Goal: Task Accomplishment & Management: Manage account settings

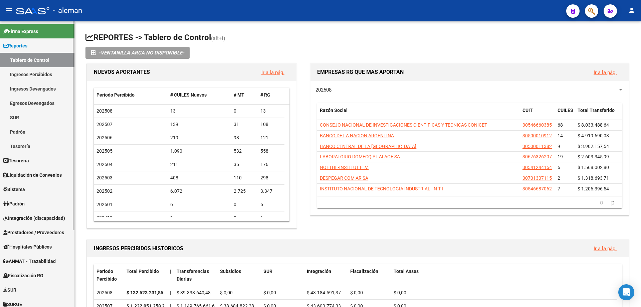
click at [31, 185] on link "Sistema" at bounding box center [37, 189] width 74 height 14
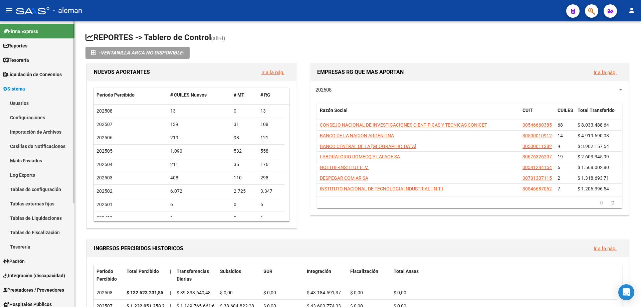
click at [25, 105] on link "Usuarios" at bounding box center [37, 103] width 74 height 14
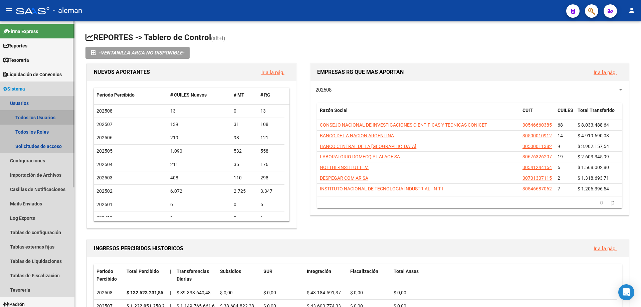
click at [37, 118] on link "Todos los Usuarios" at bounding box center [37, 117] width 74 height 14
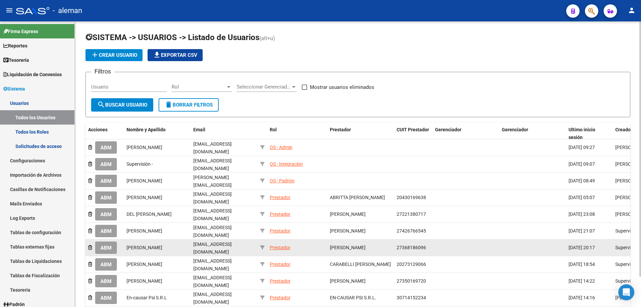
scroll to position [33, 0]
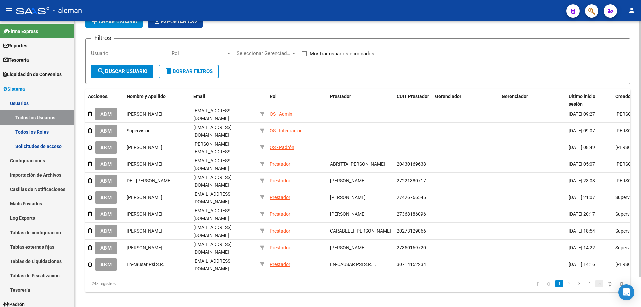
click at [595, 280] on link "5" at bounding box center [599, 283] width 8 height 7
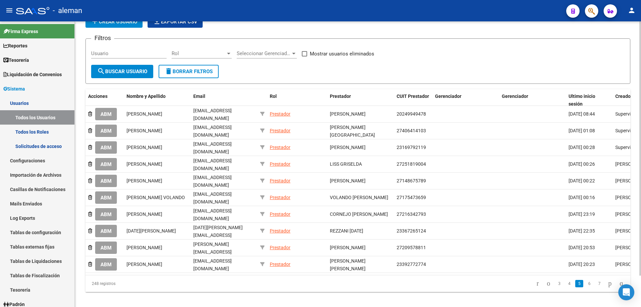
click at [595, 280] on link "7" at bounding box center [599, 283] width 8 height 7
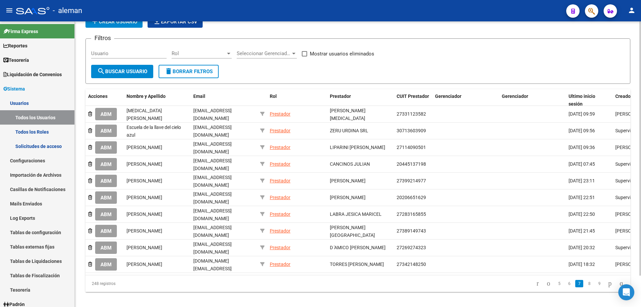
click at [595, 280] on link "9" at bounding box center [599, 283] width 8 height 7
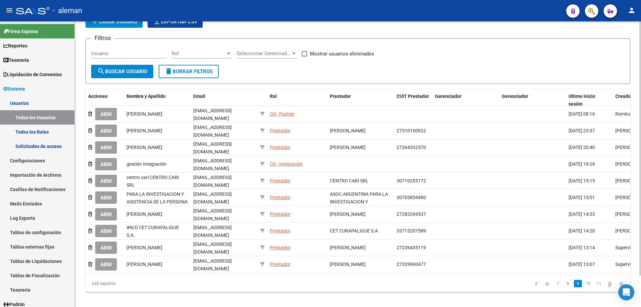
click at [594, 280] on link "11" at bounding box center [598, 283] width 9 height 7
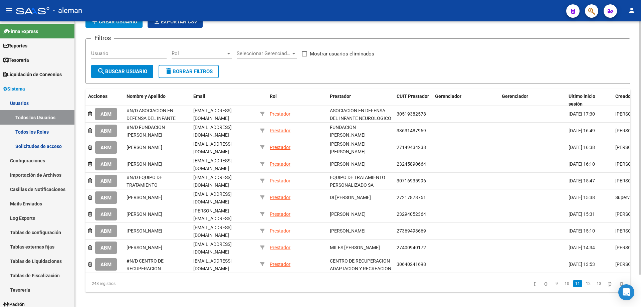
click at [594, 280] on link "13" at bounding box center [598, 283] width 9 height 7
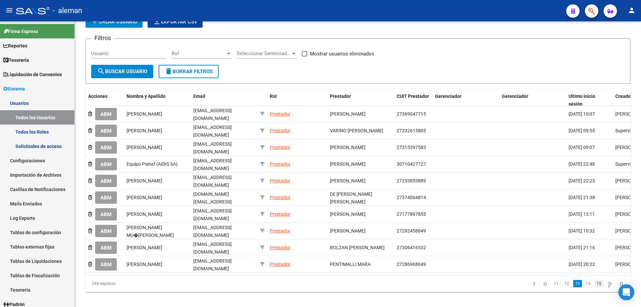
click at [594, 280] on link "15" at bounding box center [598, 283] width 9 height 7
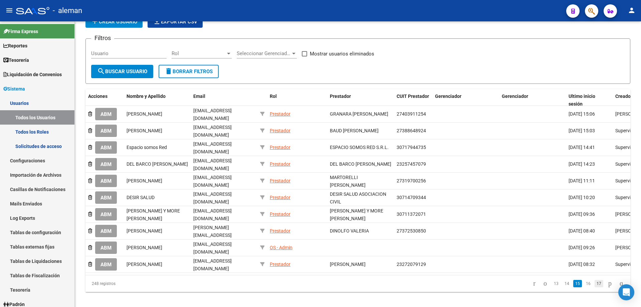
click at [594, 286] on link "17" at bounding box center [598, 283] width 9 height 7
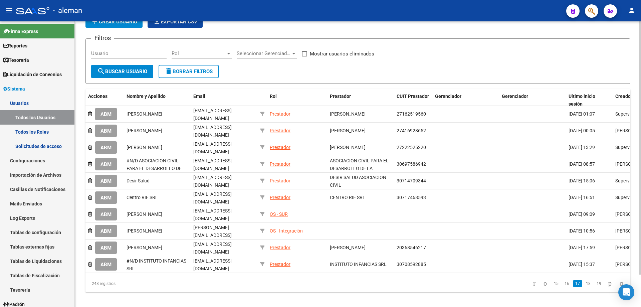
drag, startPoint x: 590, startPoint y: 286, endPoint x: 579, endPoint y: 298, distance: 16.8
click at [579, 298] on div "SISTEMA -> USUARIOS -> Listado de Usuarios (alt+u) add Crear Usuario file_downl…" at bounding box center [358, 150] width 566 height 325
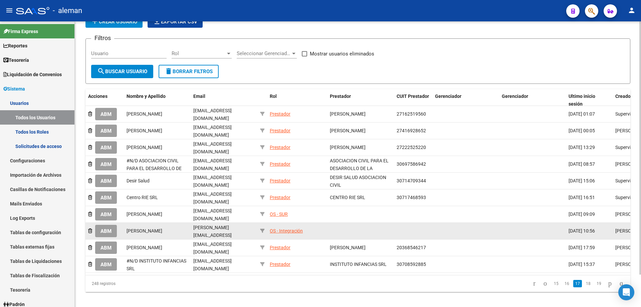
click at [295, 227] on div "OS - Integración" at bounding box center [286, 231] width 33 height 8
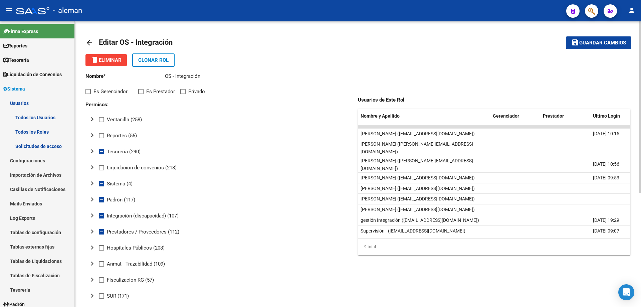
scroll to position [33, 0]
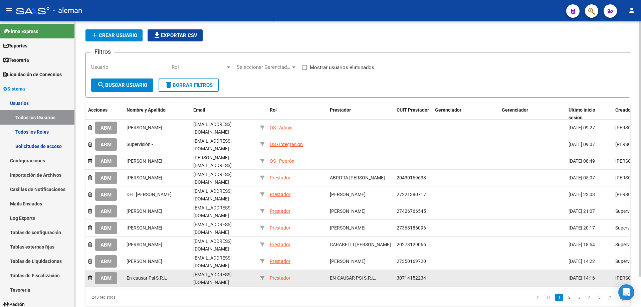
scroll to position [33, 0]
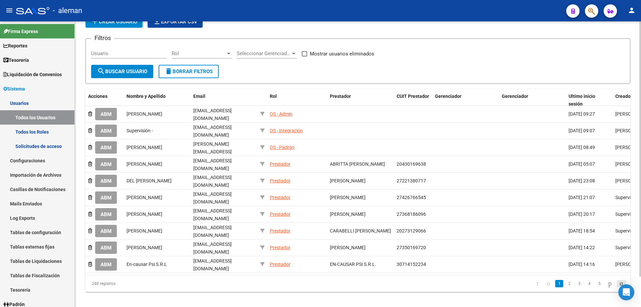
click at [618, 279] on icon "go to last page" at bounding box center [620, 283] width 5 height 8
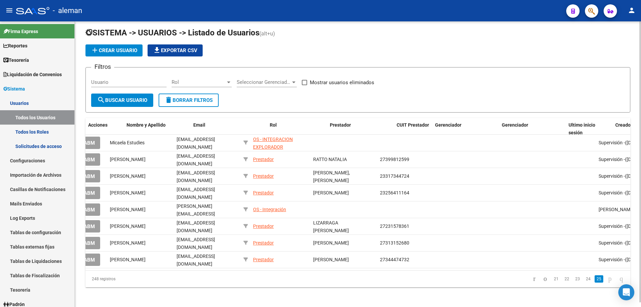
scroll to position [0, 0]
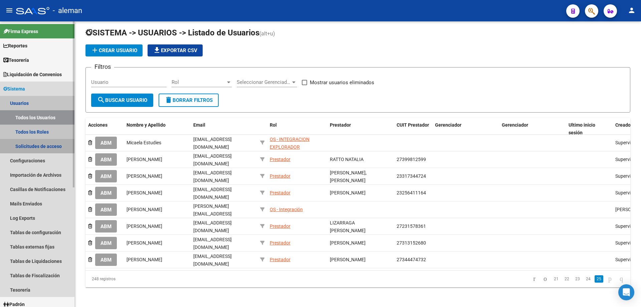
click at [37, 144] on link "Solicitudes de acceso" at bounding box center [37, 146] width 74 height 14
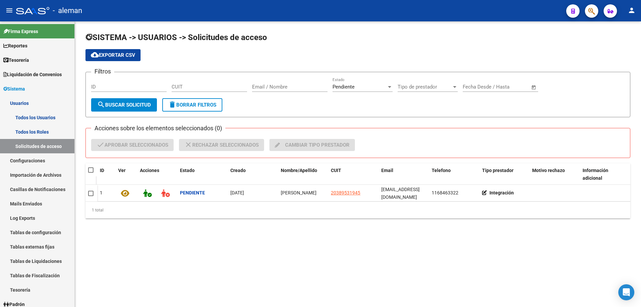
click at [389, 88] on div at bounding box center [389, 86] width 6 height 5
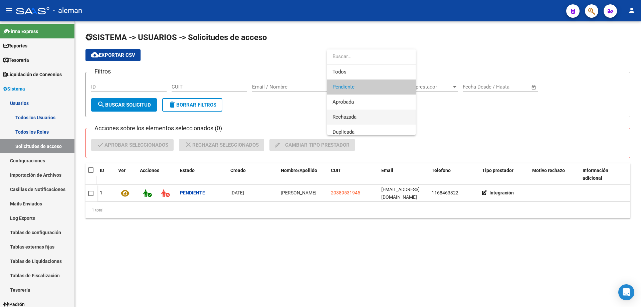
click at [369, 117] on span "Rechazada" at bounding box center [371, 116] width 78 height 15
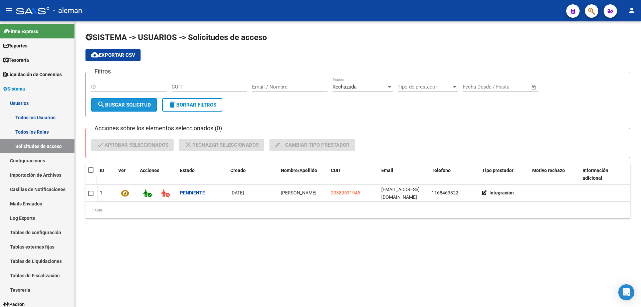
click at [125, 108] on button "search Buscar solicitud" at bounding box center [124, 104] width 66 height 13
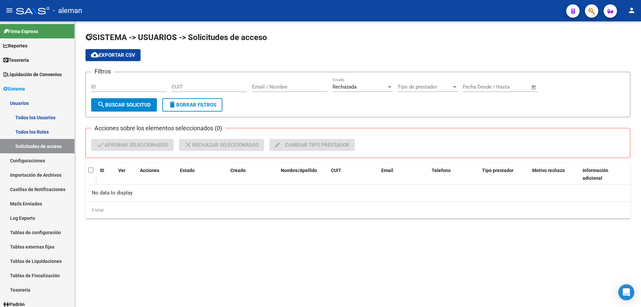
click at [388, 89] on div at bounding box center [389, 86] width 6 height 5
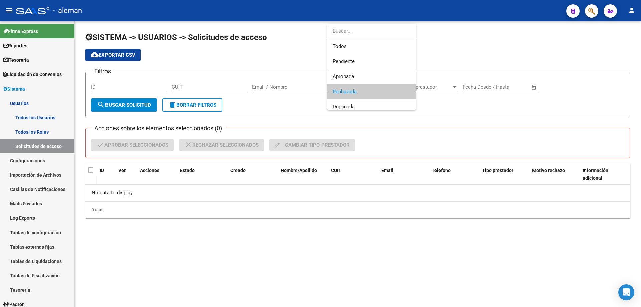
scroll to position [5, 0]
click at [363, 104] on span "Duplicada" at bounding box center [371, 101] width 78 height 15
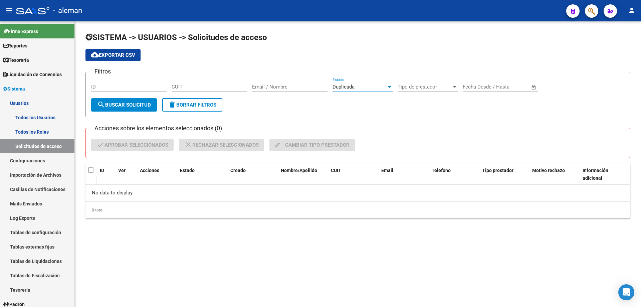
click at [130, 106] on span "search Buscar solicitud" at bounding box center [124, 105] width 54 height 6
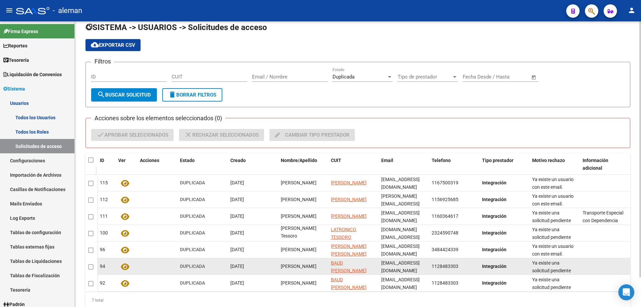
scroll to position [0, 0]
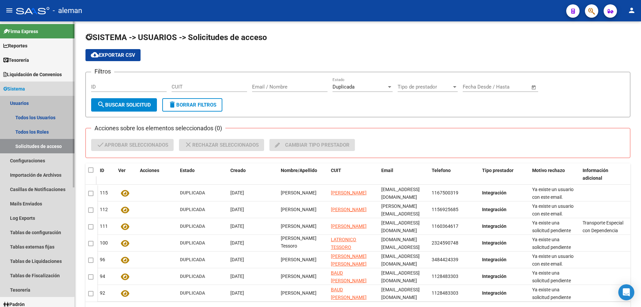
click at [24, 104] on link "Usuarios" at bounding box center [37, 103] width 74 height 14
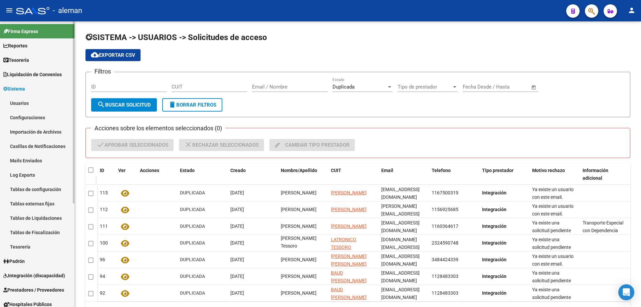
click at [21, 102] on link "Usuarios" at bounding box center [37, 103] width 74 height 14
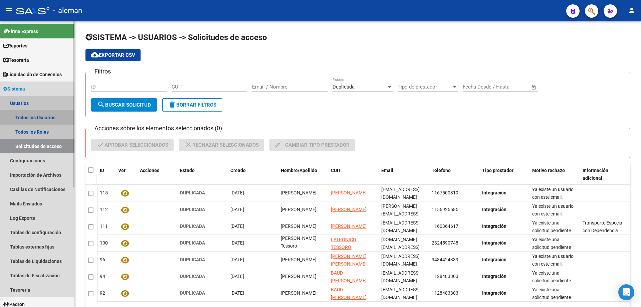
click at [22, 117] on link "Todos los Usuarios" at bounding box center [37, 117] width 74 height 14
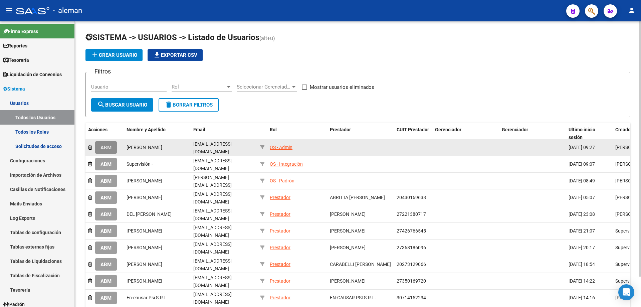
click at [107, 147] on span "ABM" at bounding box center [105, 147] width 11 height 6
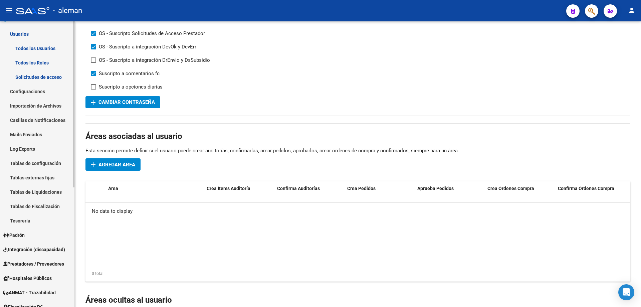
scroll to position [100, 0]
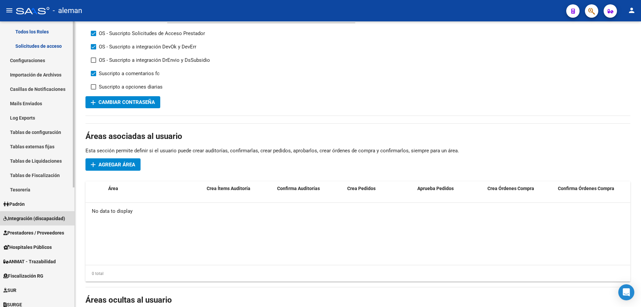
click at [41, 219] on span "Integración (discapacidad)" at bounding box center [34, 218] width 62 height 7
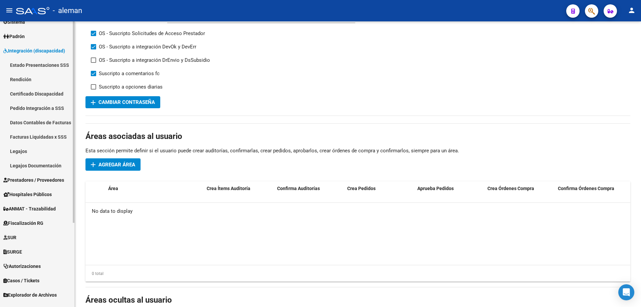
scroll to position [33, 0]
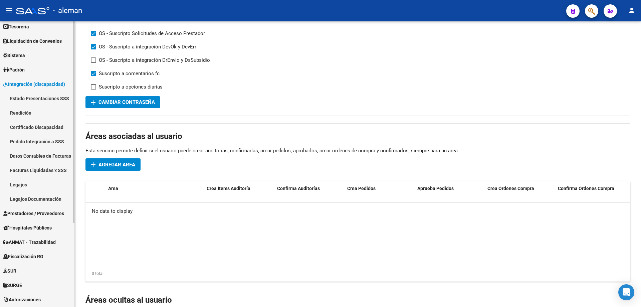
click at [36, 138] on link "Pedido Integración a SSS" at bounding box center [37, 141] width 74 height 14
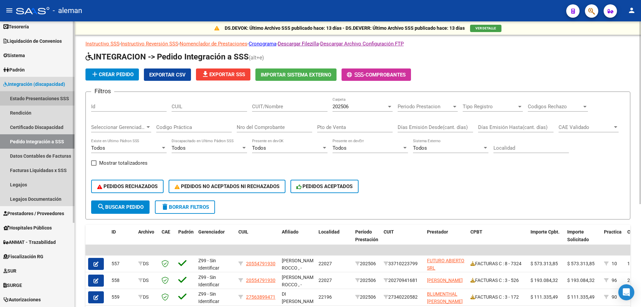
click at [31, 100] on link "Estado Presentaciones SSS" at bounding box center [37, 98] width 74 height 14
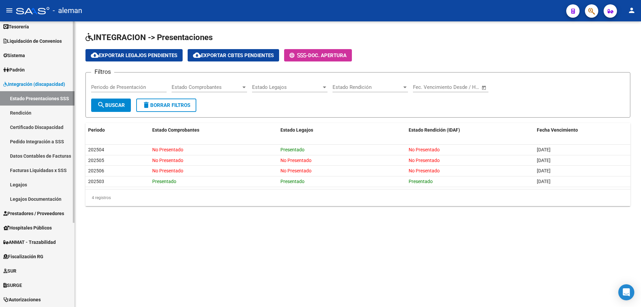
click at [22, 110] on link "Rendición" at bounding box center [37, 112] width 74 height 14
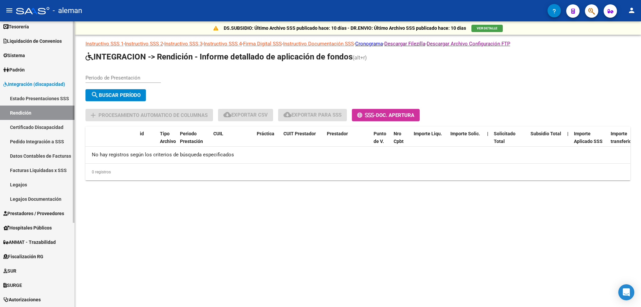
click at [26, 126] on link "Certificado Discapacidad" at bounding box center [37, 127] width 74 height 14
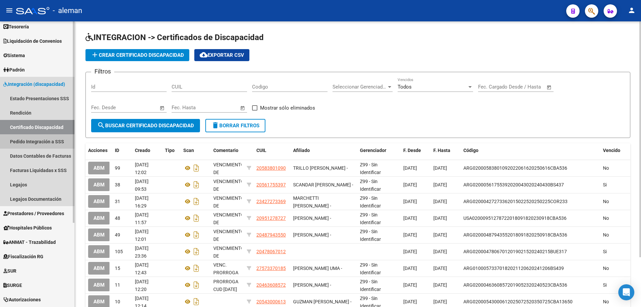
click at [23, 140] on link "Pedido Integración a SSS" at bounding box center [37, 141] width 74 height 14
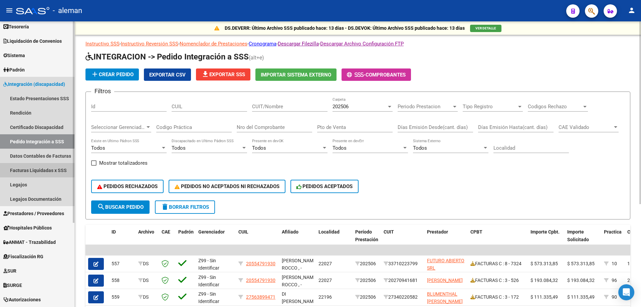
click at [37, 166] on link "Facturas Liquidadas x SSS" at bounding box center [37, 170] width 74 height 14
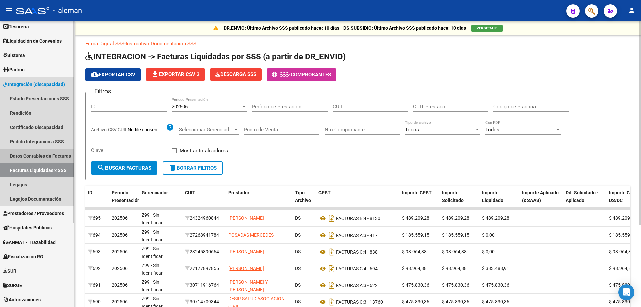
click at [24, 154] on link "Datos Contables de Facturas" at bounding box center [37, 155] width 74 height 14
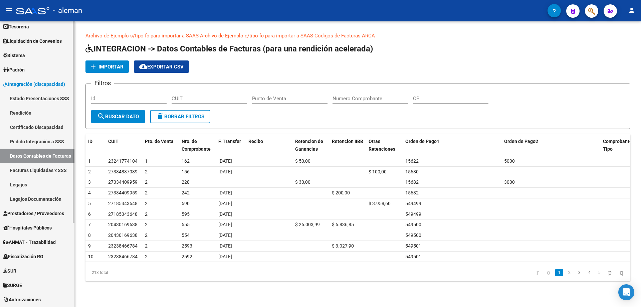
click at [34, 195] on link "Legajos Documentación" at bounding box center [37, 198] width 74 height 14
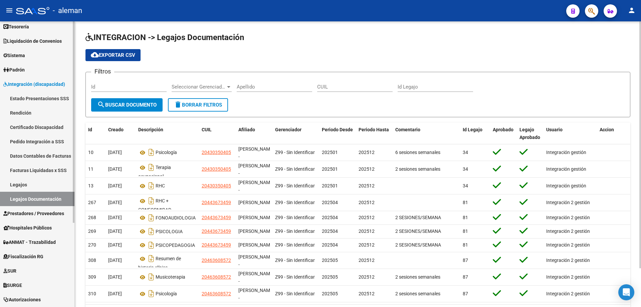
click at [33, 187] on link "Legajos" at bounding box center [37, 184] width 74 height 14
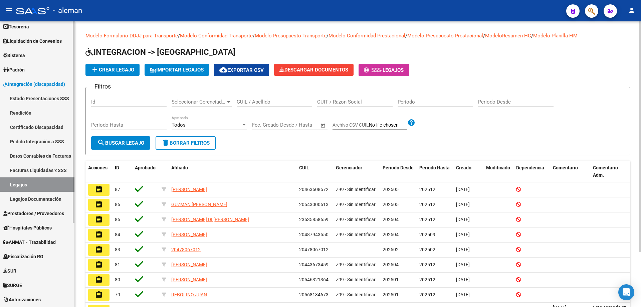
click at [33, 209] on link "Prestadores / Proveedores" at bounding box center [37, 213] width 74 height 14
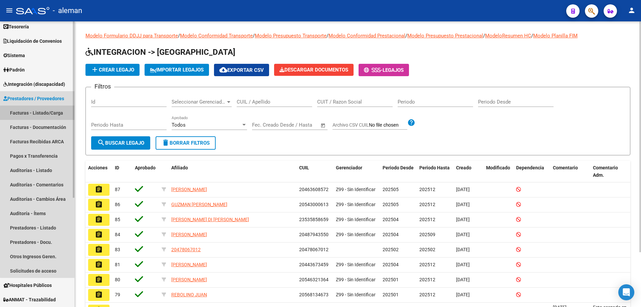
click at [44, 115] on link "Facturas - Listado/Carga" at bounding box center [37, 112] width 74 height 14
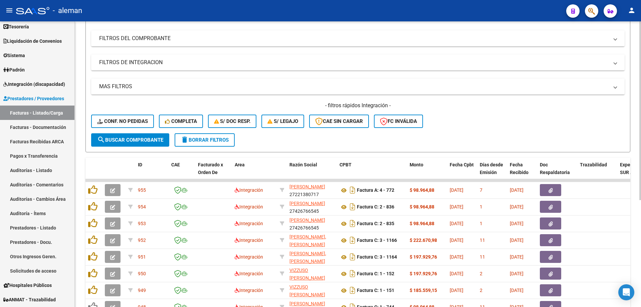
scroll to position [67, 0]
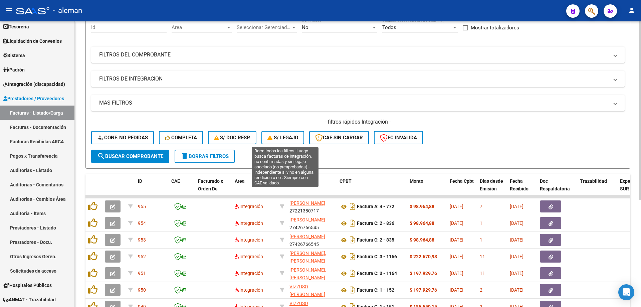
click at [294, 135] on span "S/ legajo" at bounding box center [282, 137] width 31 height 6
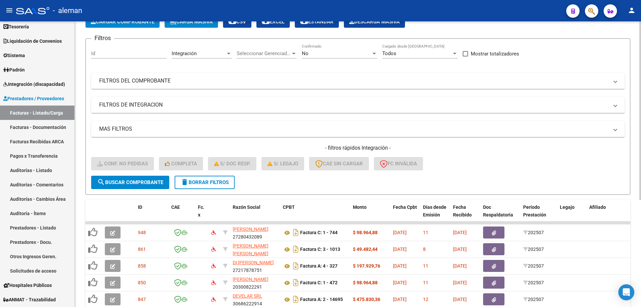
scroll to position [37, 0]
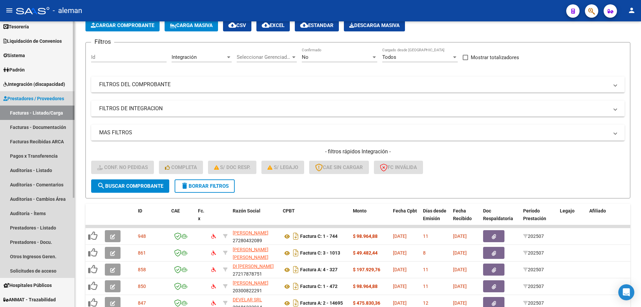
click at [31, 109] on link "Facturas - Listado/Carga" at bounding box center [37, 112] width 74 height 14
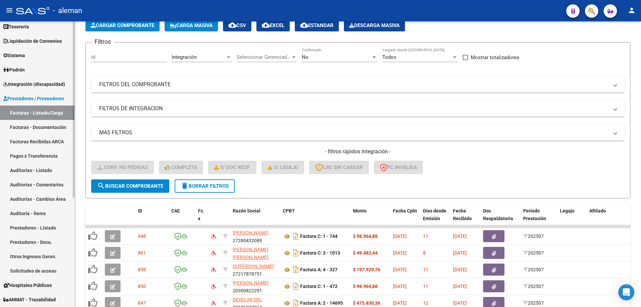
click at [38, 114] on link "Facturas - Listado/Carga" at bounding box center [37, 112] width 74 height 14
click at [38, 126] on link "Facturas - Documentación" at bounding box center [37, 127] width 74 height 14
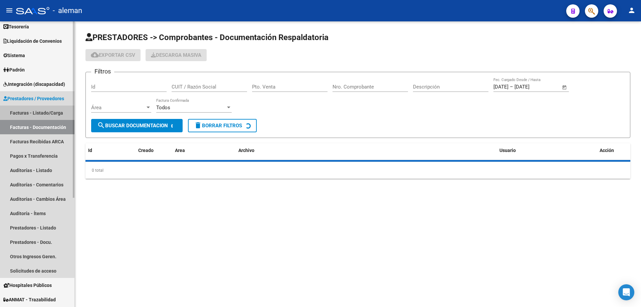
click at [36, 112] on link "Facturas - Listado/Carga" at bounding box center [37, 112] width 74 height 14
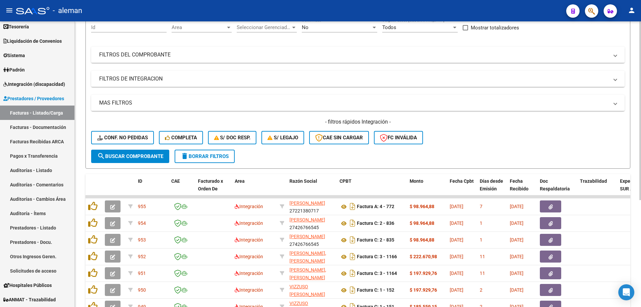
scroll to position [100, 0]
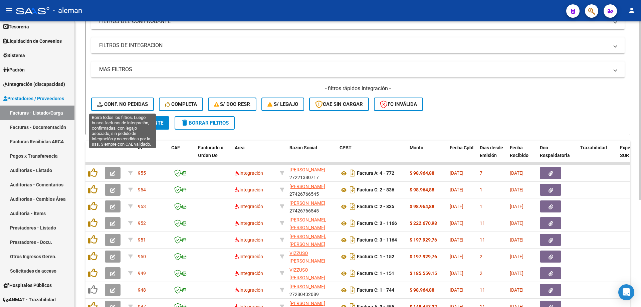
click at [135, 104] on span "Conf. no pedidas" at bounding box center [122, 104] width 51 height 6
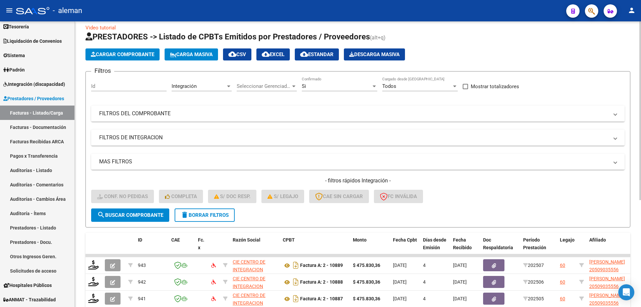
scroll to position [0, 0]
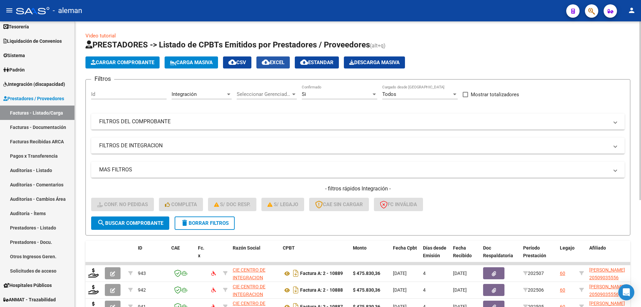
click at [284, 64] on span "cloud_download EXCEL" at bounding box center [273, 62] width 23 height 6
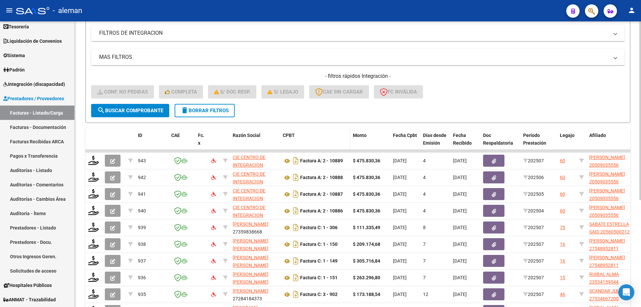
scroll to position [133, 0]
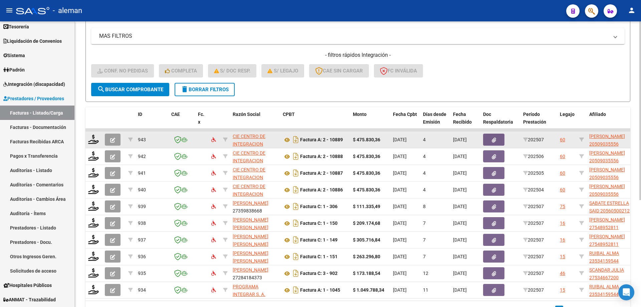
click at [108, 142] on button "button" at bounding box center [113, 139] width 16 height 12
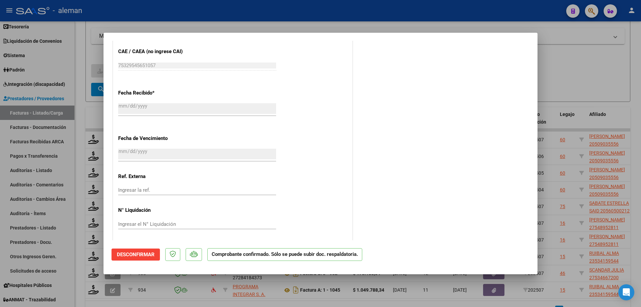
scroll to position [404, 0]
click at [623, 106] on div at bounding box center [320, 153] width 641 height 307
type input "$ 0,00"
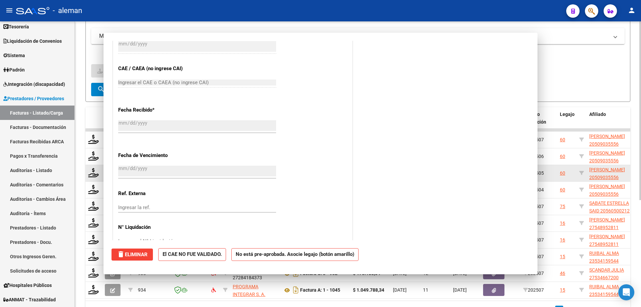
scroll to position [423, 0]
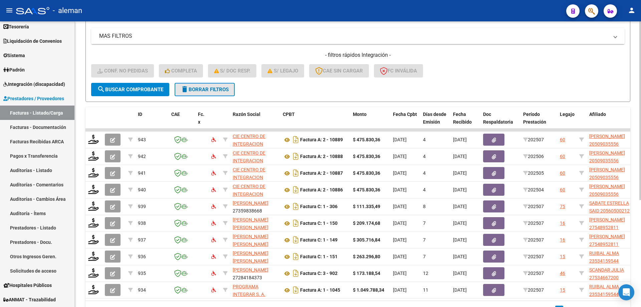
click at [214, 90] on span "delete Borrar Filtros" at bounding box center [204, 89] width 48 height 6
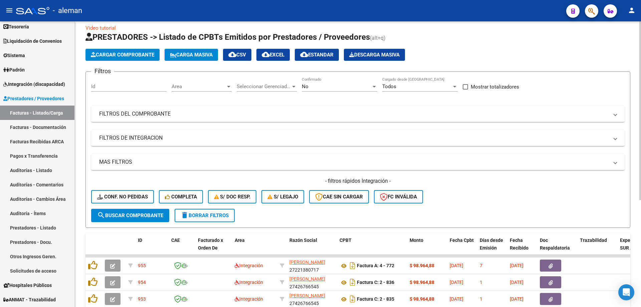
scroll to position [133, 0]
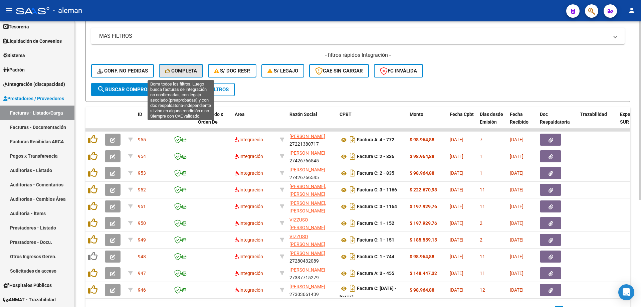
click at [187, 71] on span "Completa" at bounding box center [181, 71] width 32 height 6
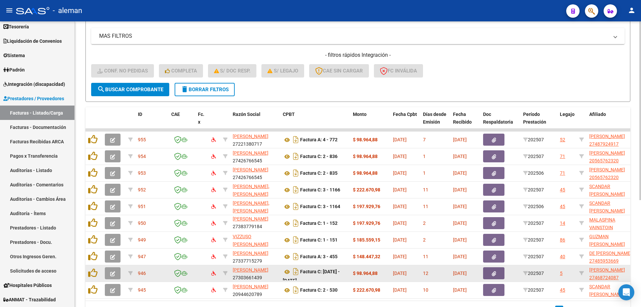
scroll to position [170, 0]
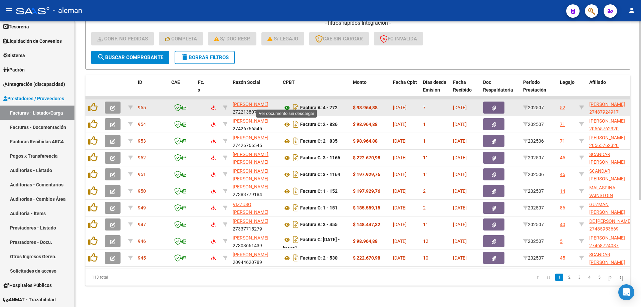
click at [288, 104] on icon at bounding box center [287, 108] width 9 height 8
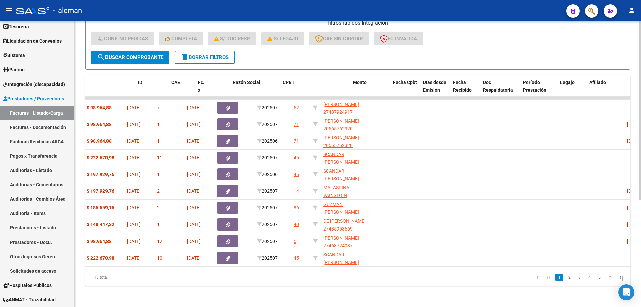
scroll to position [0, 0]
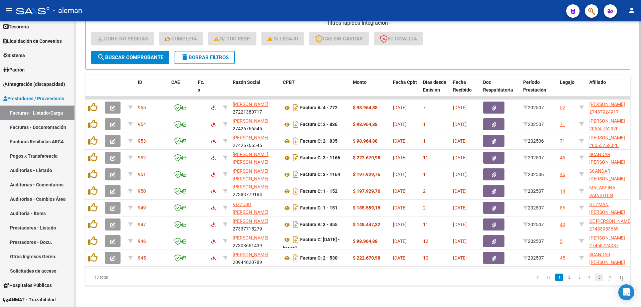
click at [595, 278] on link "5" at bounding box center [599, 276] width 8 height 7
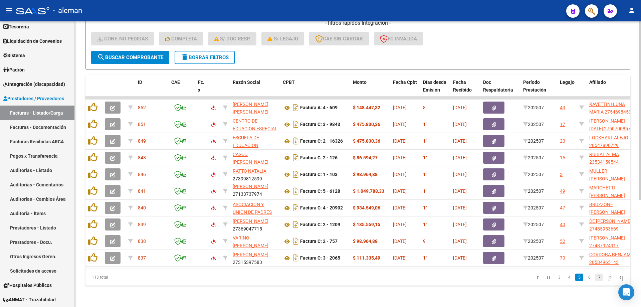
click at [595, 279] on link "7" at bounding box center [599, 276] width 8 height 7
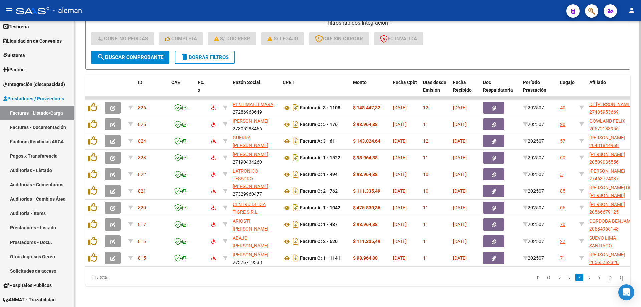
click at [595, 279] on link "9" at bounding box center [599, 276] width 8 height 7
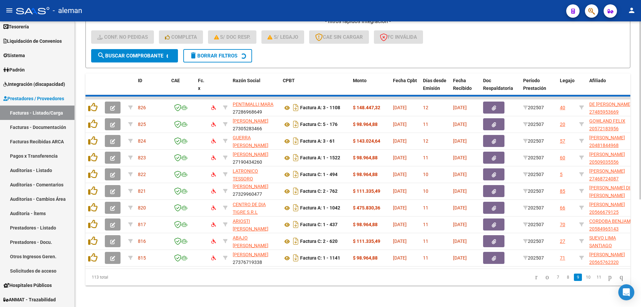
scroll to position [1, 0]
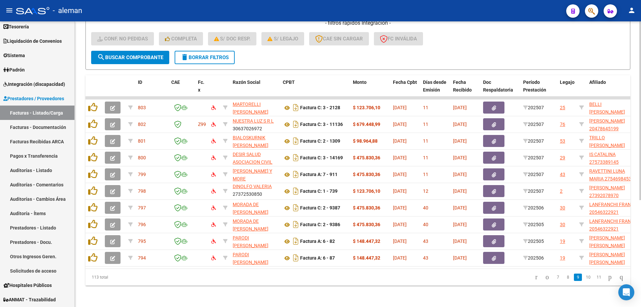
click at [594, 279] on link "11" at bounding box center [598, 276] width 9 height 7
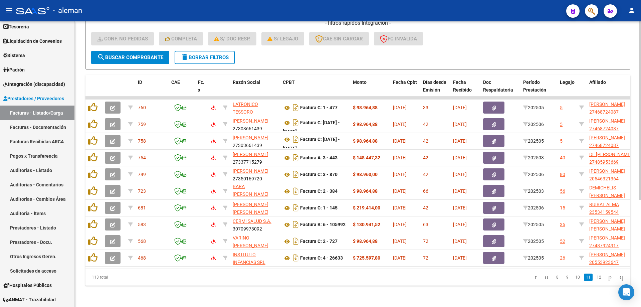
click at [594, 279] on link "12" at bounding box center [598, 276] width 9 height 7
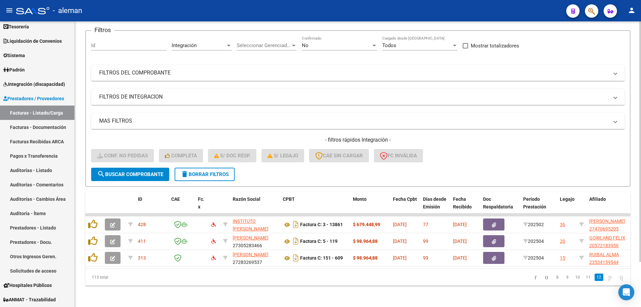
scroll to position [54, 0]
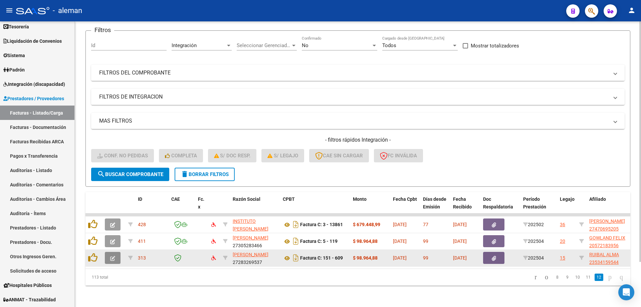
click at [110, 256] on icon "button" at bounding box center [112, 258] width 5 height 5
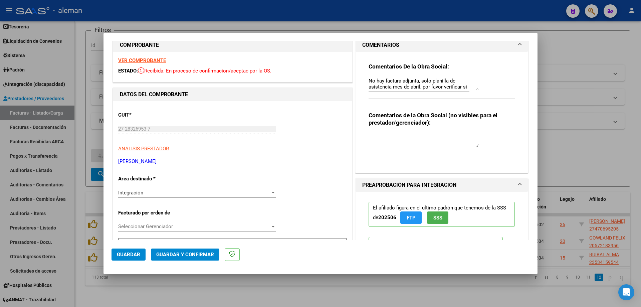
scroll to position [0, 0]
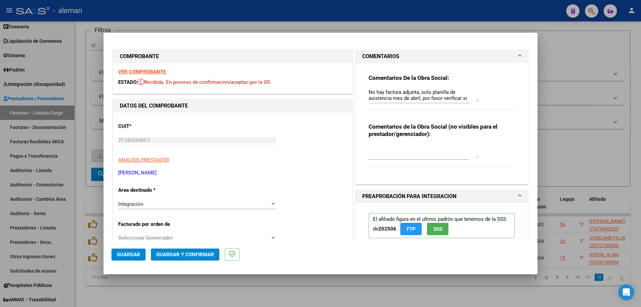
click at [150, 71] on strong "VER COMPROBANTE" at bounding box center [142, 72] width 48 height 6
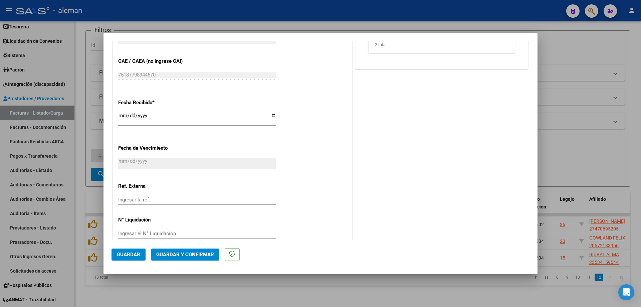
scroll to position [445, 0]
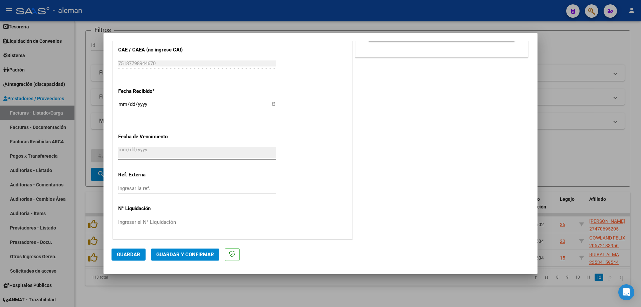
click at [581, 152] on div at bounding box center [320, 153] width 641 height 307
type input "$ 0,00"
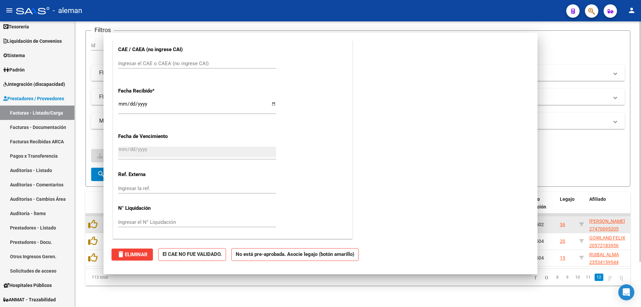
scroll to position [0, 0]
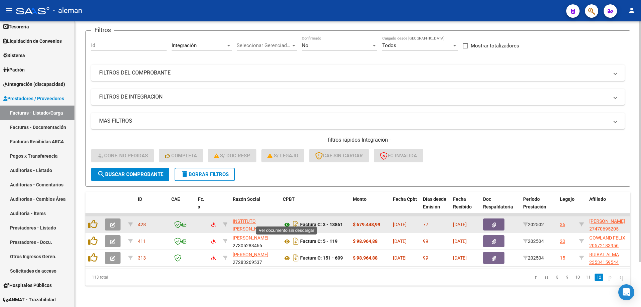
click at [287, 221] on icon at bounding box center [287, 225] width 9 height 8
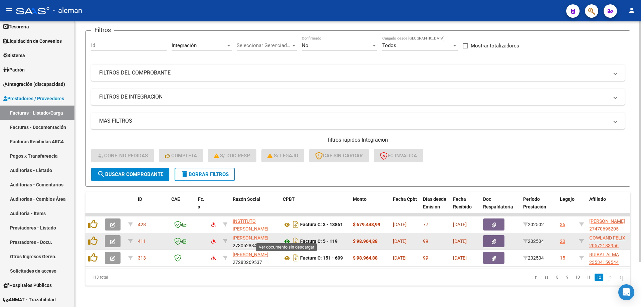
click at [285, 237] on icon at bounding box center [287, 241] width 9 height 8
click at [114, 239] on icon "button" at bounding box center [112, 241] width 5 height 5
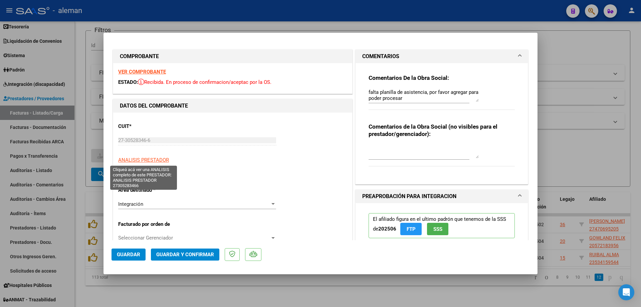
click at [147, 161] on span "ANALISIS PRESTADOR" at bounding box center [143, 160] width 51 height 6
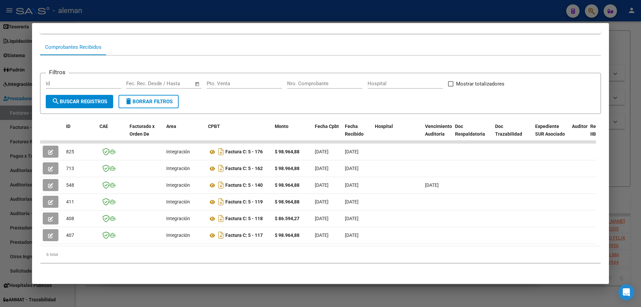
scroll to position [62, 0]
click at [630, 51] on div at bounding box center [320, 153] width 641 height 307
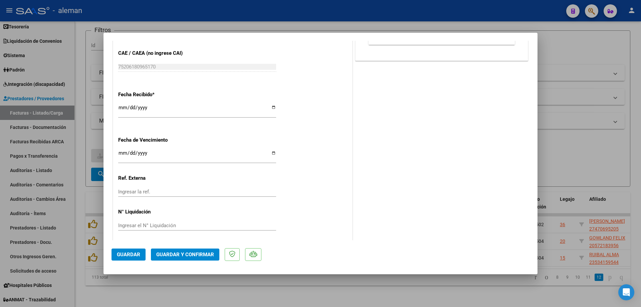
scroll to position [445, 0]
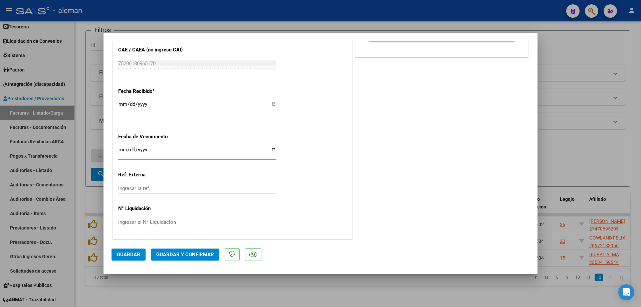
click at [560, 164] on div at bounding box center [320, 153] width 641 height 307
type input "$ 0,00"
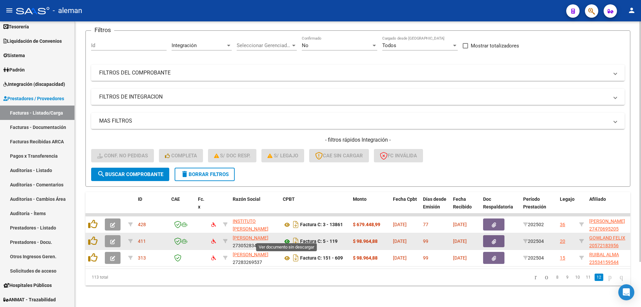
click at [288, 237] on icon at bounding box center [287, 241] width 9 height 8
click at [562, 237] on div "20" at bounding box center [561, 241] width 5 height 8
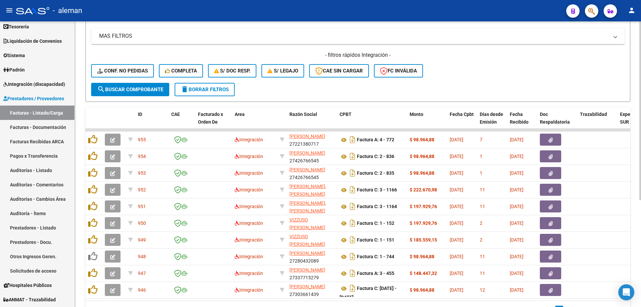
scroll to position [100, 0]
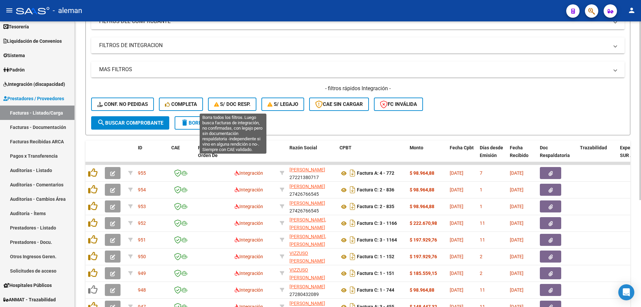
click at [242, 103] on span "S/ Doc Resp." at bounding box center [232, 104] width 37 height 6
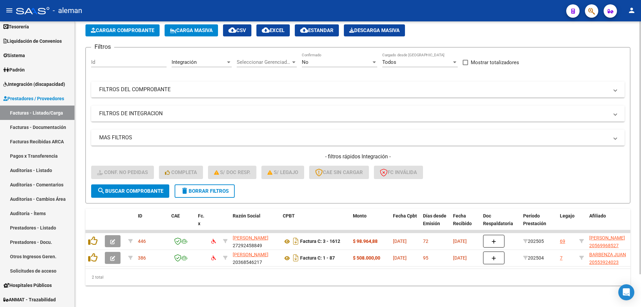
scroll to position [37, 0]
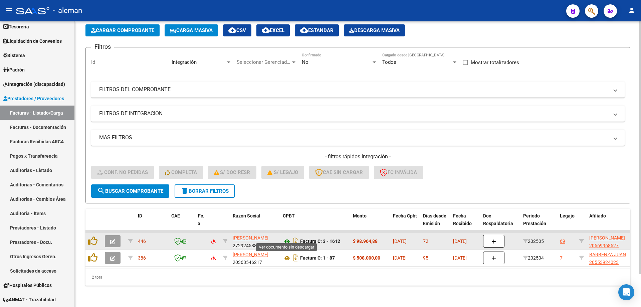
click at [288, 237] on icon at bounding box center [287, 241] width 9 height 8
click at [109, 239] on button "button" at bounding box center [113, 241] width 16 height 12
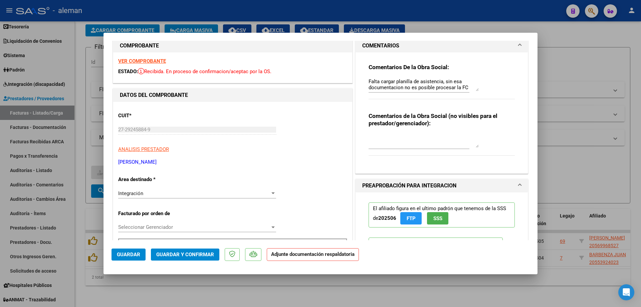
scroll to position [0, 0]
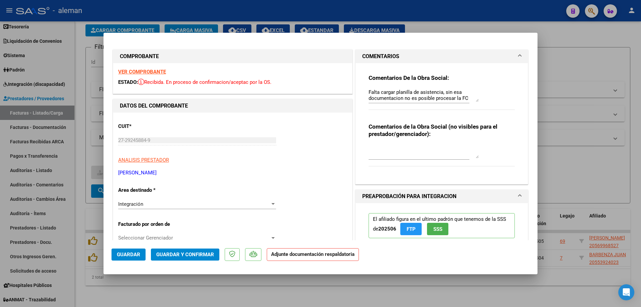
click at [588, 163] on div at bounding box center [320, 153] width 641 height 307
type input "$ 0,00"
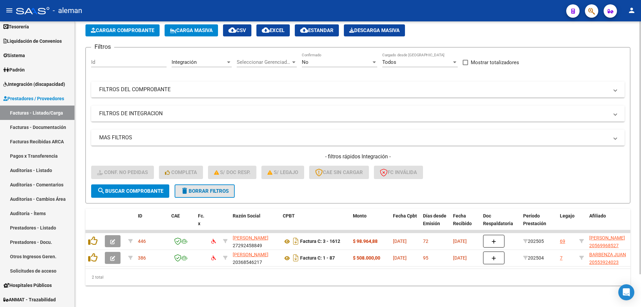
click at [196, 188] on span "delete Borrar Filtros" at bounding box center [204, 191] width 48 height 6
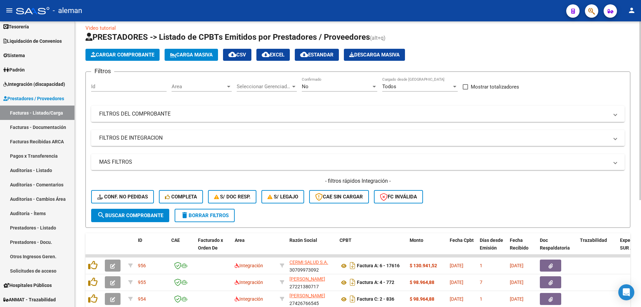
scroll to position [37, 0]
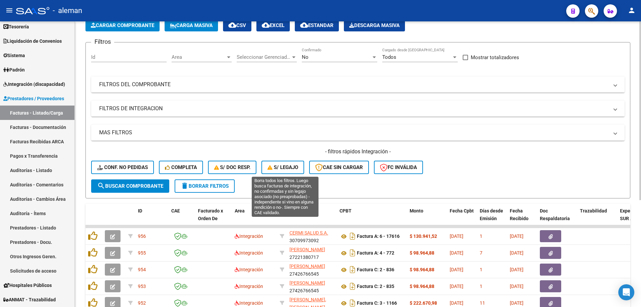
click at [285, 167] on span "S/ legajo" at bounding box center [282, 167] width 31 height 6
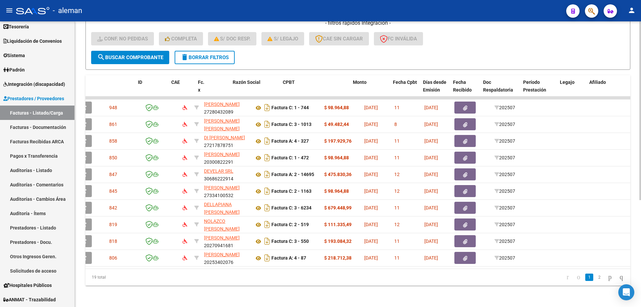
scroll to position [0, 0]
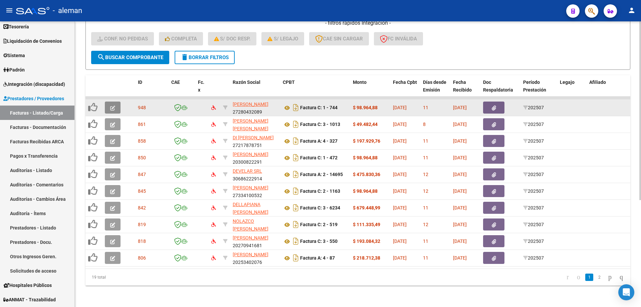
click at [113, 105] on icon "button" at bounding box center [112, 107] width 5 height 5
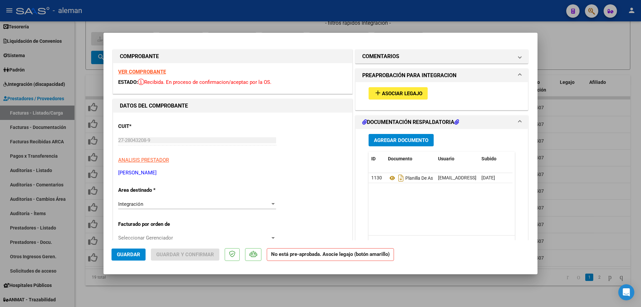
click at [615, 147] on div at bounding box center [320, 153] width 641 height 307
type input "$ 0,00"
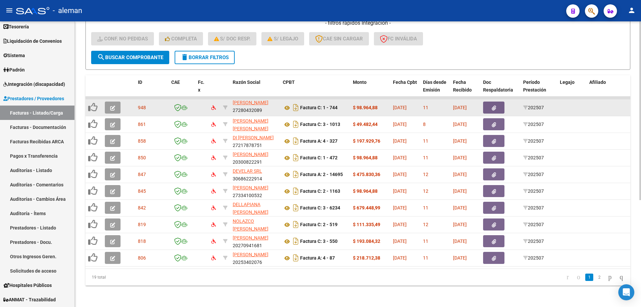
scroll to position [3, 0]
drag, startPoint x: 256, startPoint y: 107, endPoint x: 266, endPoint y: 101, distance: 11.6
click at [266, 101] on app-link-go-to "[PERSON_NAME]" at bounding box center [251, 103] width 36 height 8
drag, startPoint x: 270, startPoint y: 103, endPoint x: 234, endPoint y: 105, distance: 36.4
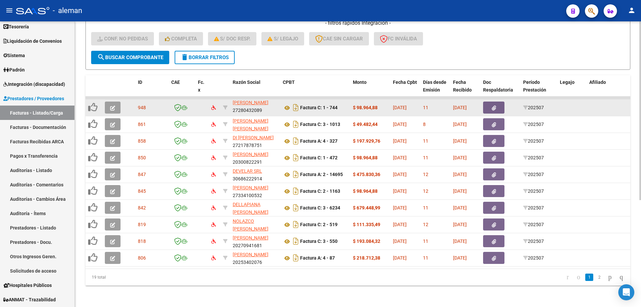
click at [234, 105] on div "ESCOBAR NATALIA NOEMI 27280432089" at bounding box center [255, 107] width 45 height 14
copy div "27280432089"
click at [287, 104] on icon at bounding box center [287, 108] width 9 height 8
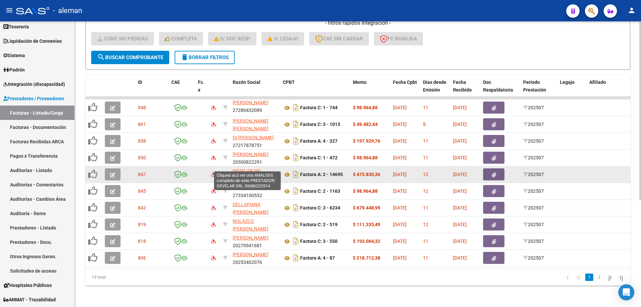
scroll to position [137, 0]
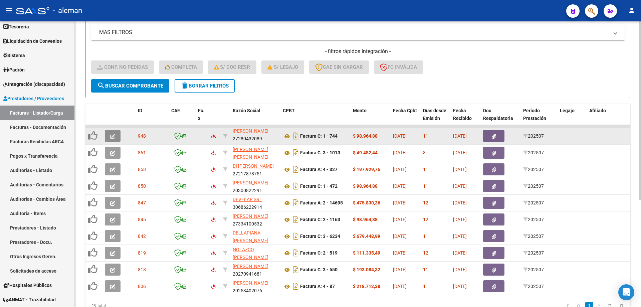
click at [109, 136] on button "button" at bounding box center [113, 136] width 16 height 12
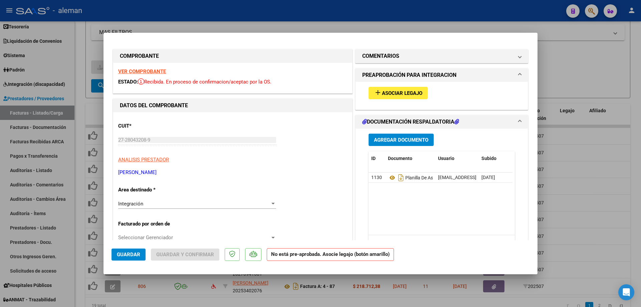
scroll to position [0, 0]
click at [584, 198] on div at bounding box center [320, 153] width 641 height 307
type input "$ 0,00"
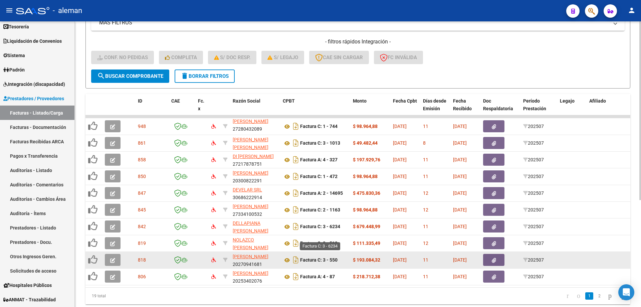
scroll to position [170, 0]
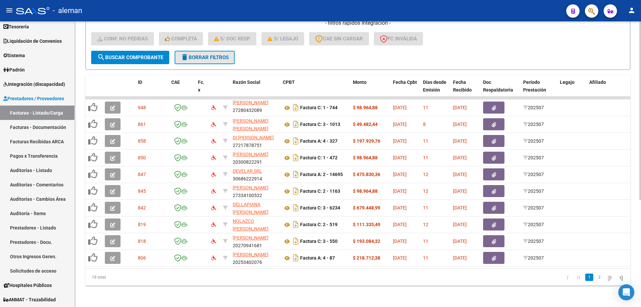
click at [196, 54] on span "delete Borrar Filtros" at bounding box center [204, 57] width 48 height 6
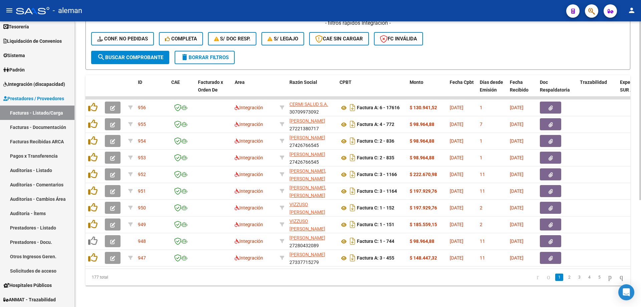
scroll to position [104, 0]
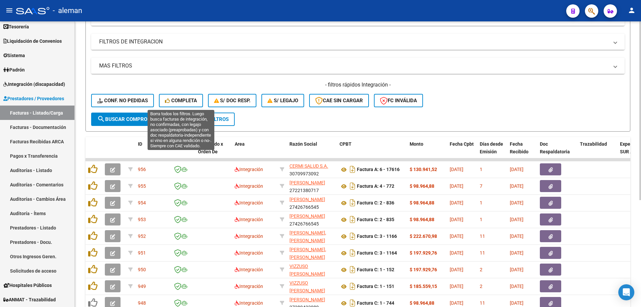
click at [178, 102] on span "Completa" at bounding box center [181, 100] width 32 height 6
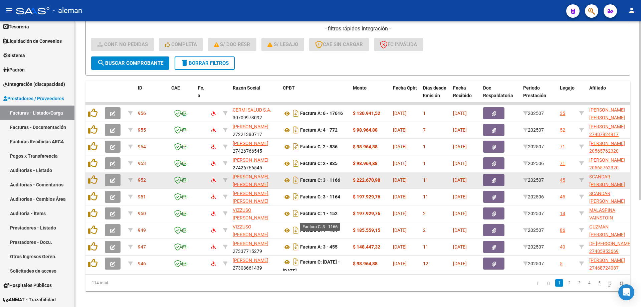
scroll to position [170, 0]
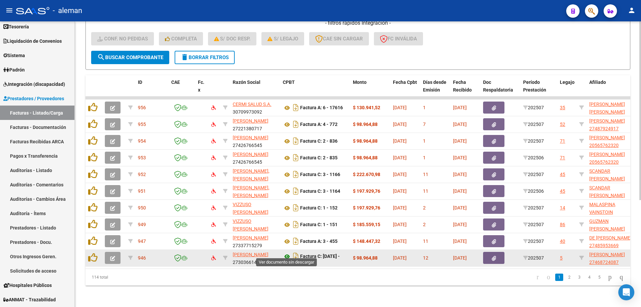
click at [289, 253] on icon at bounding box center [287, 256] width 9 height 8
click at [286, 248] on icon at bounding box center [287, 252] width 9 height 8
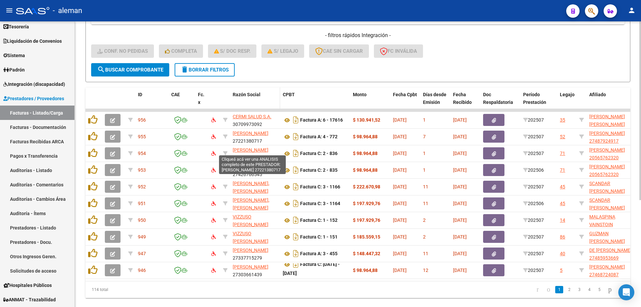
scroll to position [104, 0]
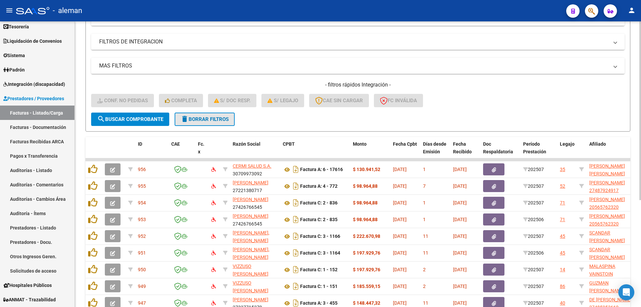
drag, startPoint x: 210, startPoint y: 119, endPoint x: 199, endPoint y: 119, distance: 11.4
click at [211, 119] on span "delete Borrar Filtros" at bounding box center [204, 119] width 48 height 6
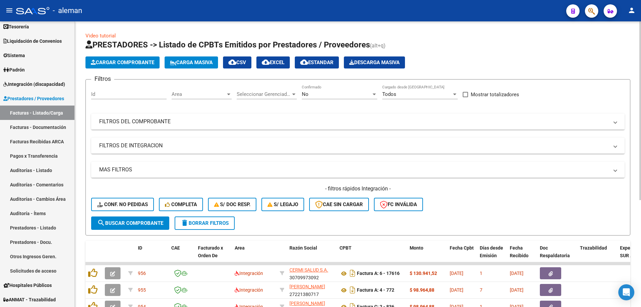
scroll to position [33, 0]
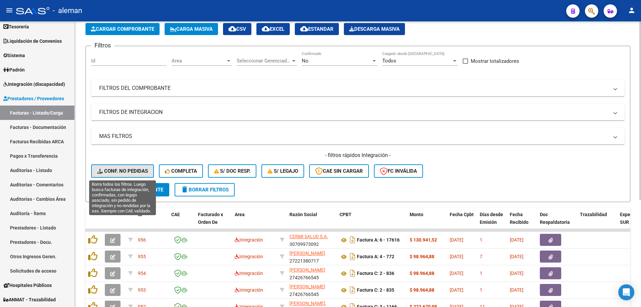
click at [142, 168] on span "Conf. no pedidas" at bounding box center [122, 171] width 51 height 6
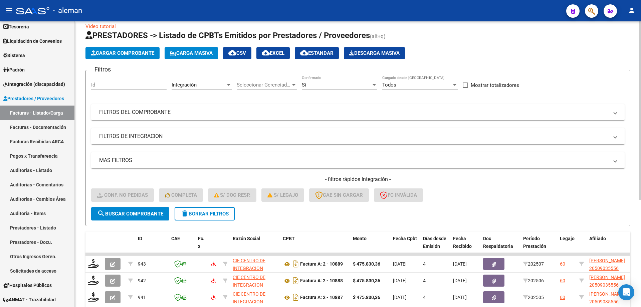
scroll to position [0, 0]
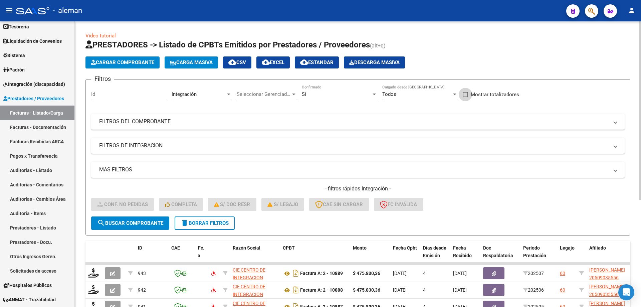
click at [466, 95] on span at bounding box center [464, 94] width 5 height 5
click at [465, 97] on input "Mostrar totalizadores" at bounding box center [465, 97] width 0 height 0
click at [466, 95] on span at bounding box center [464, 94] width 5 height 5
click at [465, 97] on input "Mostrar totalizadores" at bounding box center [465, 97] width 0 height 0
click at [202, 220] on span "delete Borrar Filtros" at bounding box center [204, 223] width 48 height 6
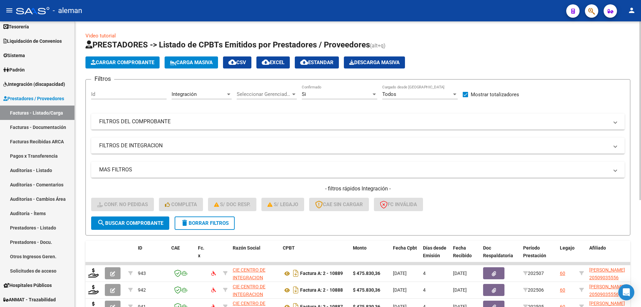
checkbox input "false"
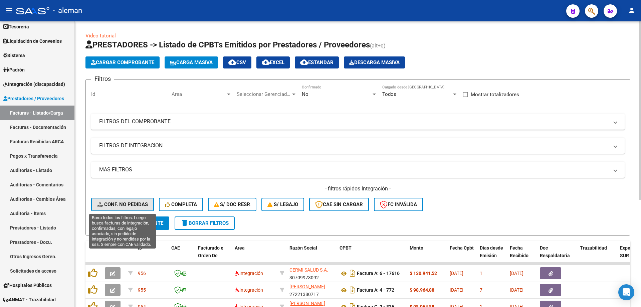
click at [140, 205] on span "Conf. no pedidas" at bounding box center [122, 204] width 51 height 6
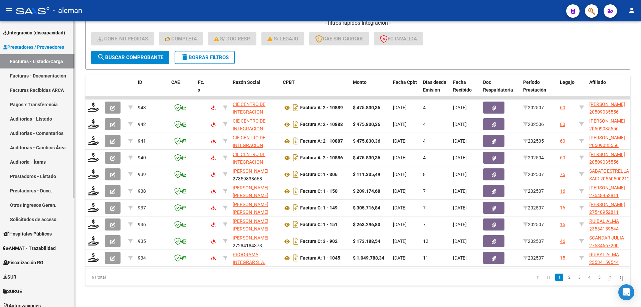
scroll to position [76, 0]
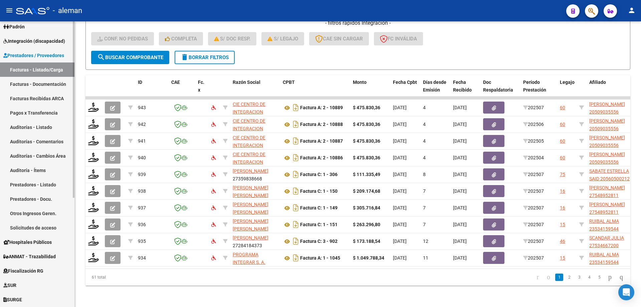
click at [39, 43] on span "Integración (discapacidad)" at bounding box center [34, 40] width 62 height 7
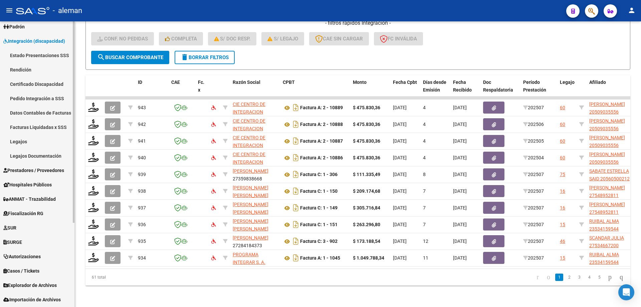
click at [33, 94] on link "Pedido Integración a SSS" at bounding box center [37, 98] width 74 height 14
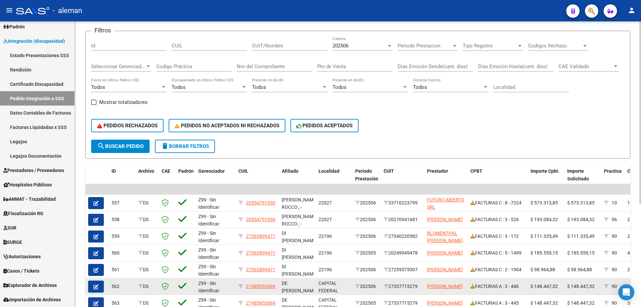
scroll to position [27, 0]
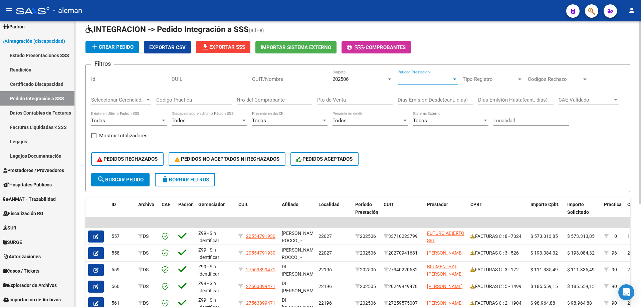
click at [456, 82] on div at bounding box center [454, 78] width 6 height 5
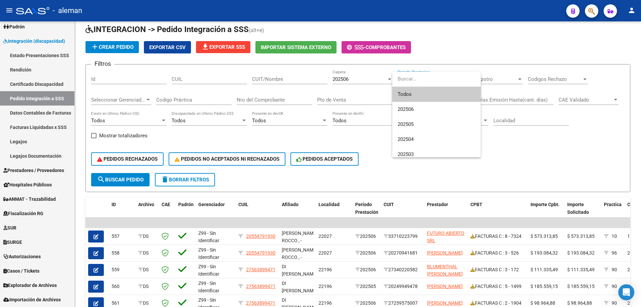
click at [514, 164] on div at bounding box center [320, 153] width 641 height 307
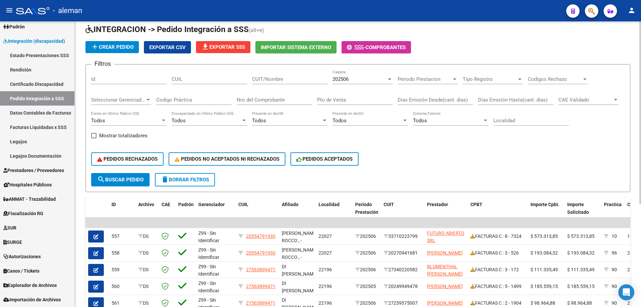
click at [517, 78] on div at bounding box center [519, 78] width 6 height 5
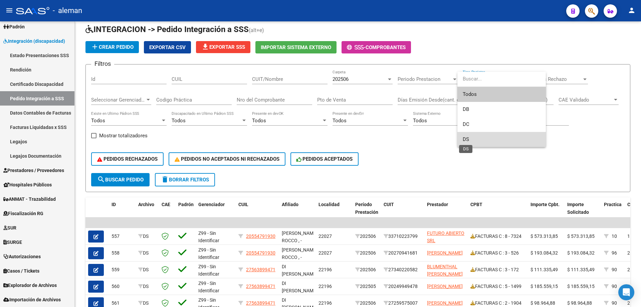
click at [468, 137] on span "DS" at bounding box center [465, 139] width 6 height 6
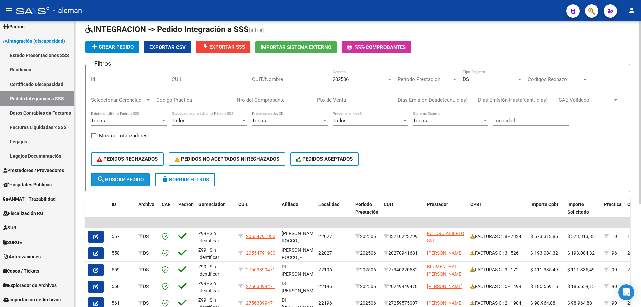
click at [124, 176] on span "search Buscar Pedido" at bounding box center [120, 179] width 46 height 6
click at [453, 81] on div at bounding box center [454, 78] width 6 height 5
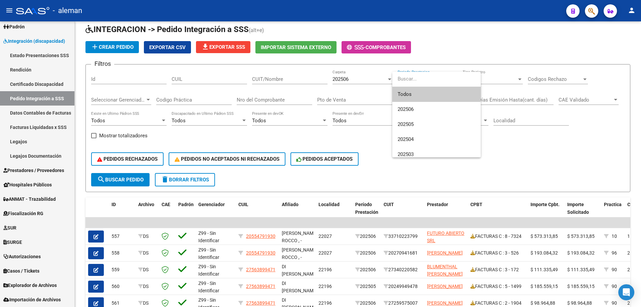
click at [507, 138] on div at bounding box center [320, 153] width 641 height 307
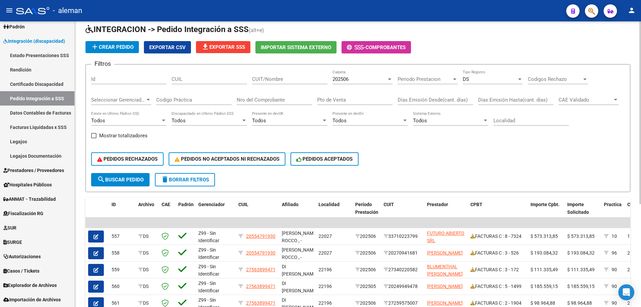
click at [94, 138] on span at bounding box center [93, 135] width 5 height 5
click at [94, 138] on input "Mostrar totalizadores" at bounding box center [93, 138] width 0 height 0
click at [108, 178] on span "search Buscar Pedido" at bounding box center [120, 179] width 46 height 6
click at [93, 134] on span at bounding box center [93, 135] width 5 height 5
click at [93, 138] on input "Mostrar totalizadores" at bounding box center [93, 138] width 0 height 0
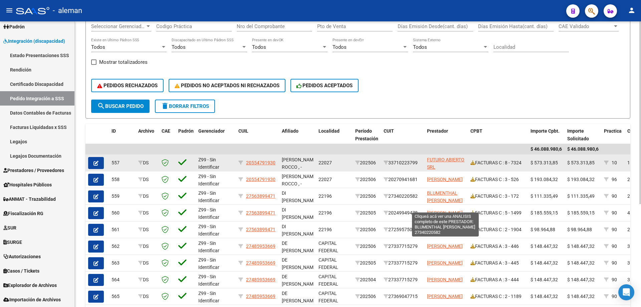
scroll to position [94, 0]
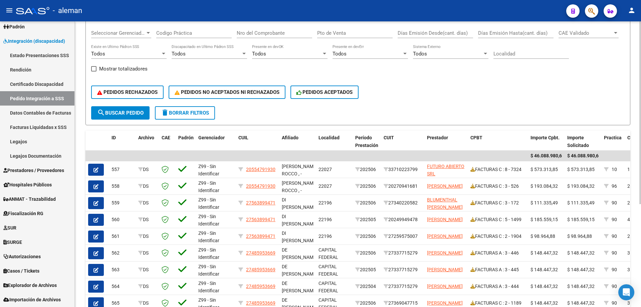
click at [93, 69] on span at bounding box center [93, 68] width 5 height 5
click at [93, 71] on input "Mostrar totalizadores" at bounding box center [93, 71] width 0 height 0
checkbox input "true"
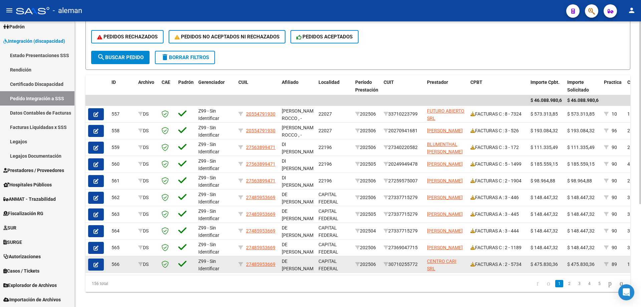
scroll to position [161, 0]
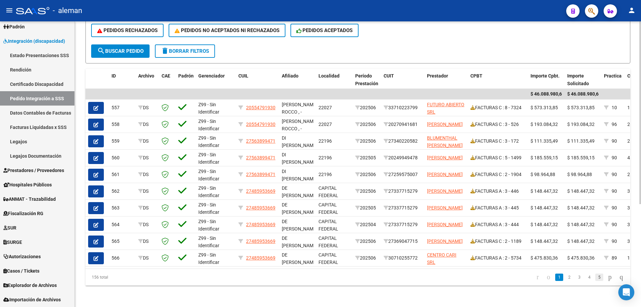
click at [595, 279] on link "5" at bounding box center [599, 276] width 8 height 7
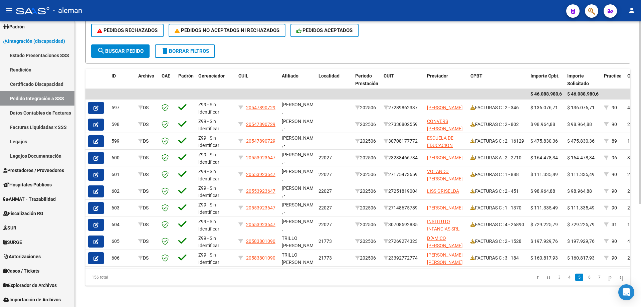
click at [595, 279] on link "7" at bounding box center [599, 276] width 8 height 7
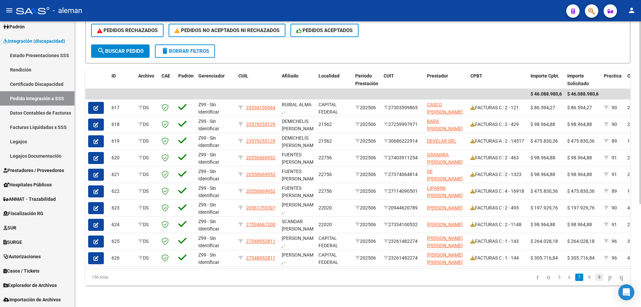
click at [595, 278] on link "9" at bounding box center [599, 276] width 8 height 7
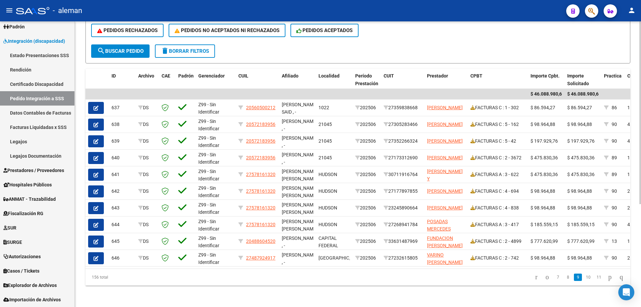
click at [594, 278] on link "11" at bounding box center [598, 276] width 9 height 7
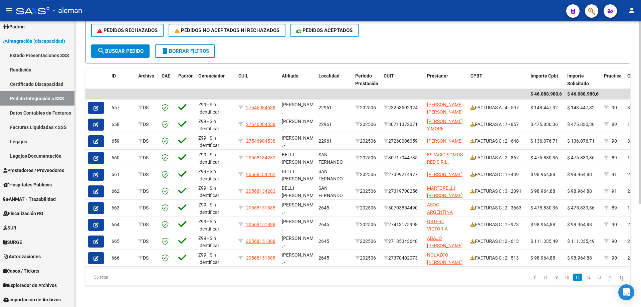
click at [594, 278] on link "13" at bounding box center [598, 276] width 9 height 7
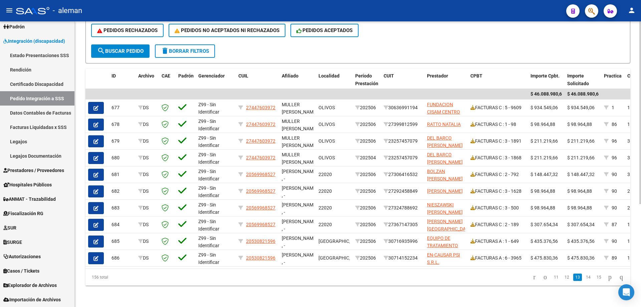
click at [594, 278] on link "15" at bounding box center [598, 276] width 9 height 7
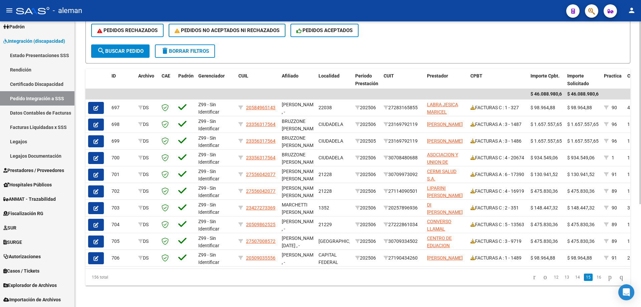
click at [594, 278] on link "16" at bounding box center [598, 276] width 9 height 7
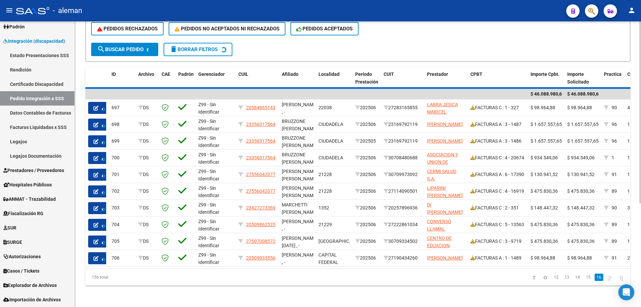
scroll to position [94, 0]
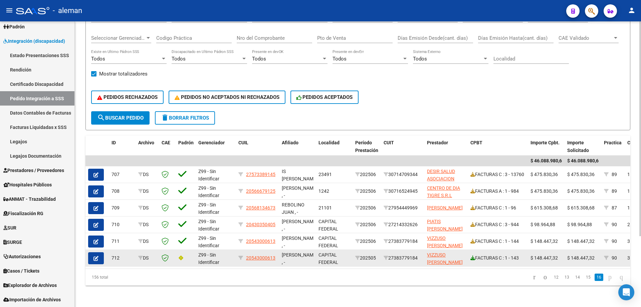
click at [472, 255] on icon at bounding box center [472, 257] width 5 height 5
click at [96, 256] on icon "button" at bounding box center [95, 258] width 5 height 5
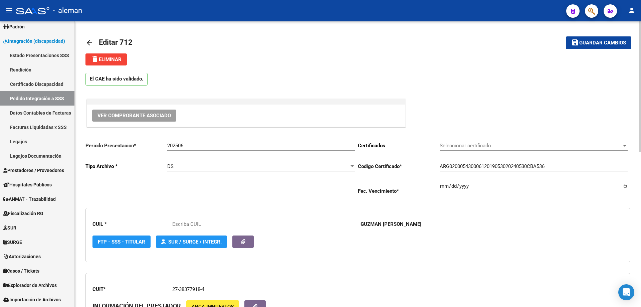
type input "20543000613"
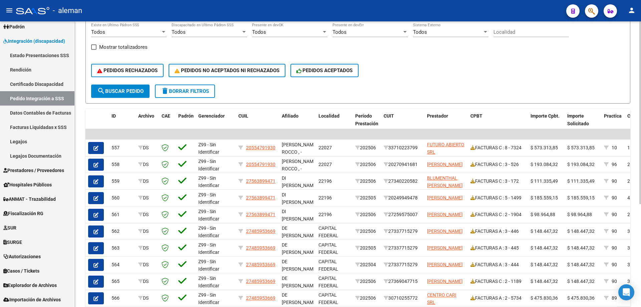
scroll to position [100, 0]
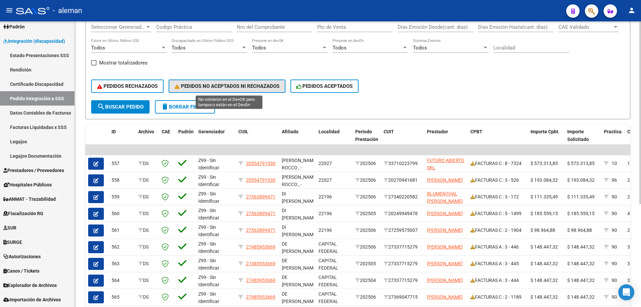
click at [250, 87] on span "PEDIDOS NO ACEPTADOS NI RECHAZADOS" at bounding box center [226, 86] width 105 height 6
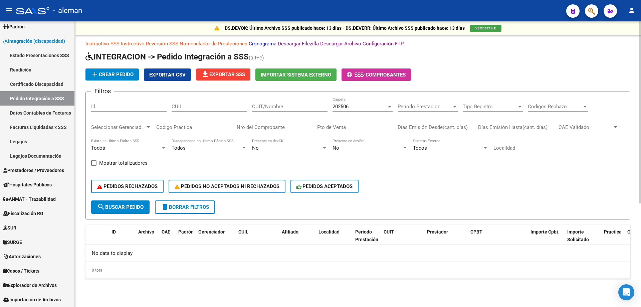
scroll to position [0, 0]
click at [207, 185] on span "PEDIDOS NO ACEPTADOS NI RECHAZADOS" at bounding box center [226, 186] width 105 height 6
click at [136, 209] on span "search Buscar Pedido" at bounding box center [120, 207] width 46 height 6
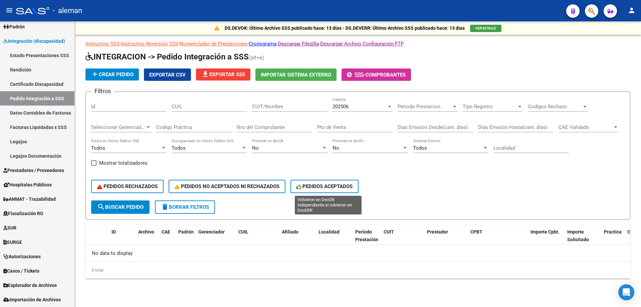
click at [319, 185] on span "PEDIDOS ACEPTADOS" at bounding box center [324, 186] width 56 height 6
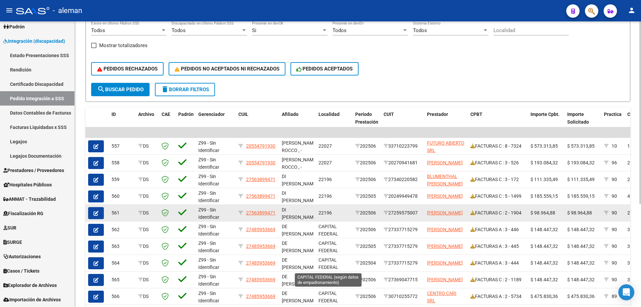
scroll to position [100, 0]
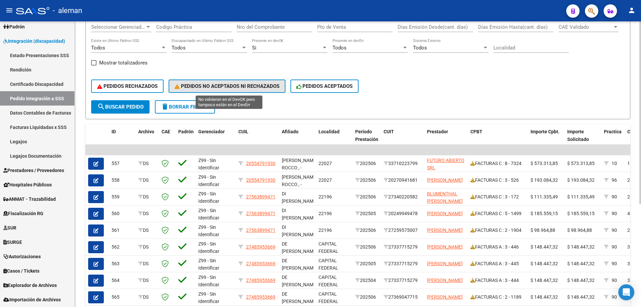
click at [244, 86] on span "PEDIDOS NO ACEPTADOS NI RECHAZADOS" at bounding box center [226, 86] width 105 height 6
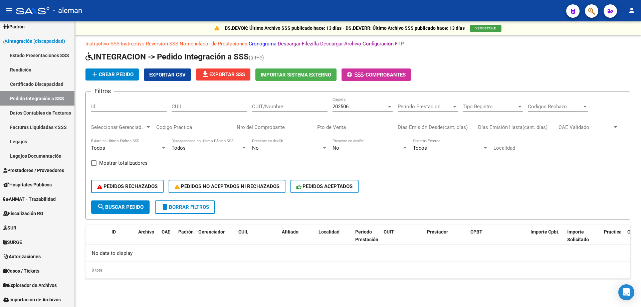
scroll to position [0, 0]
click at [334, 181] on button "PEDIDOS ACEPTADOS" at bounding box center [324, 185] width 68 height 13
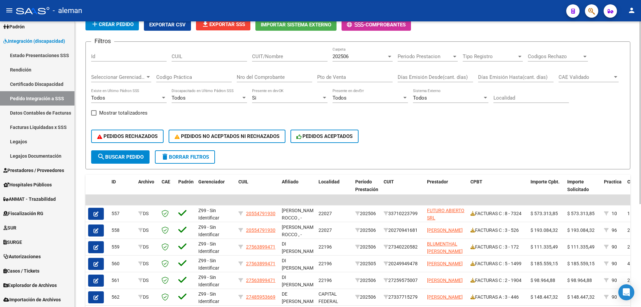
scroll to position [161, 0]
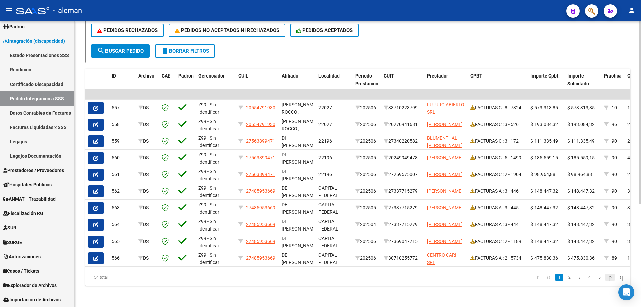
click at [607, 279] on icon "go to next page" at bounding box center [609, 277] width 5 height 8
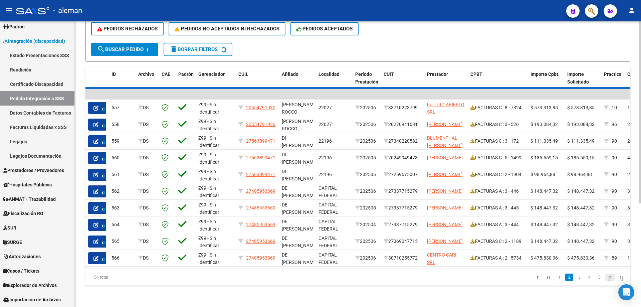
click at [600, 279] on div "154 total 1 2 3 4 5" at bounding box center [357, 277] width 544 height 17
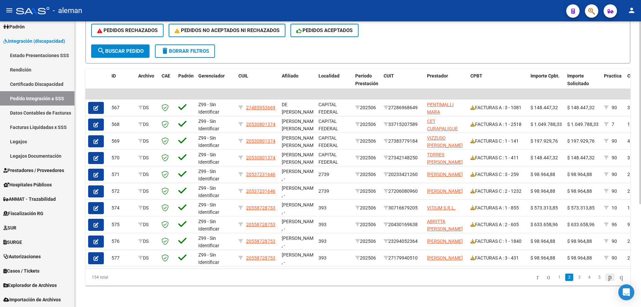
click at [607, 279] on icon "go to next page" at bounding box center [609, 277] width 5 height 8
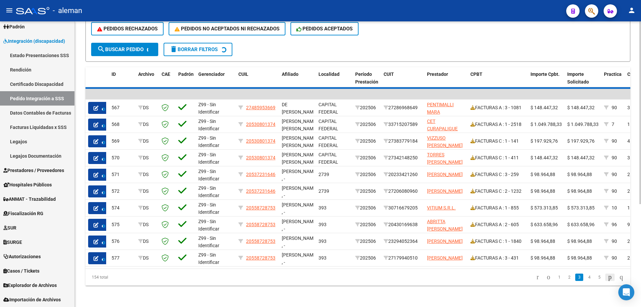
click at [600, 279] on div "154 total 1 2 3 4 5" at bounding box center [357, 277] width 544 height 17
click at [596, 282] on div "154 total 1 2 3 4 5" at bounding box center [357, 277] width 544 height 17
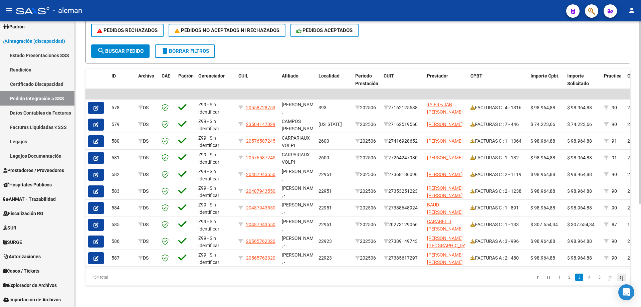
click at [618, 276] on icon "go to last page" at bounding box center [620, 277] width 5 height 8
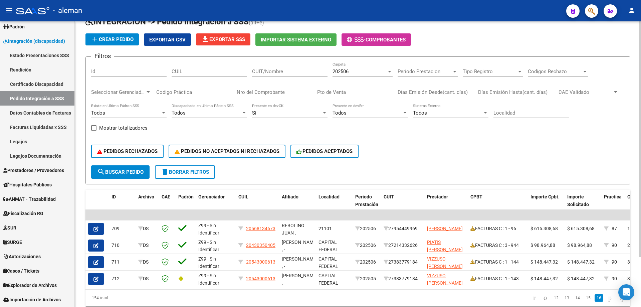
scroll to position [61, 0]
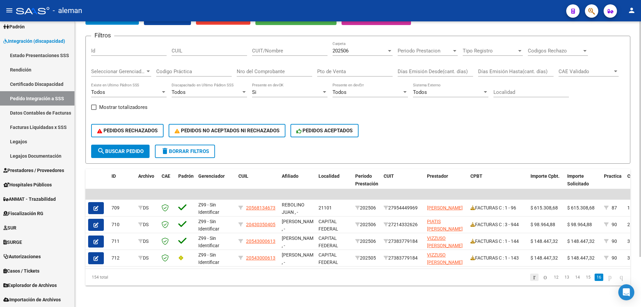
click at [532, 278] on icon "go to first page" at bounding box center [534, 277] width 4 height 8
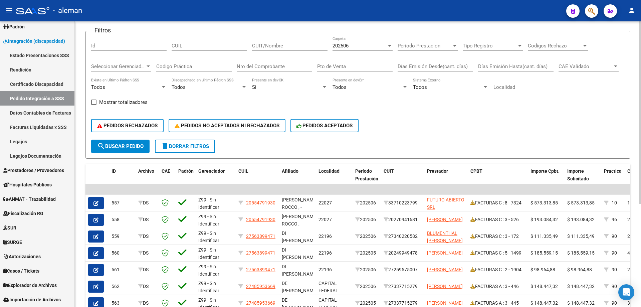
click at [524, 278] on div "ID Archivo CAE Padrón Gerenciador CUIL Afiliado Localidad Período Prestación CU…" at bounding box center [357, 272] width 544 height 217
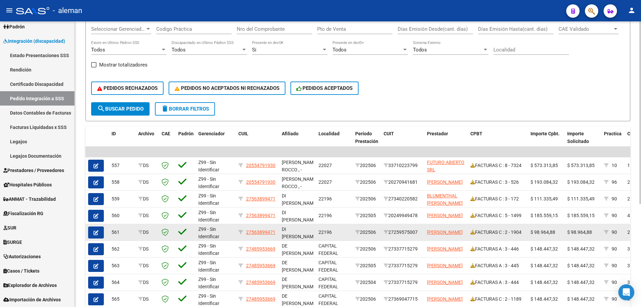
scroll to position [161, 0]
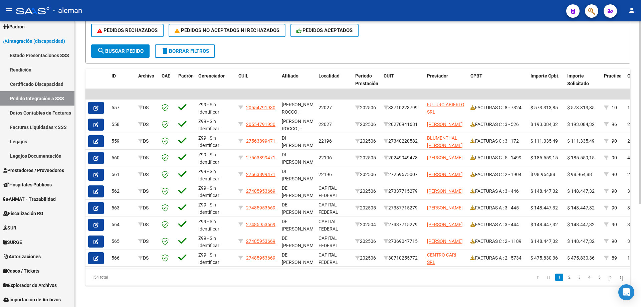
click at [555, 279] on link "1" at bounding box center [559, 276] width 8 height 7
click at [460, 275] on datatable-pager "1 2 3 4 5" at bounding box center [411, 276] width 430 height 11
click at [555, 279] on link "1" at bounding box center [559, 276] width 8 height 7
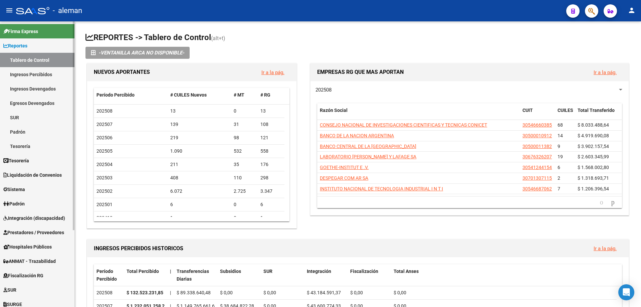
click at [30, 235] on span "Prestadores / Proveedores" at bounding box center [33, 232] width 61 height 7
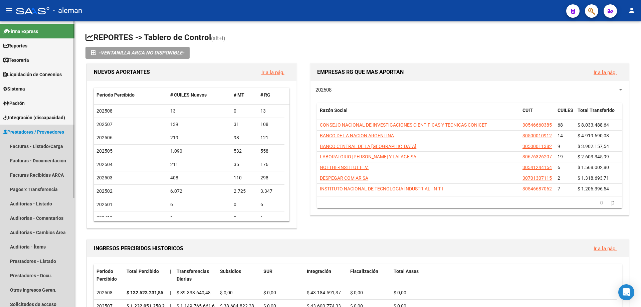
click at [38, 132] on span "Prestadores / Proveedores" at bounding box center [33, 131] width 61 height 7
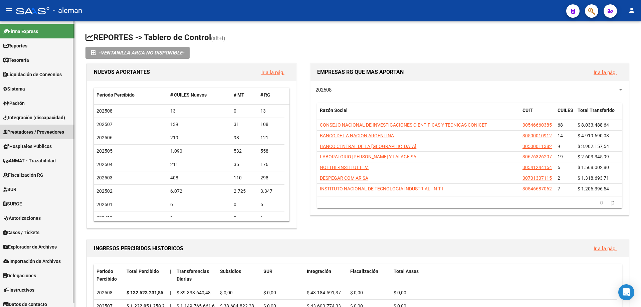
click at [38, 132] on span "Prestadores / Proveedores" at bounding box center [33, 131] width 61 height 7
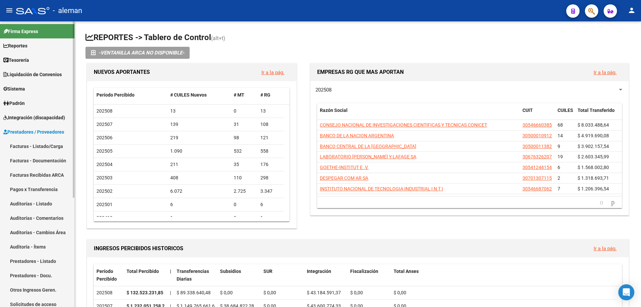
click at [33, 142] on link "Facturas - Listado/Carga" at bounding box center [37, 146] width 74 height 14
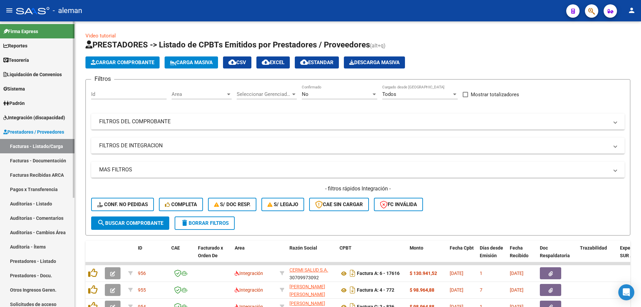
click at [37, 119] on span "Integración (discapacidad)" at bounding box center [34, 117] width 62 height 7
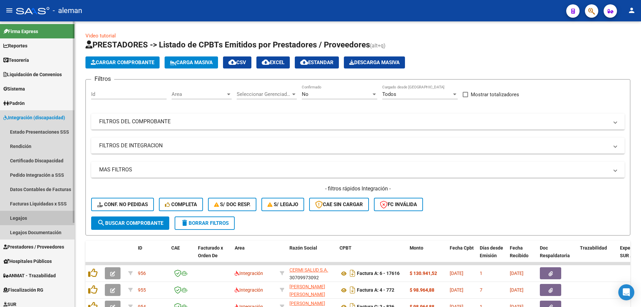
click at [25, 218] on link "Legajos" at bounding box center [37, 218] width 74 height 14
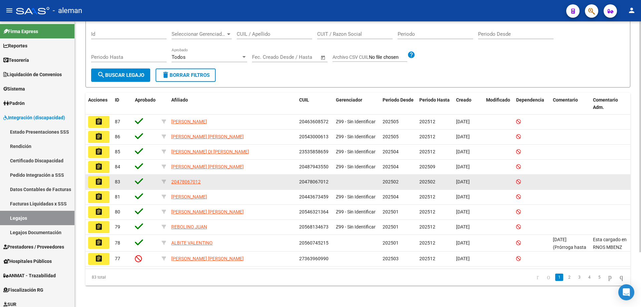
scroll to position [34, 0]
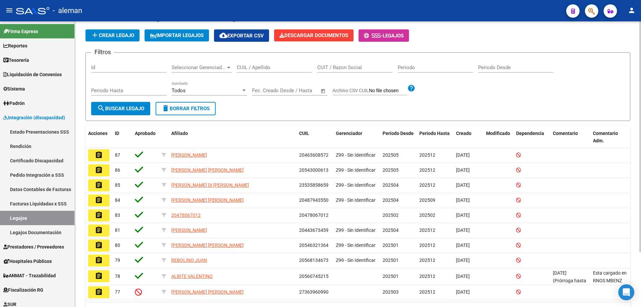
click at [264, 70] on input "CUIL / Apellido" at bounding box center [274, 67] width 75 height 6
paste input "27280432089"
type input "27280432089"
drag, startPoint x: 271, startPoint y: 69, endPoint x: 234, endPoint y: 66, distance: 37.5
click at [234, 66] on div "Filtros Id Seleccionar Gerenciador Seleccionar Gerenciador 27280432089 CUIL / A…" at bounding box center [357, 80] width 533 height 44
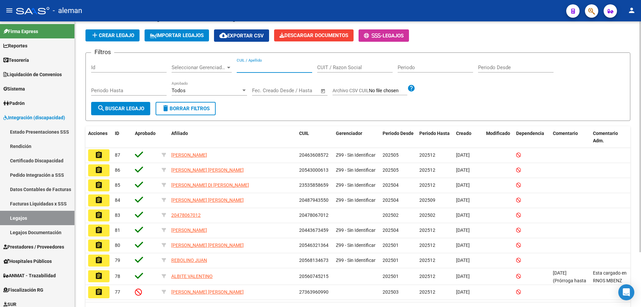
click at [354, 62] on div "CUIT / Razon Social" at bounding box center [354, 65] width 75 height 14
paste input "27280432089"
type input "27280432089"
click at [138, 106] on span "search Buscar Legajo" at bounding box center [120, 108] width 47 height 6
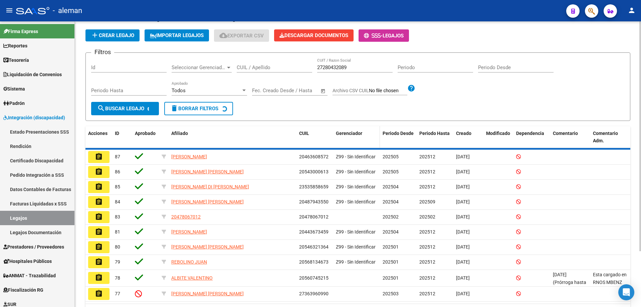
scroll to position [0, 0]
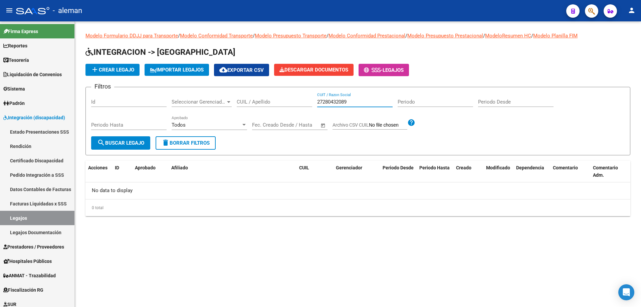
drag, startPoint x: 358, startPoint y: 102, endPoint x: 313, endPoint y: 107, distance: 45.3
click at [313, 107] on div "Filtros Id Seleccionar Gerenciador Seleccionar Gerenciador CUIL / Apellido 2728…" at bounding box center [357, 114] width 533 height 44
click at [253, 104] on input "CUIL / Apellido" at bounding box center [274, 102] width 75 height 6
click at [126, 143] on span "search Buscar Legajo" at bounding box center [120, 143] width 47 height 6
click at [270, 102] on input "MOYANOS" at bounding box center [274, 102] width 75 height 6
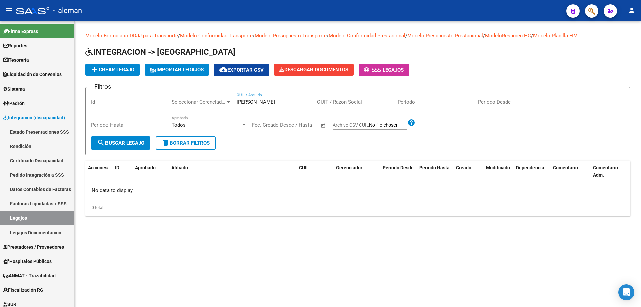
type input "MOYANO"
click at [110, 140] on span "search Buscar Legajo" at bounding box center [120, 143] width 47 height 6
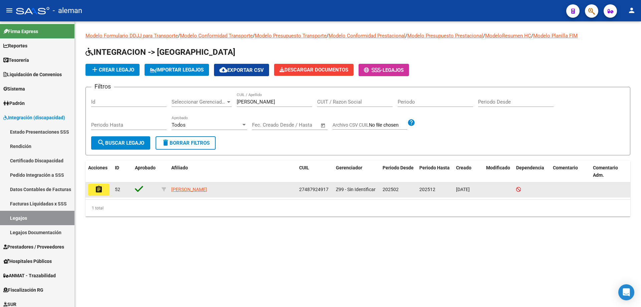
click at [97, 191] on mat-icon "assignment" at bounding box center [99, 189] width 8 height 8
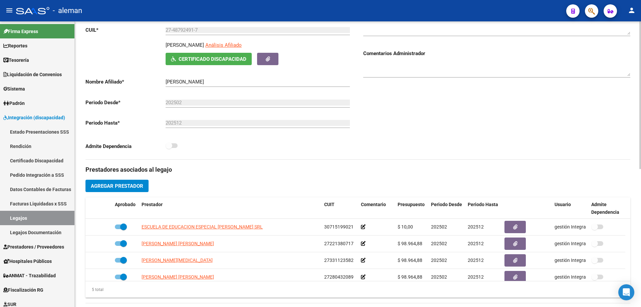
scroll to position [133, 0]
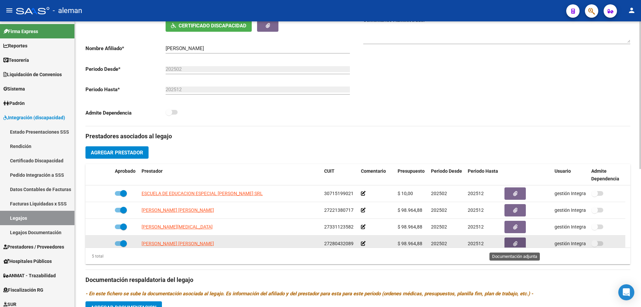
click at [513, 241] on span "button" at bounding box center [515, 244] width 4 height 6
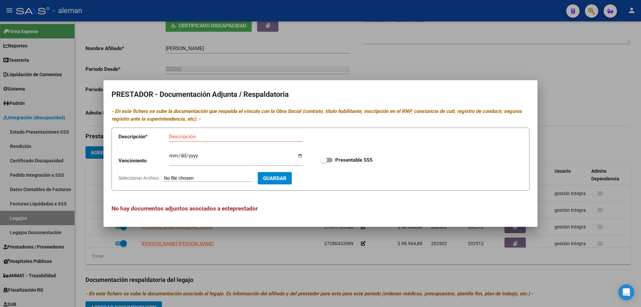
click at [603, 109] on div at bounding box center [320, 153] width 641 height 307
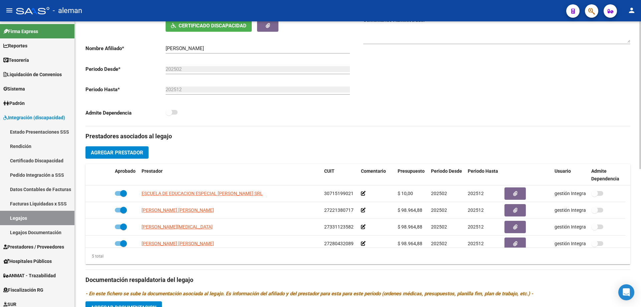
scroll to position [2, 0]
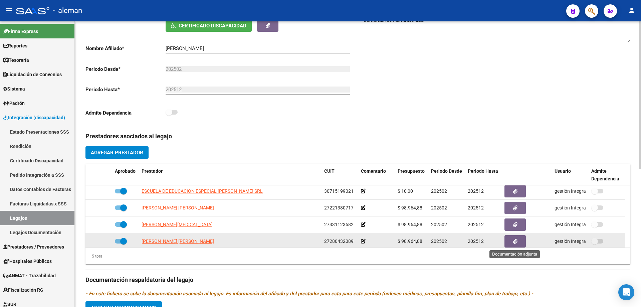
click at [516, 244] on span "button" at bounding box center [515, 241] width 4 height 6
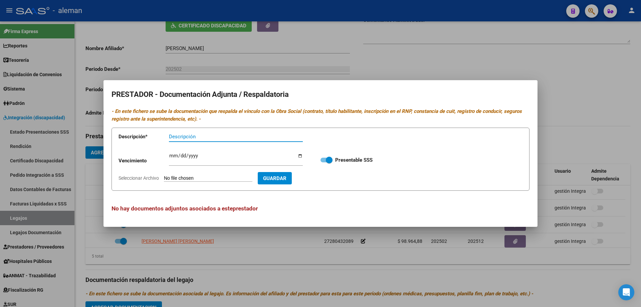
click at [566, 134] on div at bounding box center [320, 153] width 641 height 307
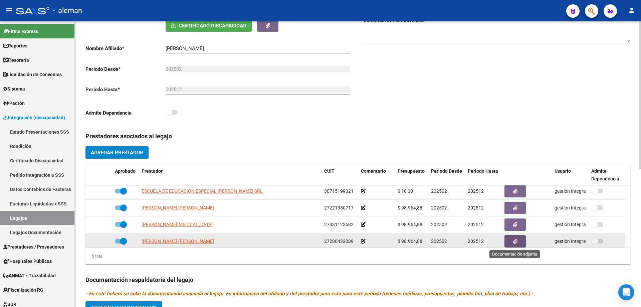
click at [510, 245] on button "button" at bounding box center [514, 241] width 21 height 12
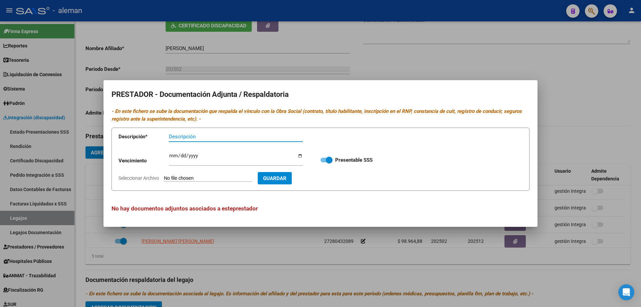
click at [572, 102] on div at bounding box center [320, 153] width 641 height 307
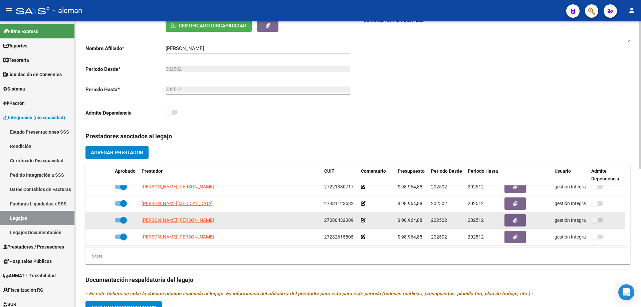
scroll to position [0, 0]
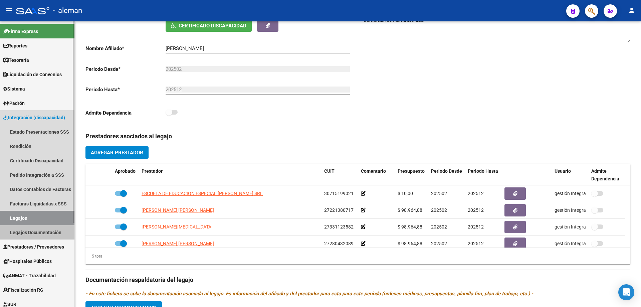
click at [33, 233] on link "Legajos Documentación" at bounding box center [37, 232] width 74 height 14
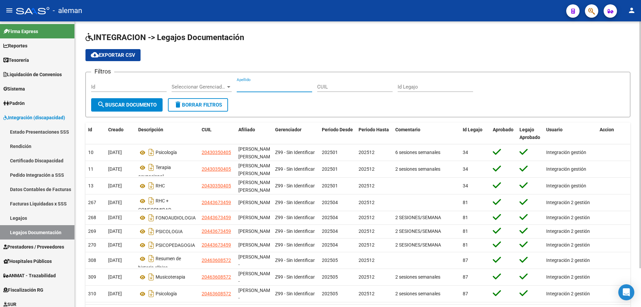
click at [258, 87] on input "Apellido" at bounding box center [274, 87] width 75 height 6
type input "MOYANO"
click at [140, 108] on button "search Buscar Documento" at bounding box center [126, 104] width 71 height 13
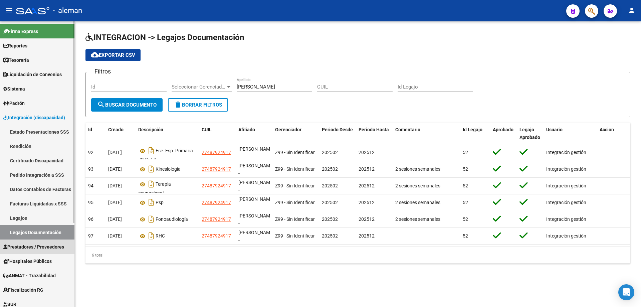
click at [31, 246] on span "Prestadores / Proveedores" at bounding box center [33, 246] width 61 height 7
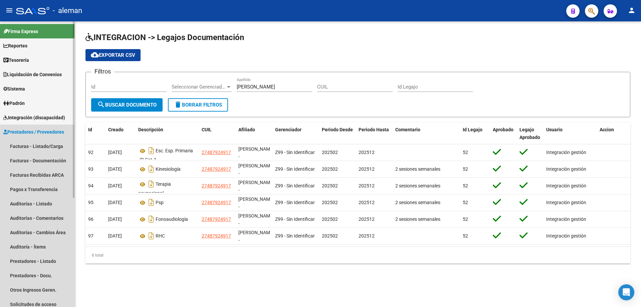
click at [43, 132] on span "Prestadores / Proveedores" at bounding box center [33, 131] width 61 height 7
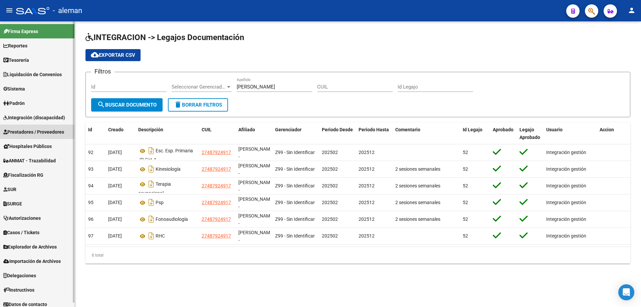
click at [43, 132] on span "Prestadores / Proveedores" at bounding box center [33, 131] width 61 height 7
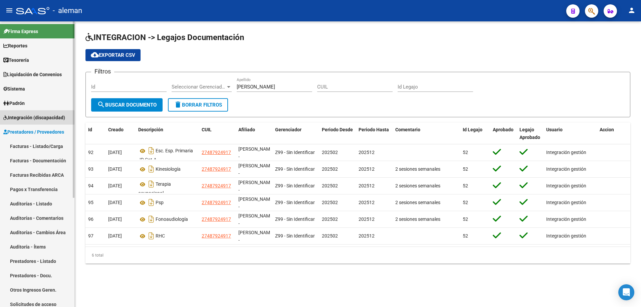
click at [30, 118] on span "Integración (discapacidad)" at bounding box center [34, 117] width 62 height 7
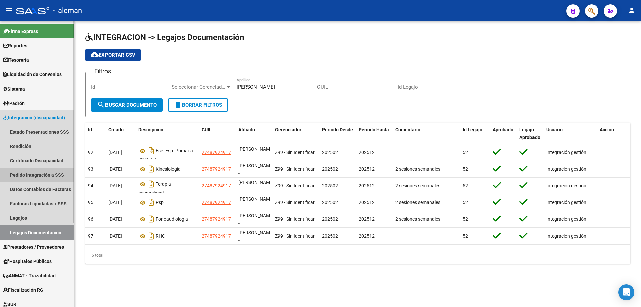
click at [34, 175] on link "Pedido Integración a SSS" at bounding box center [37, 174] width 74 height 14
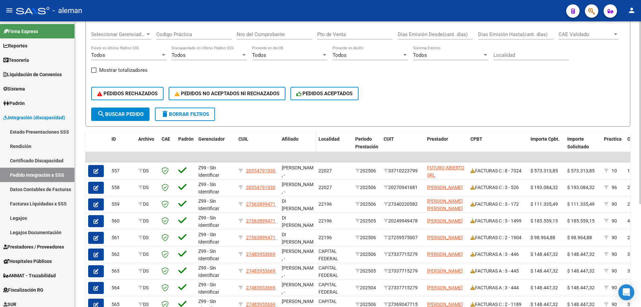
scroll to position [94, 0]
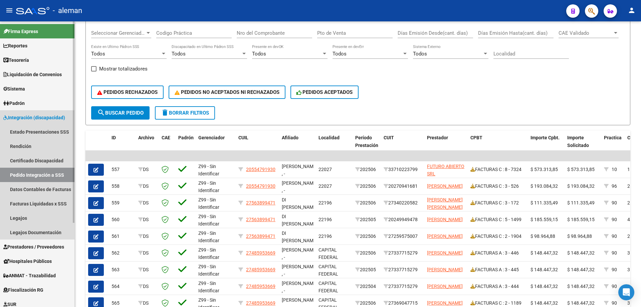
click at [37, 174] on link "Pedido Integración a SSS" at bounding box center [37, 174] width 74 height 14
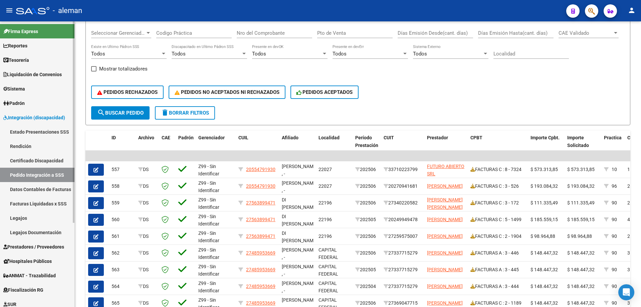
click at [34, 245] on span "Prestadores / Proveedores" at bounding box center [33, 246] width 61 height 7
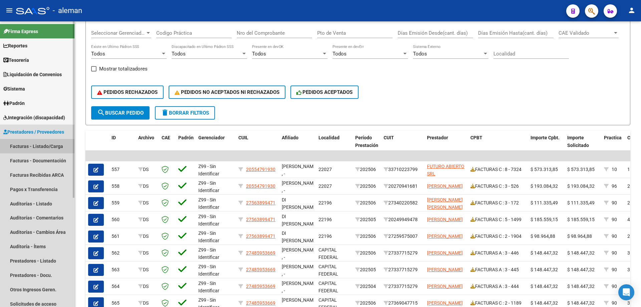
click at [42, 146] on link "Facturas - Listado/Carga" at bounding box center [37, 146] width 74 height 14
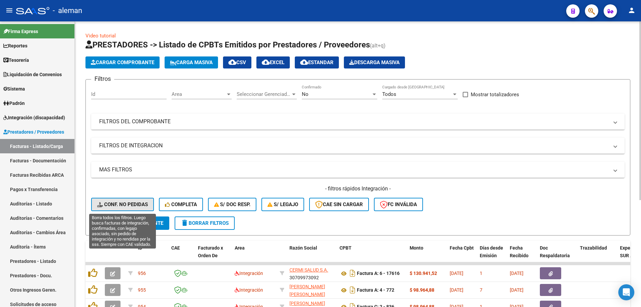
drag, startPoint x: 132, startPoint y: 204, endPoint x: 169, endPoint y: 210, distance: 37.9
click at [132, 204] on span "Conf. no pedidas" at bounding box center [122, 204] width 51 height 6
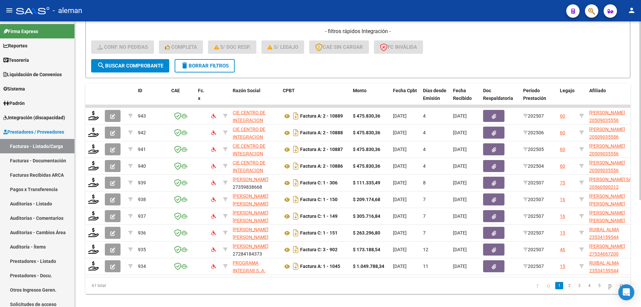
scroll to position [167, 0]
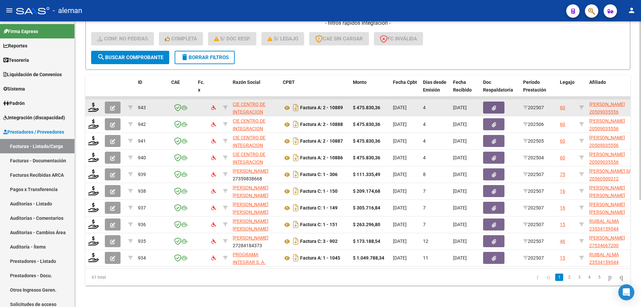
click at [114, 106] on icon "button" at bounding box center [112, 107] width 5 height 5
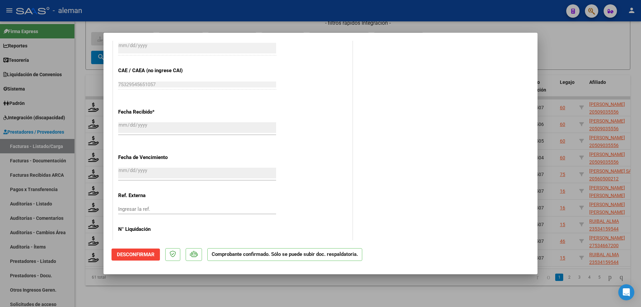
scroll to position [404, 0]
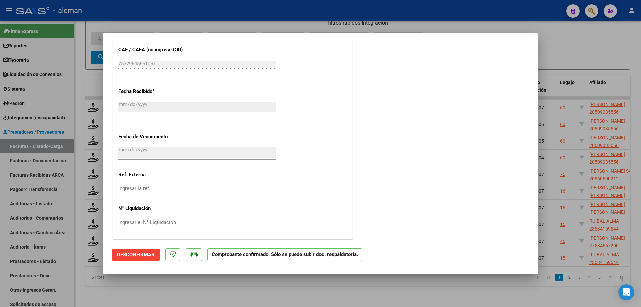
click at [622, 121] on div at bounding box center [320, 153] width 641 height 307
type input "$ 0,00"
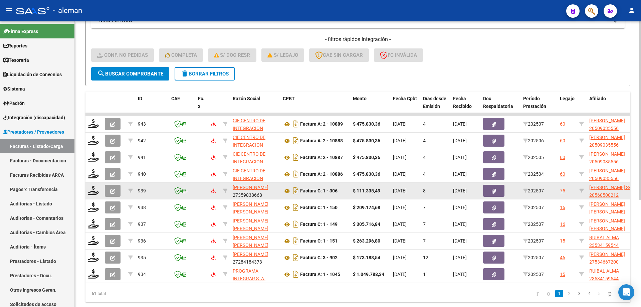
scroll to position [133, 0]
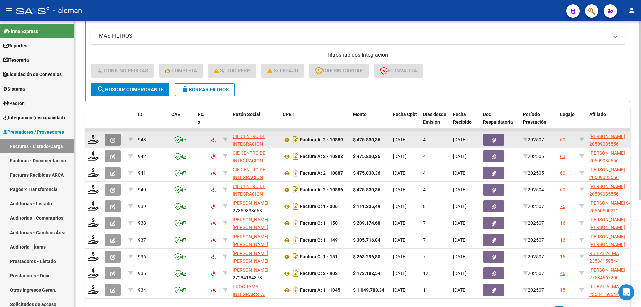
click at [116, 138] on button "button" at bounding box center [113, 139] width 16 height 12
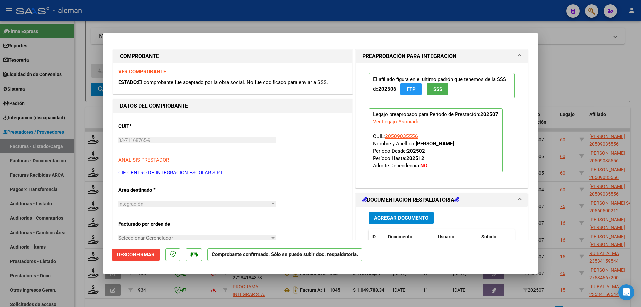
click at [574, 67] on div at bounding box center [320, 153] width 641 height 307
type input "$ 0,00"
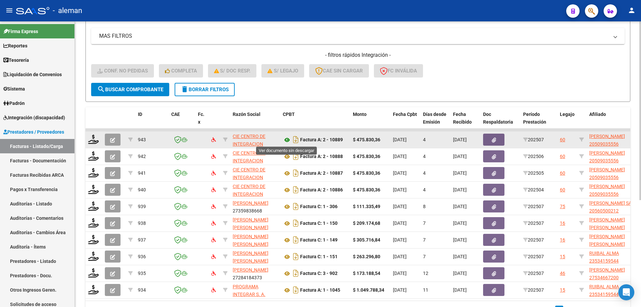
click at [287, 139] on icon at bounding box center [287, 140] width 9 height 8
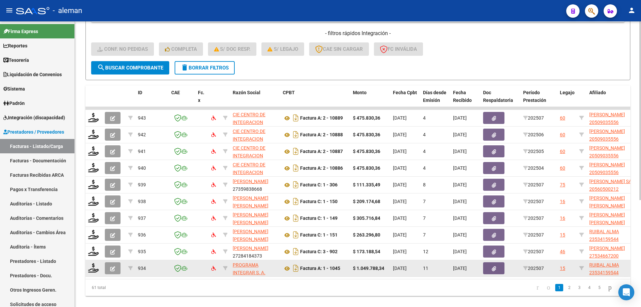
scroll to position [167, 0]
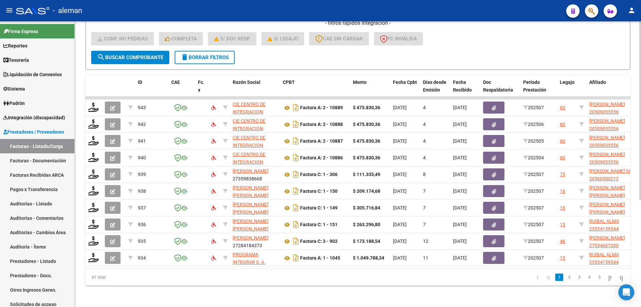
click at [201, 54] on span "delete Borrar Filtros" at bounding box center [204, 57] width 48 height 6
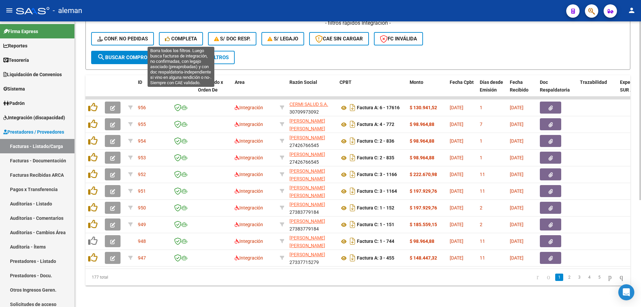
click at [192, 40] on span "Completa" at bounding box center [181, 39] width 32 height 6
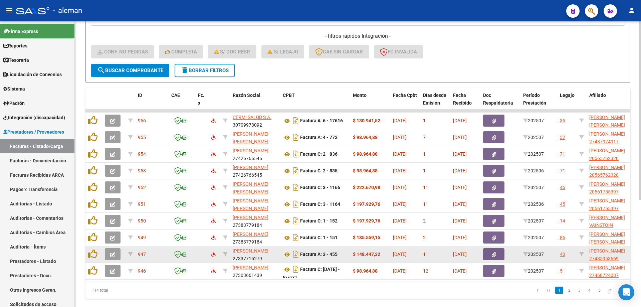
scroll to position [170, 0]
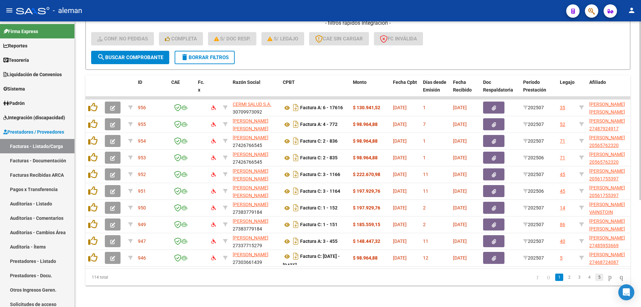
click at [595, 277] on link "5" at bounding box center [599, 276] width 8 height 7
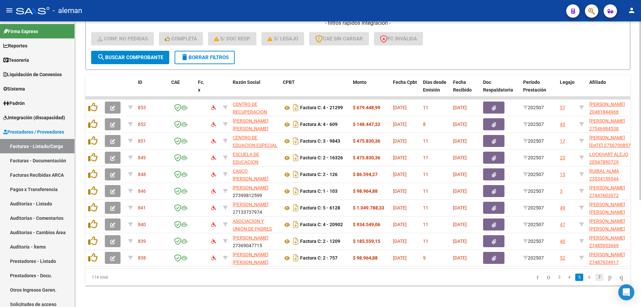
click at [595, 275] on link "7" at bounding box center [599, 276] width 8 height 7
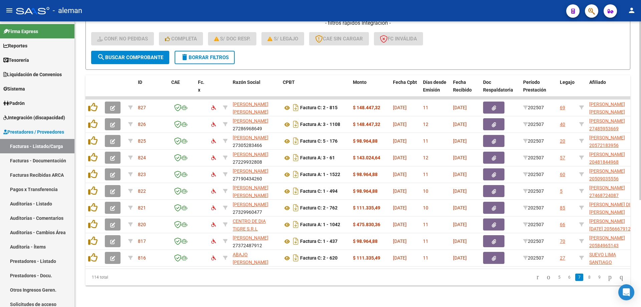
click at [595, 275] on link "9" at bounding box center [599, 276] width 8 height 7
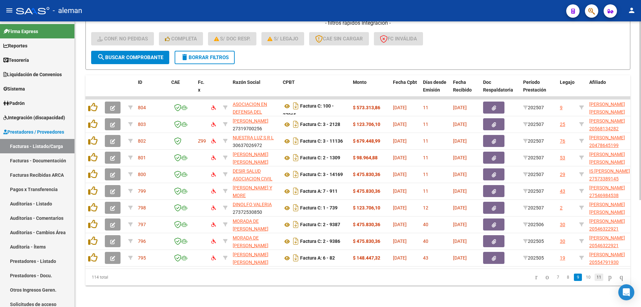
click at [594, 280] on link "11" at bounding box center [598, 276] width 9 height 7
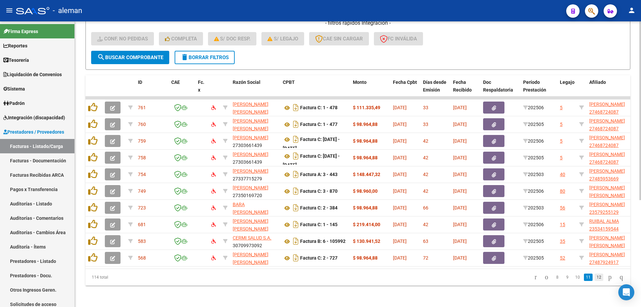
click at [594, 279] on link "12" at bounding box center [598, 276] width 9 height 7
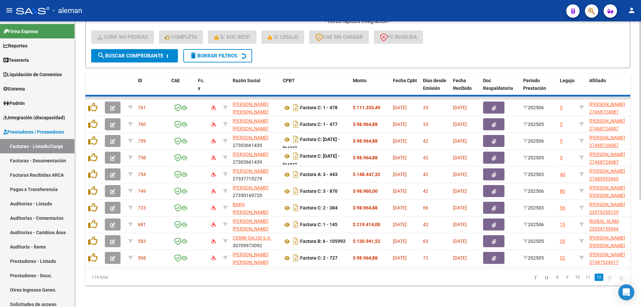
scroll to position [70, 0]
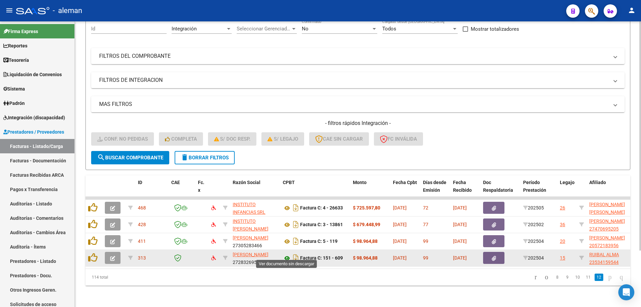
click at [288, 254] on icon at bounding box center [287, 258] width 9 height 8
click at [286, 254] on icon at bounding box center [287, 258] width 9 height 8
click at [113, 256] on icon "button" at bounding box center [112, 258] width 5 height 5
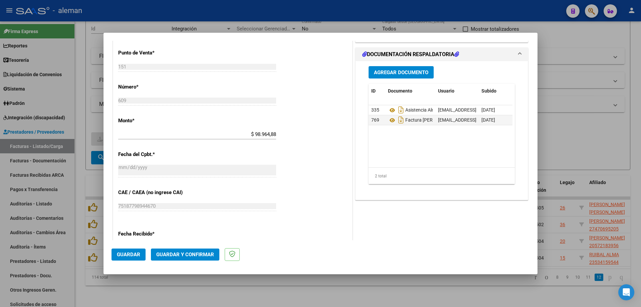
scroll to position [300, 0]
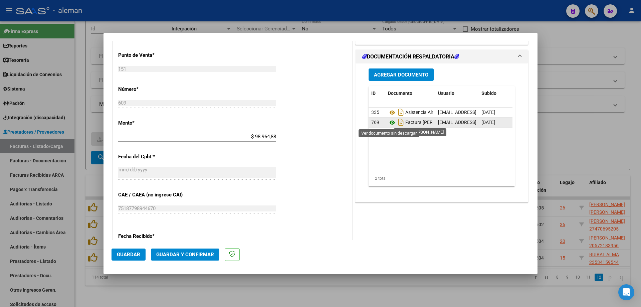
click at [388, 123] on icon at bounding box center [392, 122] width 9 height 8
click at [347, 300] on div at bounding box center [320, 153] width 641 height 307
type input "$ 0,00"
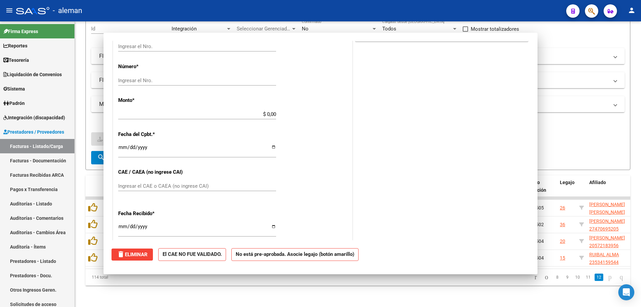
scroll to position [278, 0]
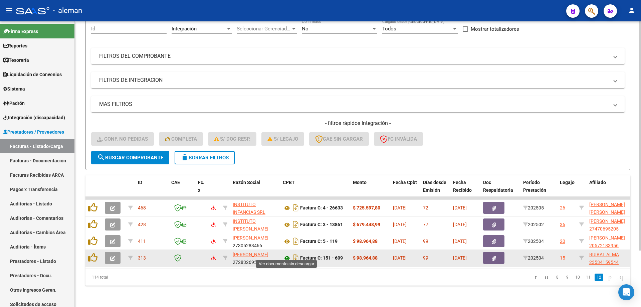
click at [289, 254] on icon at bounding box center [287, 258] width 9 height 8
click at [112, 256] on icon "button" at bounding box center [112, 258] width 5 height 5
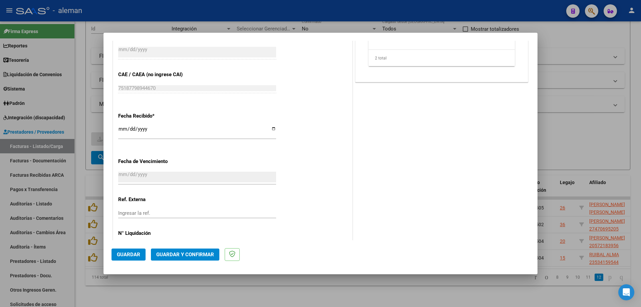
scroll to position [445, 0]
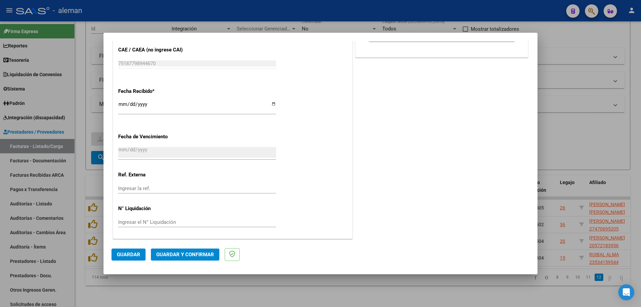
click at [567, 131] on div at bounding box center [320, 153] width 641 height 307
type input "$ 0,00"
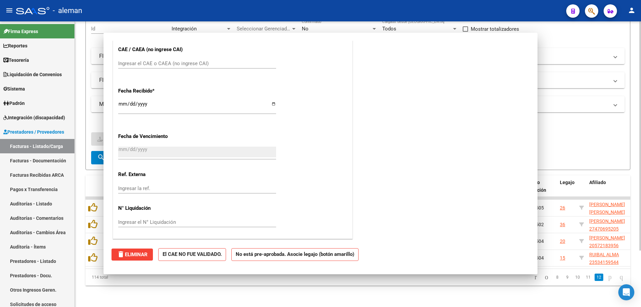
scroll to position [0, 0]
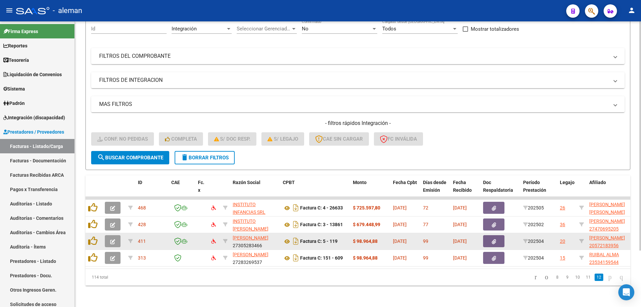
click at [114, 239] on icon "button" at bounding box center [112, 241] width 5 height 5
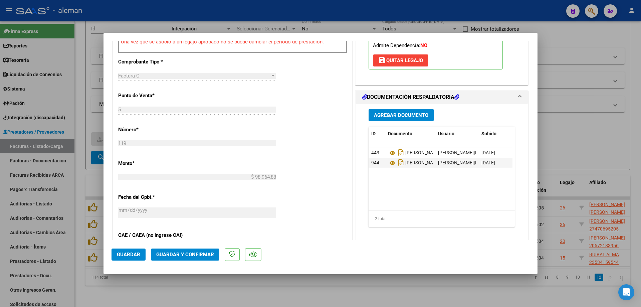
scroll to position [267, 0]
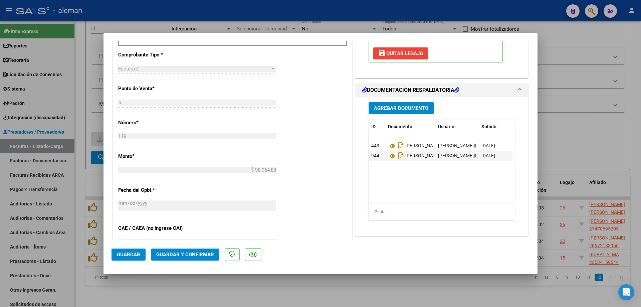
click at [571, 125] on div at bounding box center [320, 153] width 641 height 307
type input "$ 0,00"
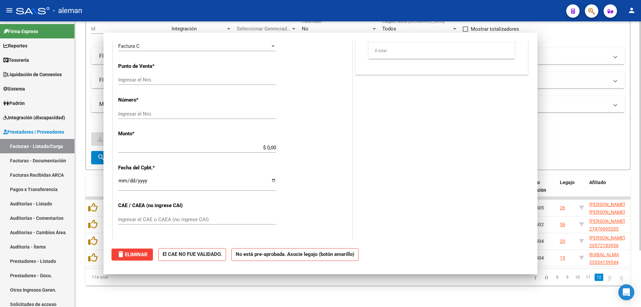
scroll to position [0, 0]
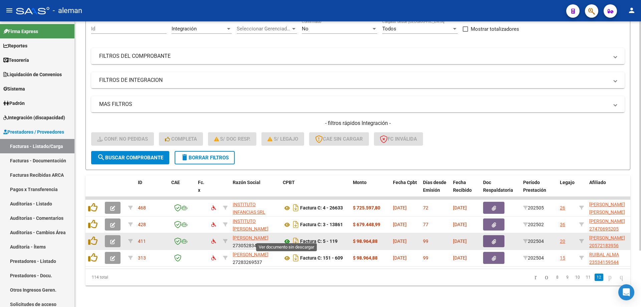
click at [286, 238] on icon at bounding box center [287, 241] width 9 height 8
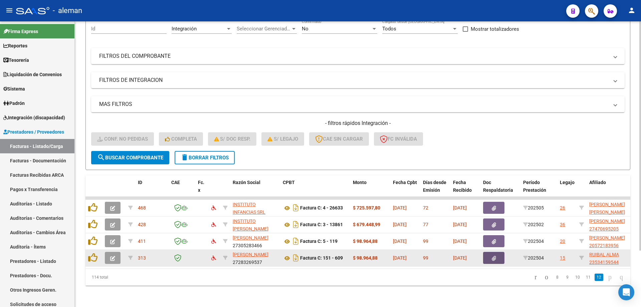
click at [487, 253] on button "button" at bounding box center [493, 258] width 21 height 12
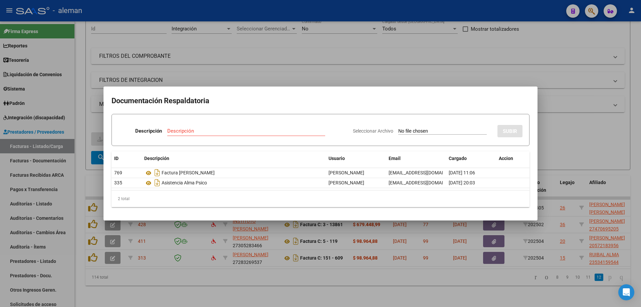
click at [578, 136] on div at bounding box center [320, 153] width 641 height 307
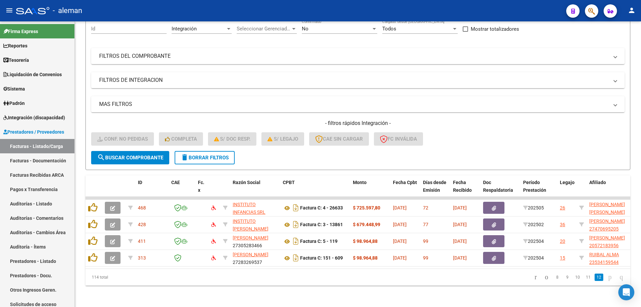
click at [438, 273] on datatable-pager "8 9 10 11 12" at bounding box center [411, 276] width 430 height 11
click at [583, 280] on link "11" at bounding box center [587, 276] width 9 height 7
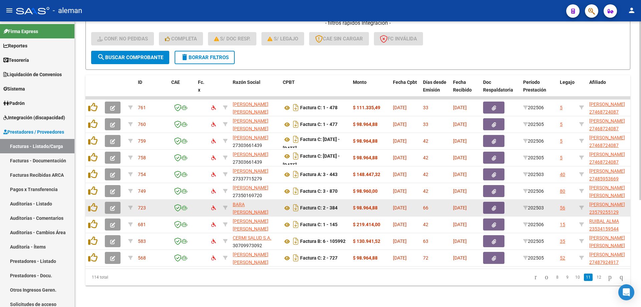
scroll to position [170, 0]
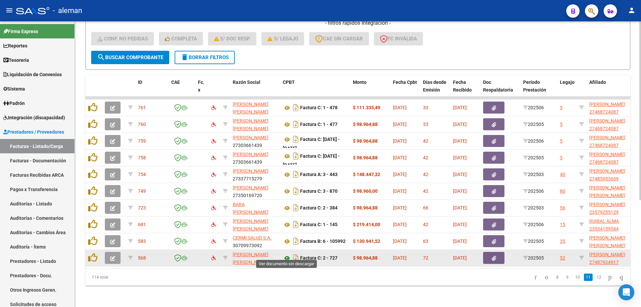
click at [287, 254] on icon at bounding box center [287, 258] width 9 height 8
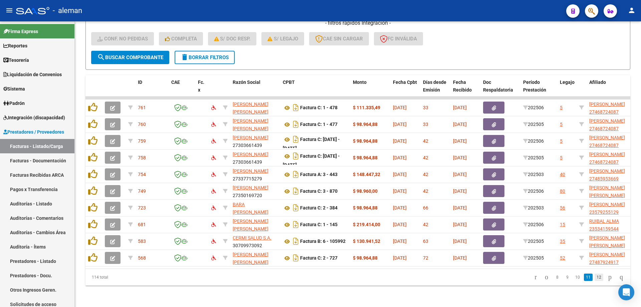
click at [594, 279] on link "12" at bounding box center [598, 276] width 9 height 7
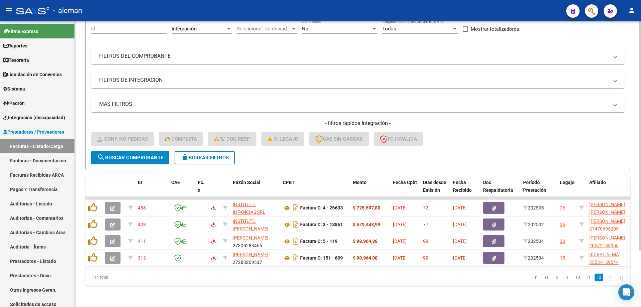
scroll to position [70, 0]
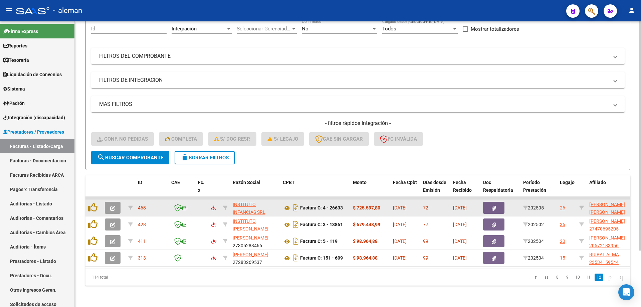
click at [110, 205] on button "button" at bounding box center [113, 208] width 16 height 12
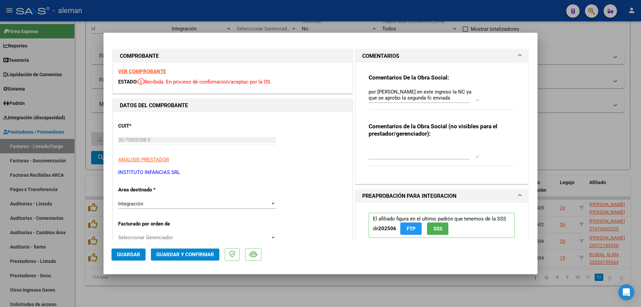
scroll to position [0, 0]
click at [588, 142] on div at bounding box center [320, 153] width 641 height 307
type input "$ 0,00"
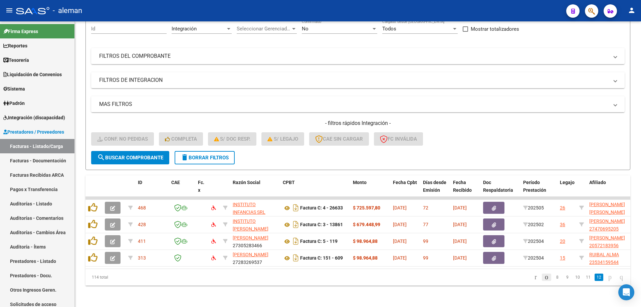
click at [543, 279] on icon "go to previous page" at bounding box center [545, 277] width 5 height 8
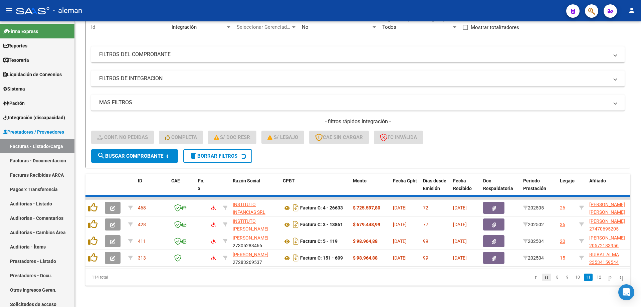
click at [537, 279] on div "114 total 8 9 10 11 12" at bounding box center [357, 277] width 544 height 17
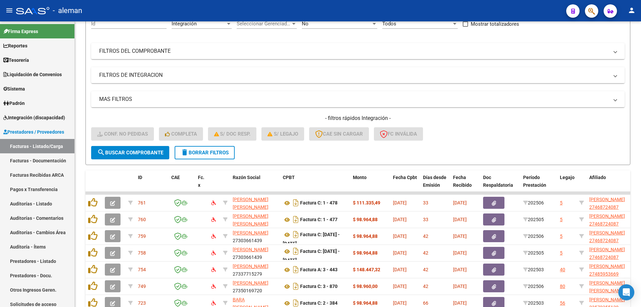
click at [537, 279] on datatable-body-cell "202506" at bounding box center [538, 286] width 37 height 16
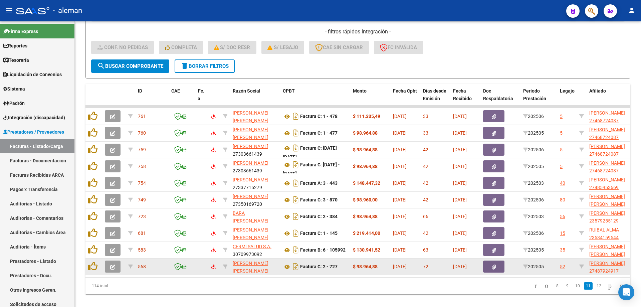
scroll to position [170, 0]
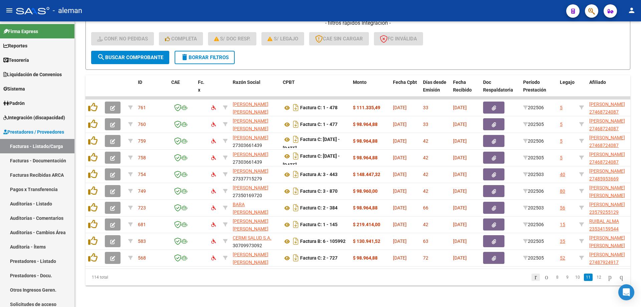
click at [533, 279] on icon "go to first page" at bounding box center [535, 277] width 4 height 8
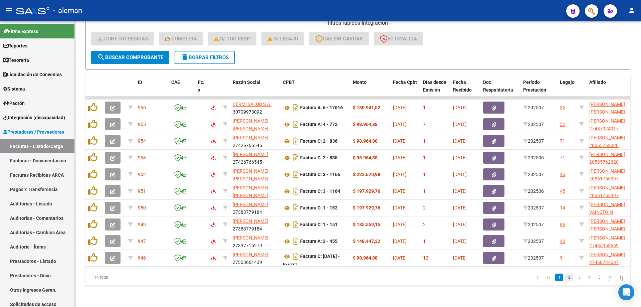
click at [565, 276] on link "2" at bounding box center [569, 276] width 8 height 7
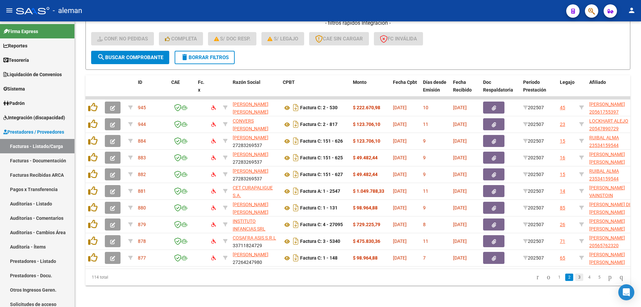
click at [575, 278] on link "3" at bounding box center [579, 276] width 8 height 7
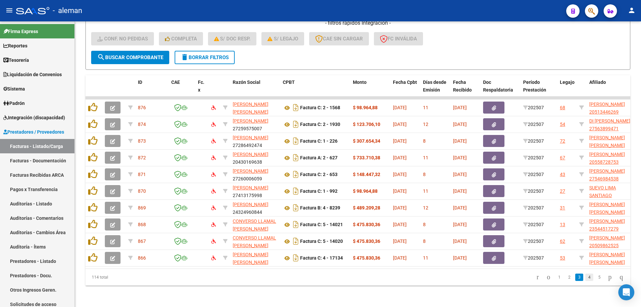
click at [585, 277] on link "4" at bounding box center [589, 276] width 8 height 7
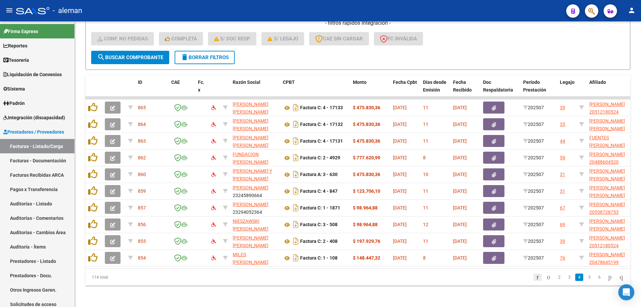
click at [535, 277] on icon "go to first page" at bounding box center [537, 277] width 4 height 8
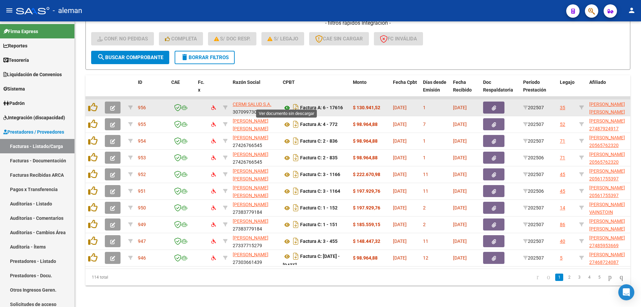
click at [289, 104] on icon at bounding box center [287, 108] width 9 height 8
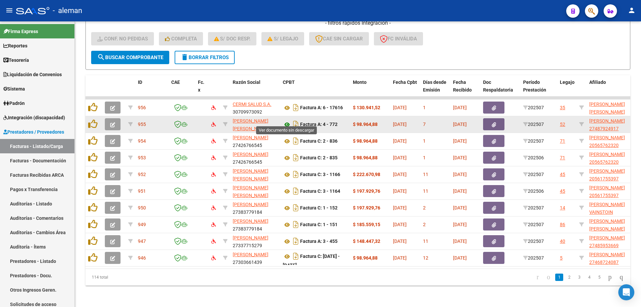
click at [287, 120] on icon at bounding box center [287, 124] width 9 height 8
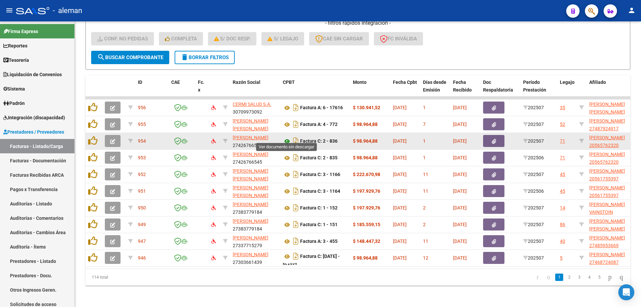
click at [287, 137] on icon at bounding box center [287, 141] width 9 height 8
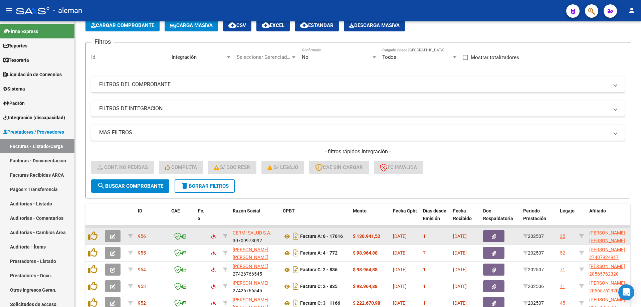
scroll to position [4, 0]
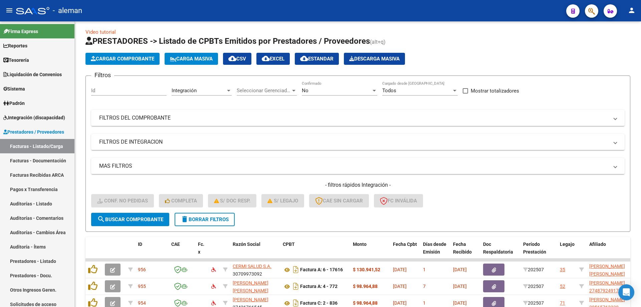
click at [375, 89] on div at bounding box center [374, 90] width 6 height 5
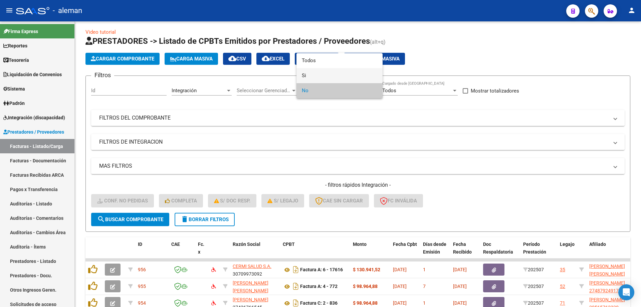
click at [311, 74] on span "Si" at bounding box center [339, 75] width 75 height 15
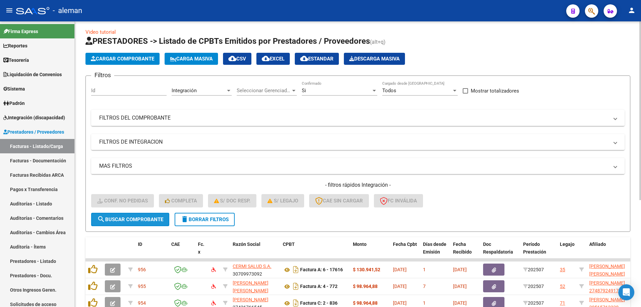
click at [148, 218] on span "search Buscar Comprobante" at bounding box center [130, 219] width 66 height 6
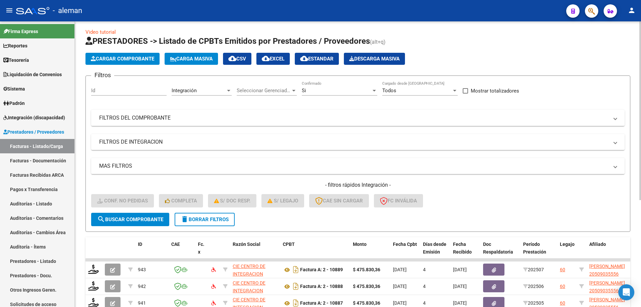
click at [374, 91] on div at bounding box center [373, 91] width 3 height 2
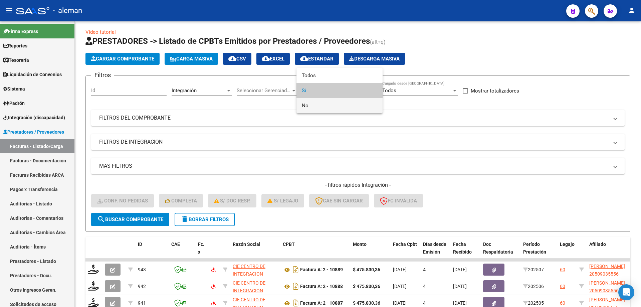
click at [317, 105] on span "No" at bounding box center [339, 105] width 75 height 15
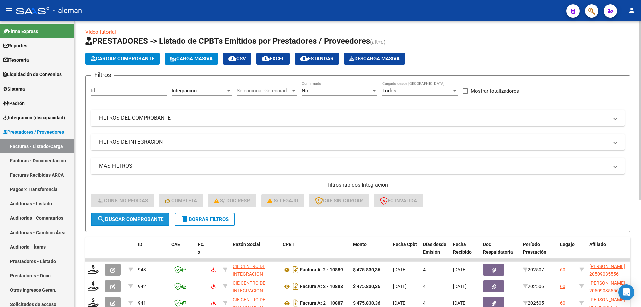
click at [146, 216] on button "search Buscar Comprobante" at bounding box center [130, 219] width 78 height 13
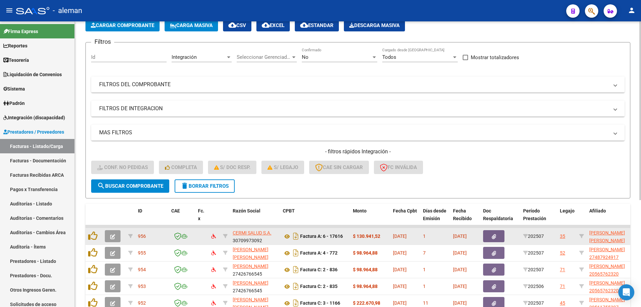
scroll to position [0, 0]
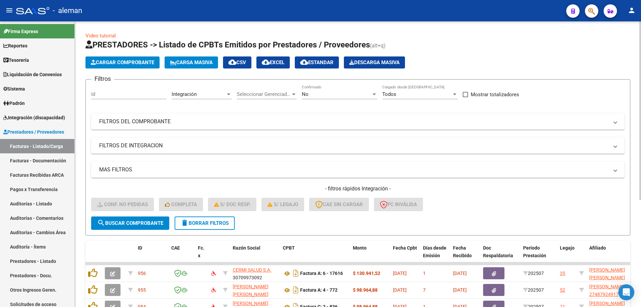
click at [270, 64] on mat-icon "cloud_download" at bounding box center [266, 62] width 8 height 8
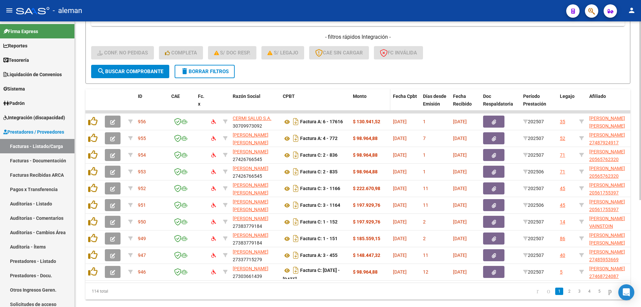
scroll to position [167, 0]
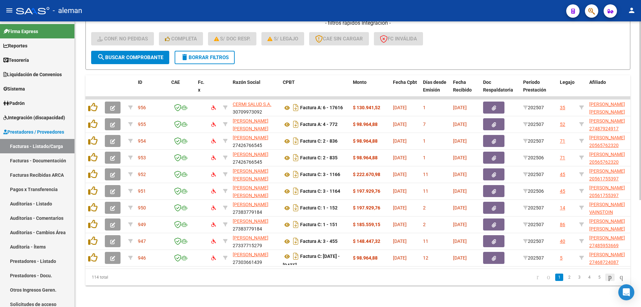
click at [607, 281] on icon "go to next page" at bounding box center [609, 277] width 5 height 8
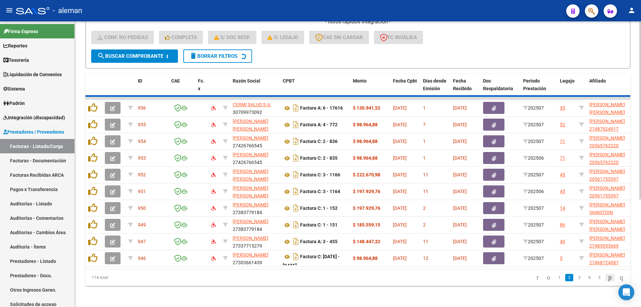
click at [605, 281] on div "114 total 1 2 3 4 5" at bounding box center [357, 277] width 544 height 17
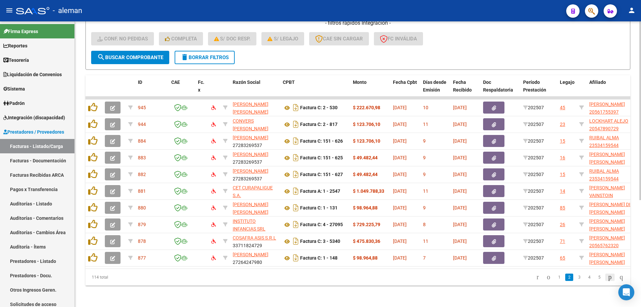
click at [607, 281] on icon "go to next page" at bounding box center [609, 277] width 5 height 8
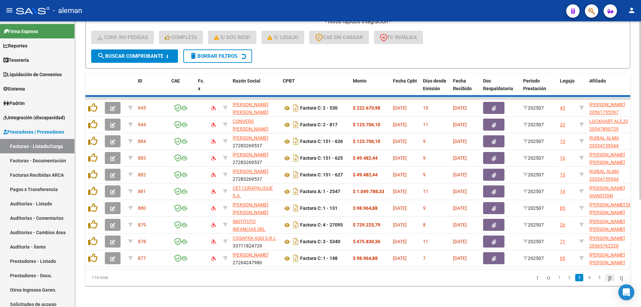
click at [605, 281] on div "114 total 1 2 3 4 5" at bounding box center [357, 277] width 544 height 17
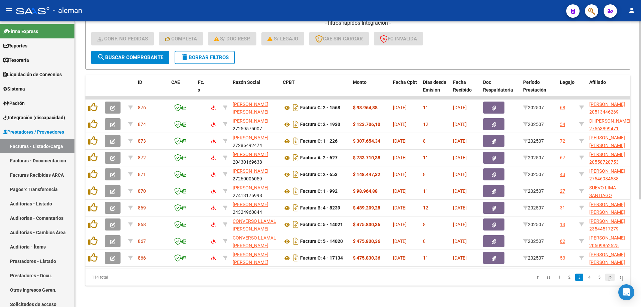
click at [607, 281] on icon "go to next page" at bounding box center [609, 277] width 5 height 8
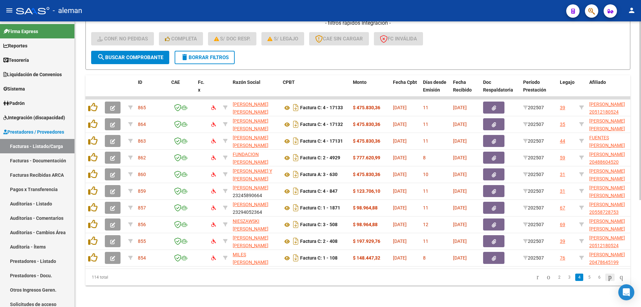
click at [607, 281] on icon "go to next page" at bounding box center [609, 277] width 5 height 8
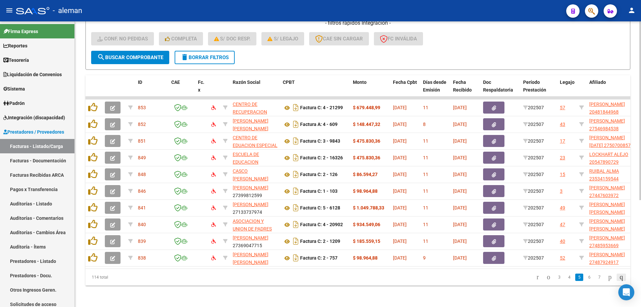
click at [619, 281] on icon "go to last page" at bounding box center [620, 277] width 5 height 8
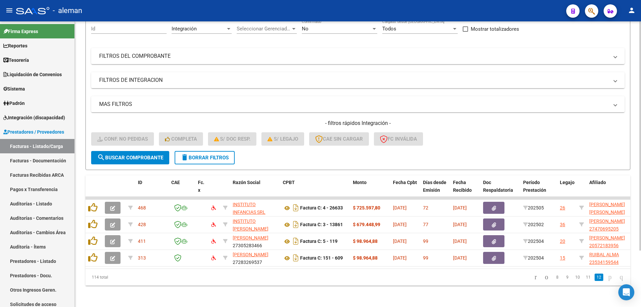
scroll to position [70, 0]
click at [594, 280] on link "12" at bounding box center [598, 276] width 9 height 7
click at [426, 275] on datatable-pager "8 9 10 11 12" at bounding box center [411, 276] width 430 height 11
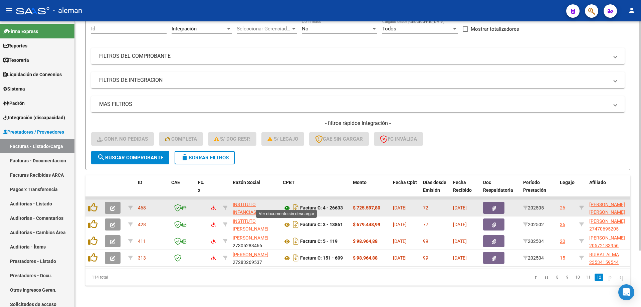
click at [288, 204] on icon at bounding box center [287, 208] width 9 height 8
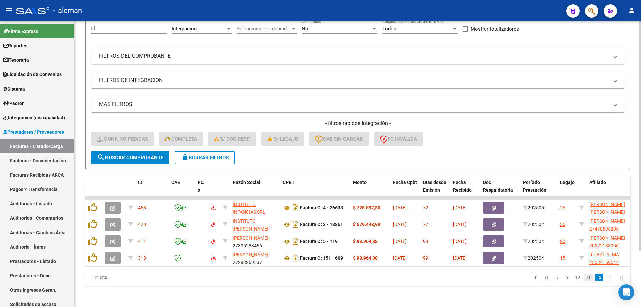
click at [583, 280] on link "11" at bounding box center [587, 276] width 9 height 7
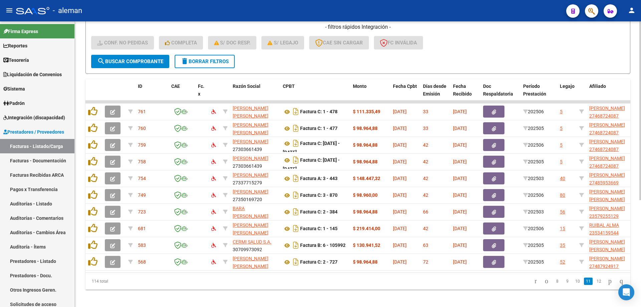
scroll to position [170, 0]
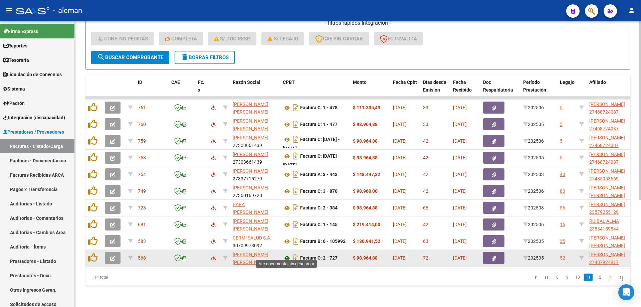
click at [285, 254] on icon at bounding box center [287, 258] width 9 height 8
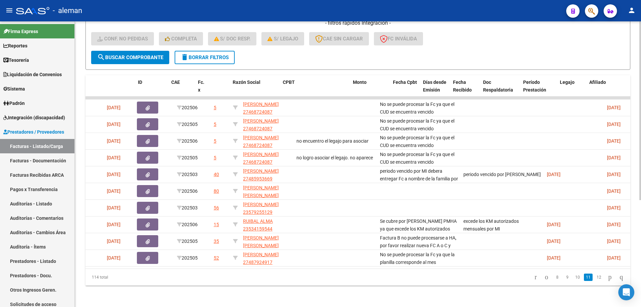
scroll to position [0, 0]
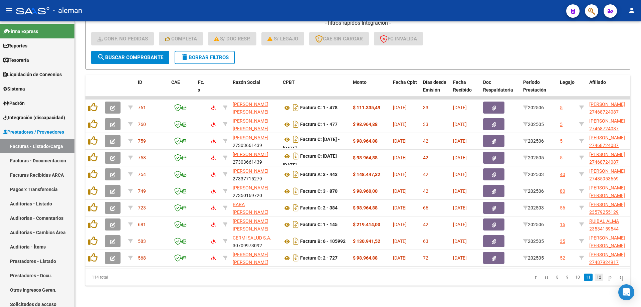
click at [594, 277] on link "12" at bounding box center [598, 276] width 9 height 7
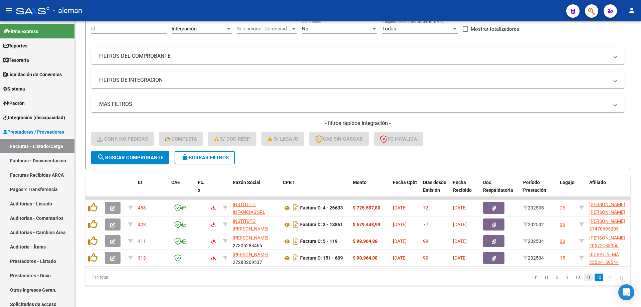
click at [583, 277] on link "11" at bounding box center [587, 276] width 9 height 7
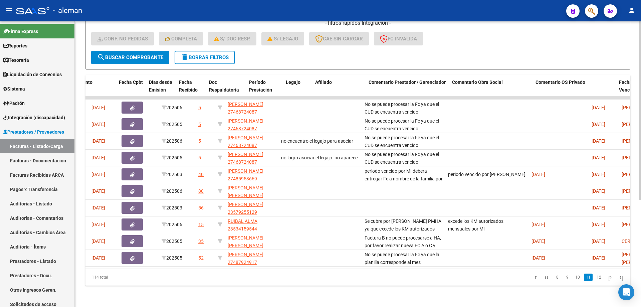
scroll to position [0, 274]
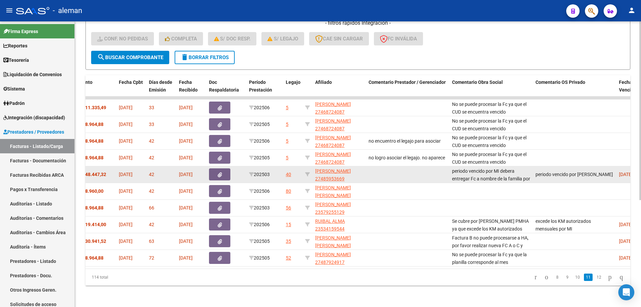
click at [395, 174] on datatable-body-cell at bounding box center [407, 174] width 83 height 16
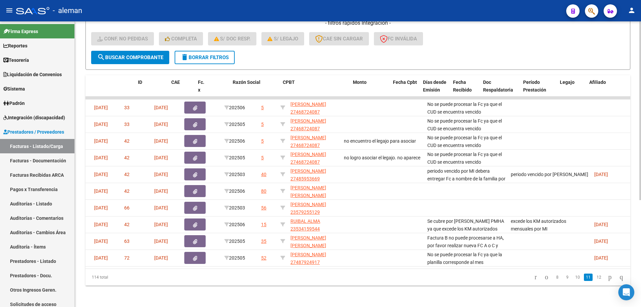
scroll to position [0, 0]
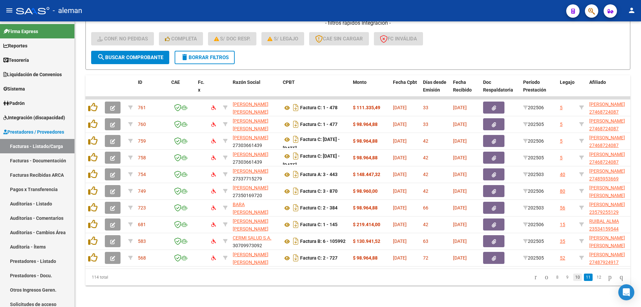
click at [573, 279] on link "10" at bounding box center [577, 276] width 9 height 7
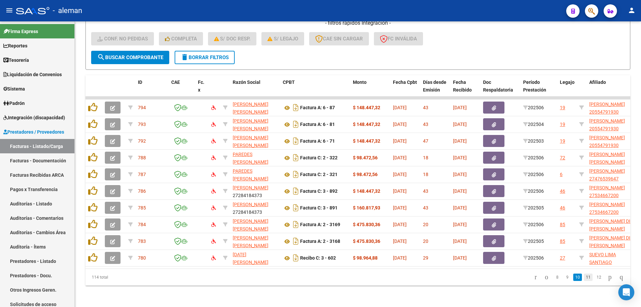
click at [584, 279] on link "11" at bounding box center [587, 276] width 9 height 7
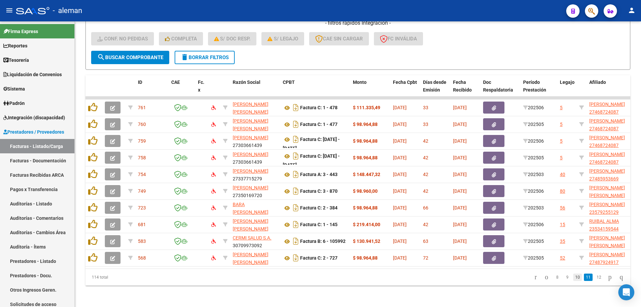
click at [573, 278] on link "10" at bounding box center [577, 276] width 9 height 7
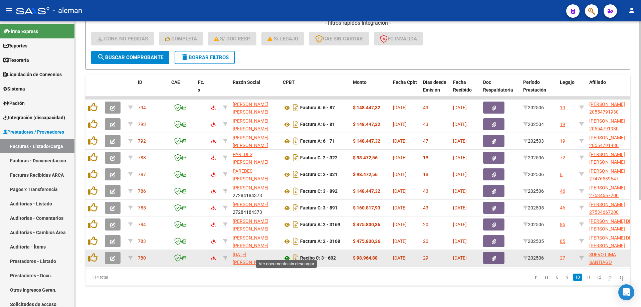
click at [289, 254] on icon at bounding box center [287, 258] width 9 height 8
click at [286, 254] on icon at bounding box center [287, 258] width 9 height 8
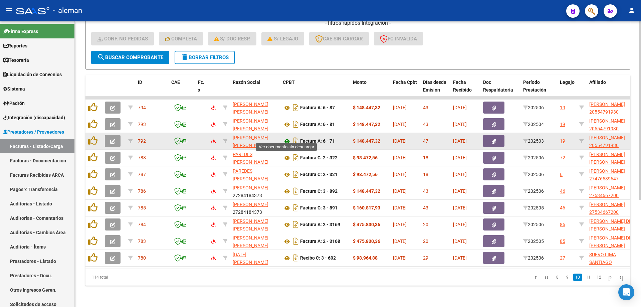
click at [285, 137] on icon at bounding box center [287, 141] width 9 height 8
click at [108, 136] on button "button" at bounding box center [113, 141] width 16 height 12
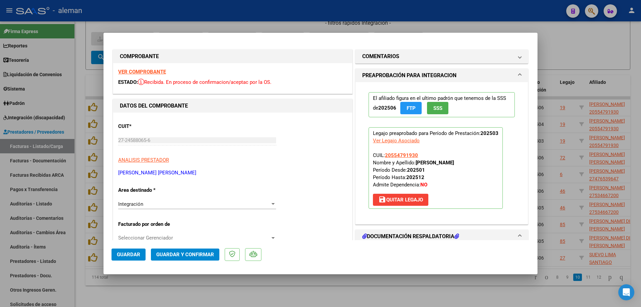
click at [624, 59] on div at bounding box center [320, 153] width 641 height 307
type input "$ 0,00"
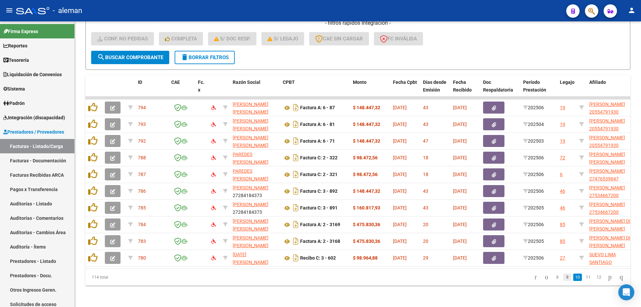
click at [563, 277] on link "9" at bounding box center [567, 276] width 8 height 7
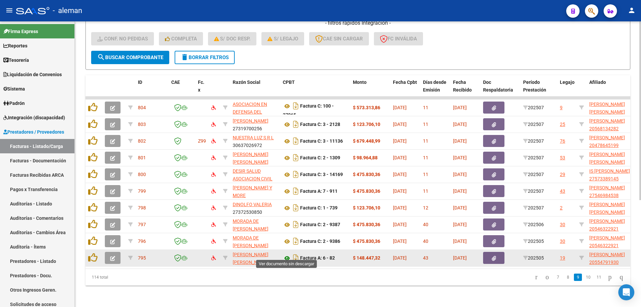
click at [288, 255] on icon at bounding box center [287, 258] width 9 height 8
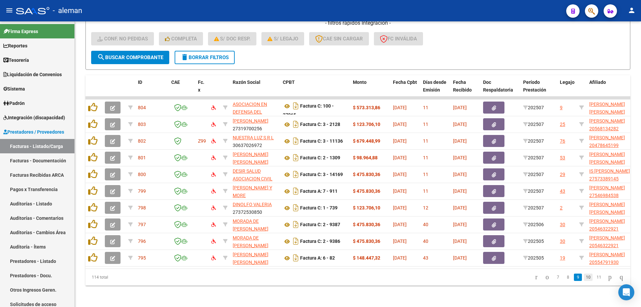
click at [583, 275] on link "10" at bounding box center [587, 276] width 9 height 7
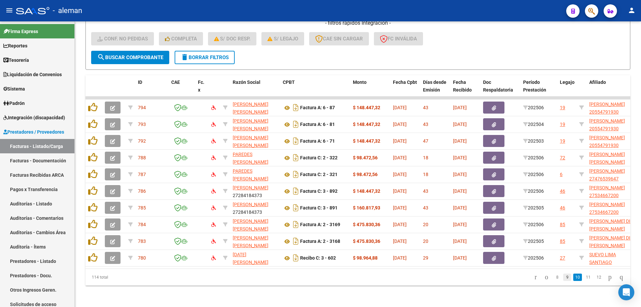
click at [563, 277] on link "9" at bounding box center [567, 276] width 8 height 7
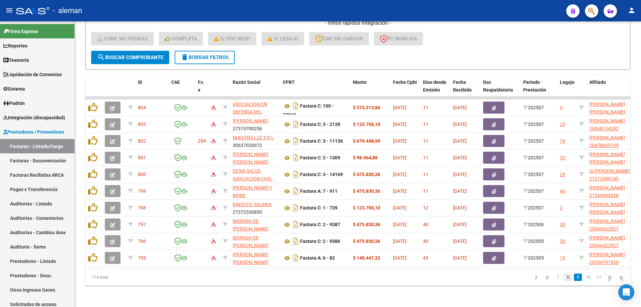
click at [563, 277] on link "8" at bounding box center [567, 276] width 8 height 7
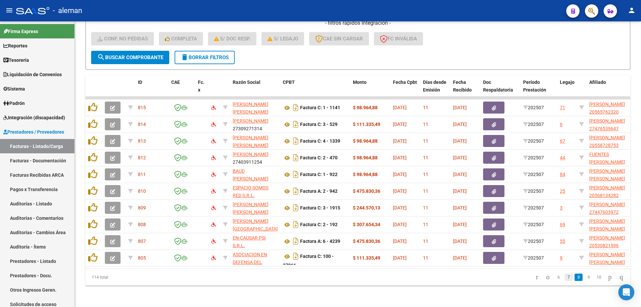
click at [564, 277] on link "7" at bounding box center [568, 276] width 8 height 7
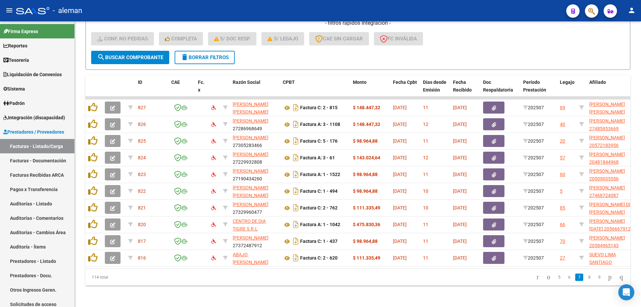
click at [565, 277] on link "6" at bounding box center [569, 276] width 8 height 7
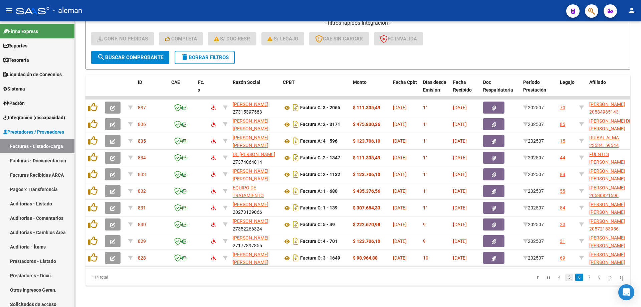
click at [565, 277] on link "5" at bounding box center [569, 276] width 8 height 7
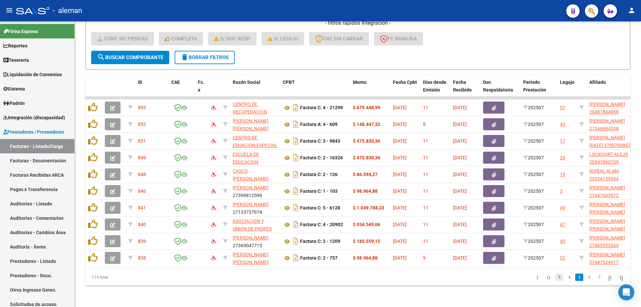
click at [555, 277] on link "3" at bounding box center [559, 276] width 8 height 7
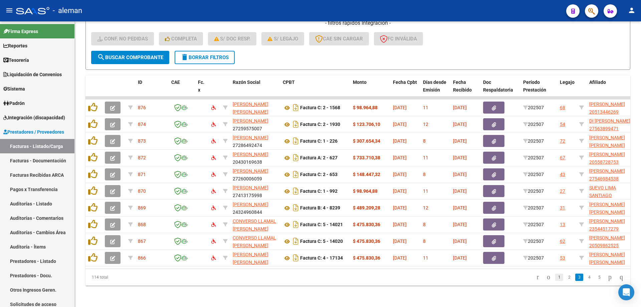
click at [555, 276] on link "1" at bounding box center [559, 276] width 8 height 7
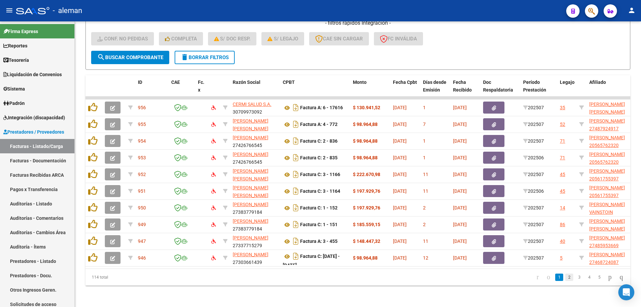
click at [565, 278] on link "2" at bounding box center [569, 276] width 8 height 7
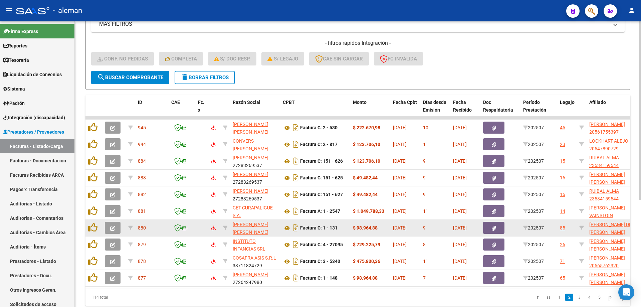
scroll to position [170, 0]
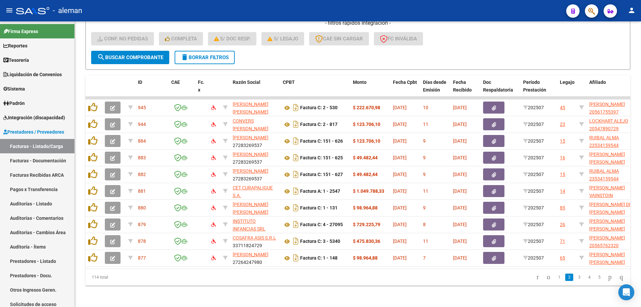
click at [393, 277] on datatable-pager "1 2 3 4 5" at bounding box center [411, 276] width 430 height 11
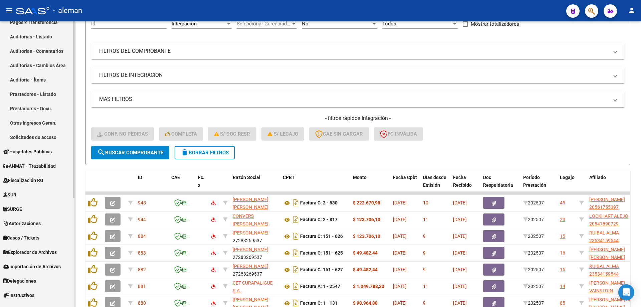
scroll to position [176, 0]
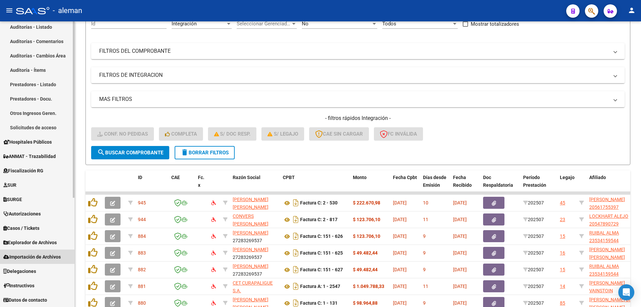
click at [40, 255] on span "Importación de Archivos" at bounding box center [31, 256] width 57 height 7
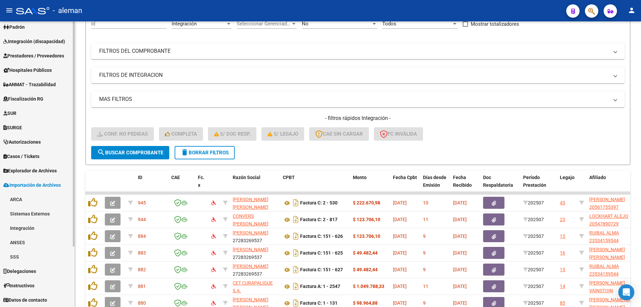
scroll to position [76, 0]
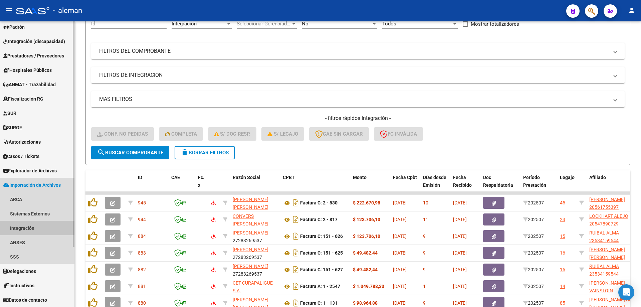
click at [33, 229] on link "Integración" at bounding box center [37, 228] width 74 height 14
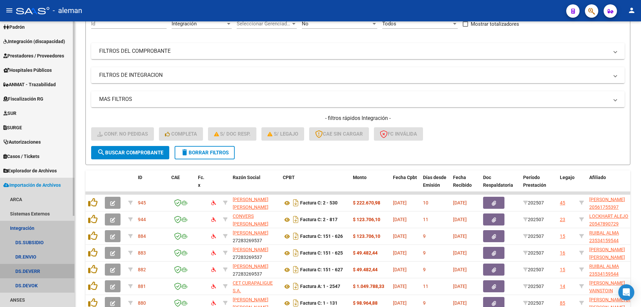
click at [33, 269] on link "DS.DEVERR" at bounding box center [37, 271] width 74 height 14
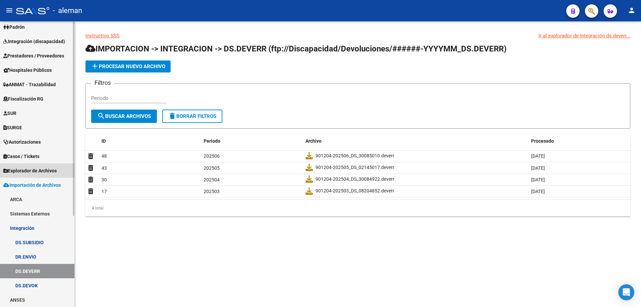
click at [33, 167] on span "Explorador de Archivos" at bounding box center [29, 170] width 53 height 7
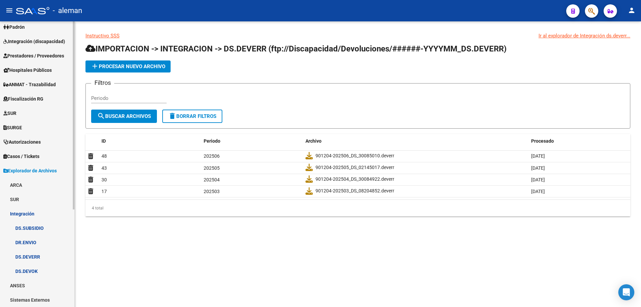
click at [30, 257] on link "DS.DEVERR" at bounding box center [37, 256] width 74 height 14
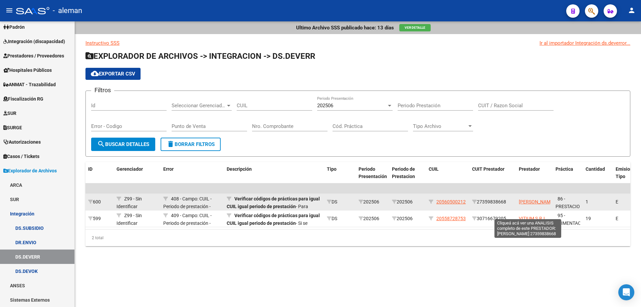
click at [526, 204] on span "[PERSON_NAME]" at bounding box center [536, 201] width 36 height 5
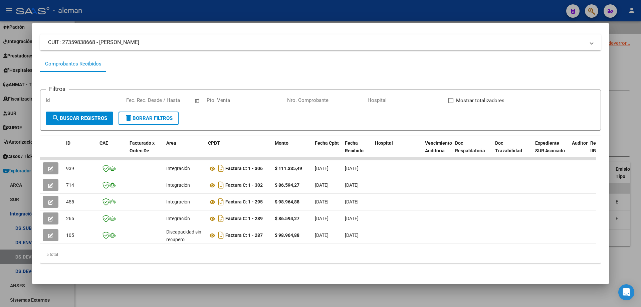
scroll to position [12, 0]
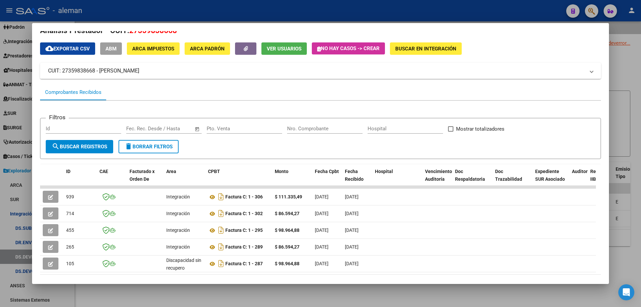
click at [620, 67] on div at bounding box center [320, 153] width 641 height 307
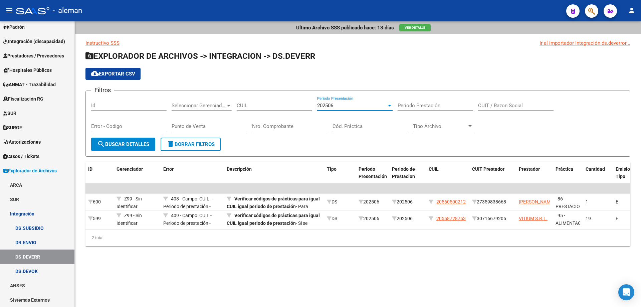
click at [389, 103] on div at bounding box center [389, 105] width 6 height 5
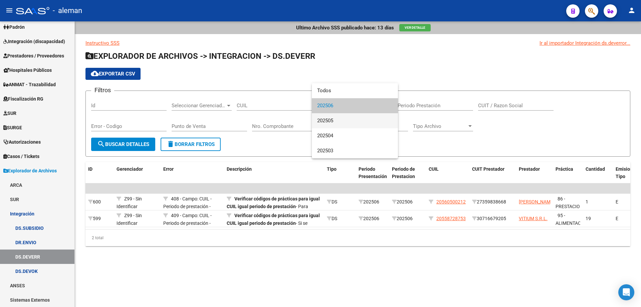
click at [344, 120] on span "202505" at bounding box center [354, 120] width 75 height 15
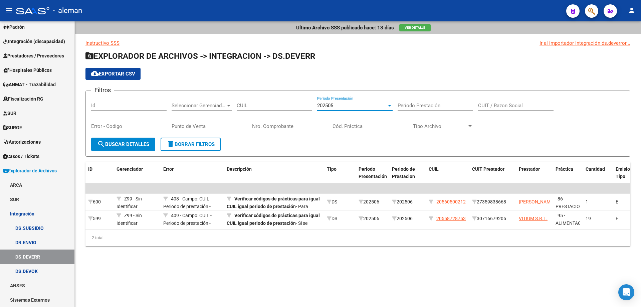
click at [131, 143] on span "search Buscar Detalles" at bounding box center [123, 144] width 52 height 6
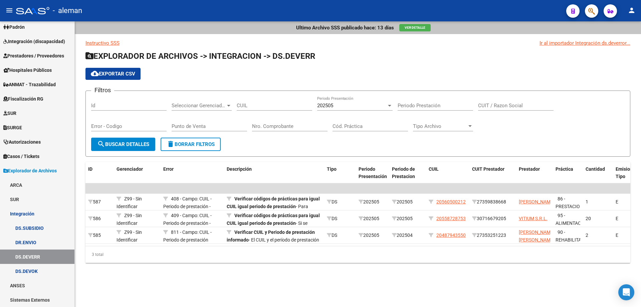
click at [386, 104] on div at bounding box center [389, 105] width 6 height 5
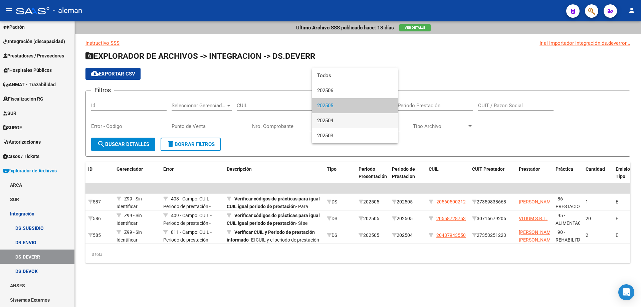
click at [337, 123] on span "202504" at bounding box center [354, 120] width 75 height 15
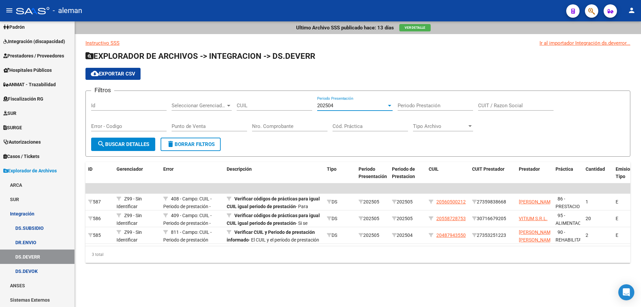
click at [131, 142] on span "search Buscar Detalles" at bounding box center [123, 144] width 52 height 6
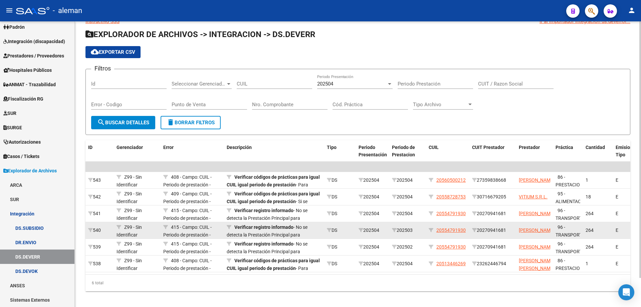
scroll to position [32, 0]
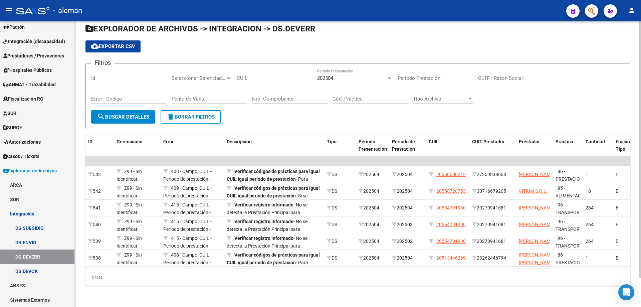
click at [388, 77] on div at bounding box center [389, 78] width 3 height 2
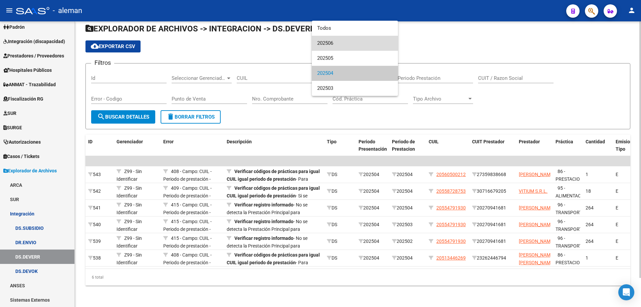
drag, startPoint x: 335, startPoint y: 44, endPoint x: 320, endPoint y: 54, distance: 18.2
click at [335, 43] on span "202506" at bounding box center [354, 43] width 75 height 15
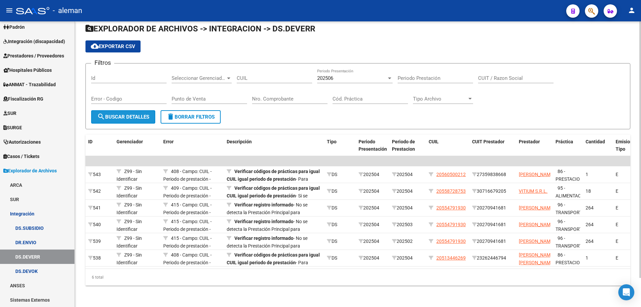
click at [132, 114] on span "search Buscar Detalles" at bounding box center [123, 117] width 52 height 6
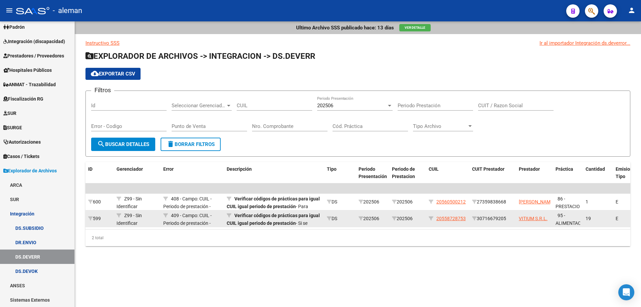
scroll to position [0, 0]
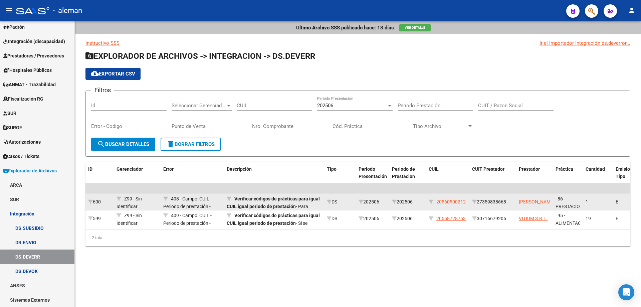
drag, startPoint x: 468, startPoint y: 203, endPoint x: 436, endPoint y: 201, distance: 31.7
click at [436, 201] on datatable-body-cell "20560500212" at bounding box center [447, 201] width 43 height 16
copy span "20560500212"
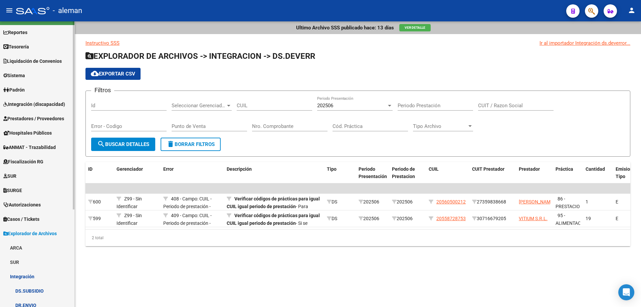
scroll to position [9, 0]
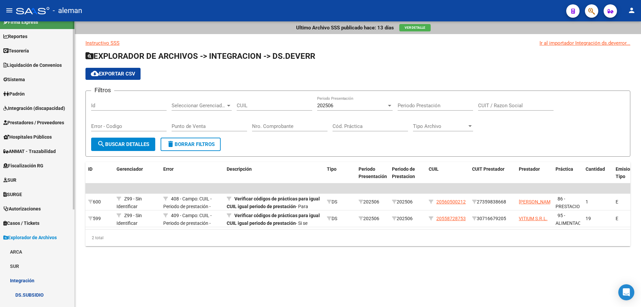
click at [45, 119] on span "Prestadores / Proveedores" at bounding box center [33, 122] width 61 height 7
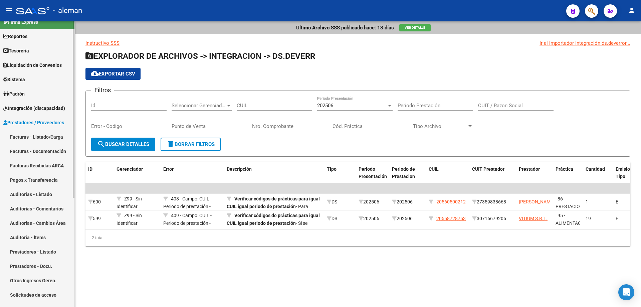
click at [44, 138] on link "Facturas - Listado/Carga" at bounding box center [37, 136] width 74 height 14
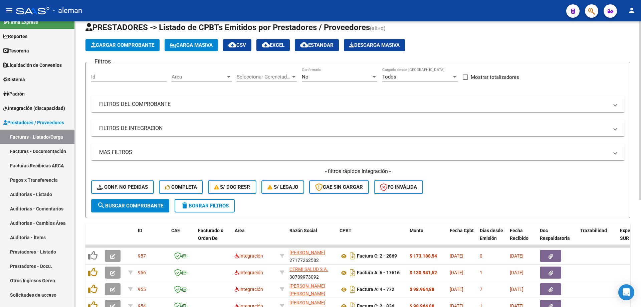
scroll to position [33, 0]
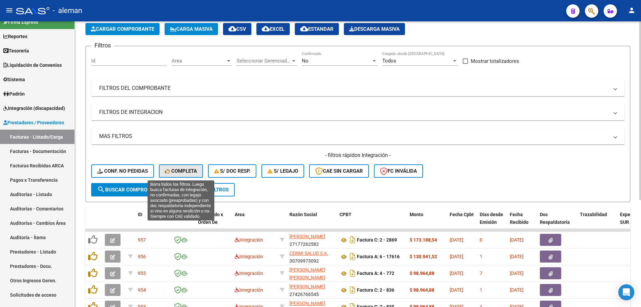
click at [186, 169] on span "Completa" at bounding box center [181, 171] width 32 height 6
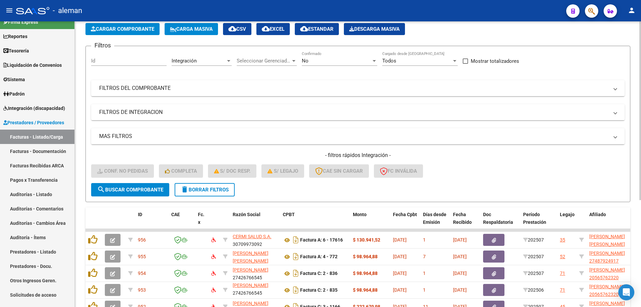
click at [375, 62] on div at bounding box center [374, 60] width 6 height 5
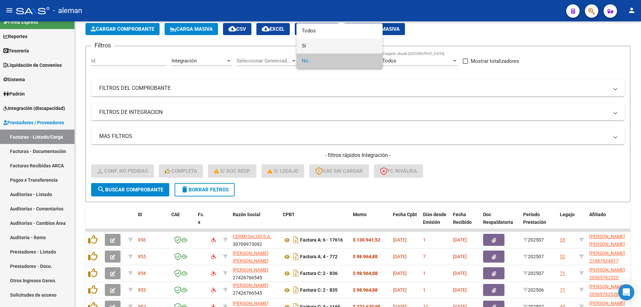
click at [320, 48] on span "Si" at bounding box center [339, 45] width 75 height 15
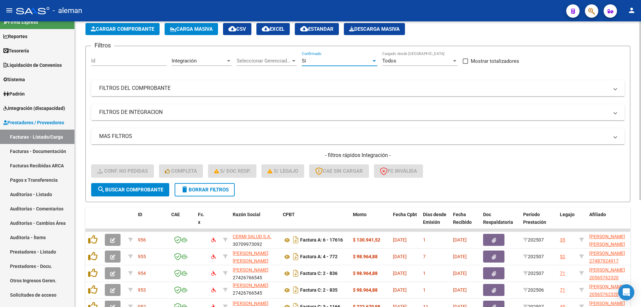
click at [148, 191] on span "search Buscar Comprobante" at bounding box center [130, 189] width 66 height 6
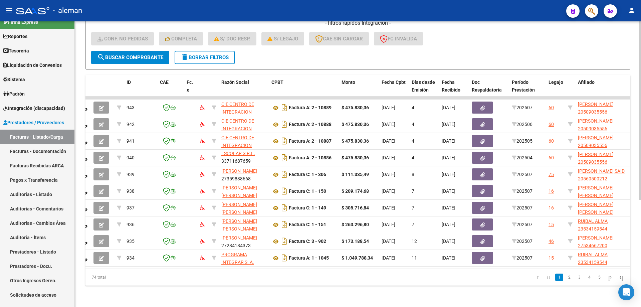
scroll to position [0, 0]
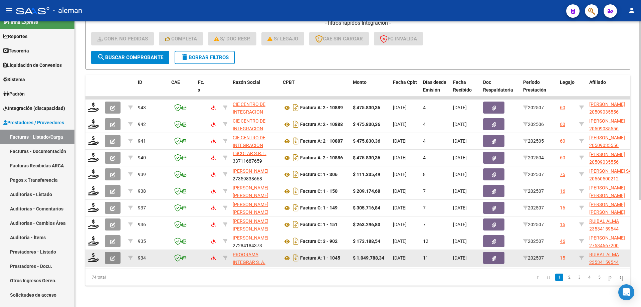
click at [111, 256] on icon "button" at bounding box center [112, 258] width 5 height 5
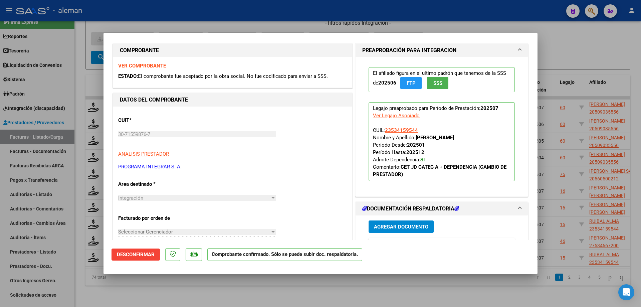
scroll to position [3, 0]
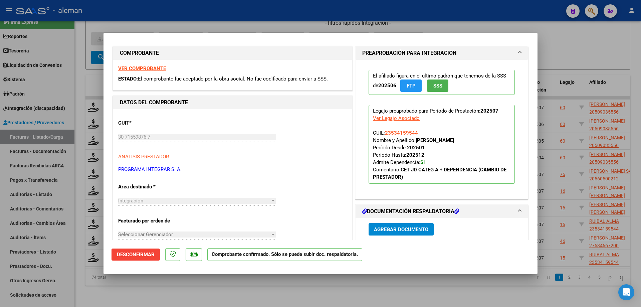
click at [569, 51] on div at bounding box center [320, 153] width 641 height 307
type input "$ 0,00"
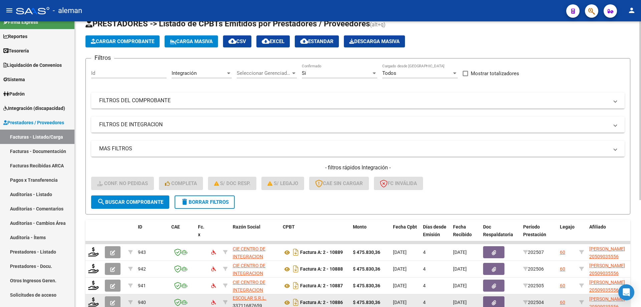
scroll to position [0, 0]
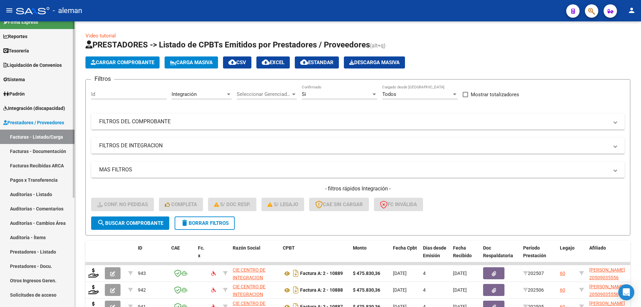
click at [52, 152] on link "Facturas - Documentación" at bounding box center [37, 151] width 74 height 14
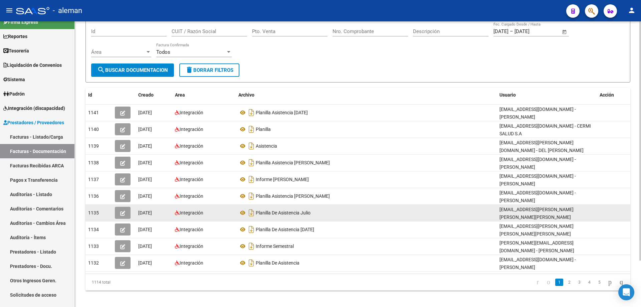
scroll to position [22, 0]
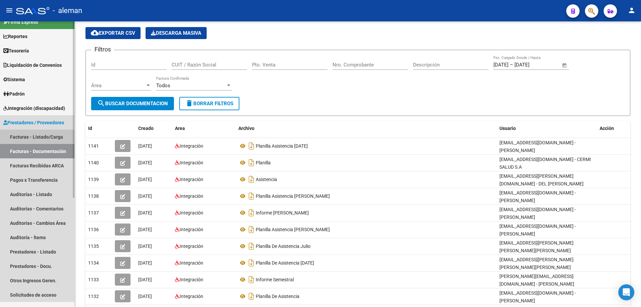
click at [32, 137] on link "Facturas - Listado/Carga" at bounding box center [37, 136] width 74 height 14
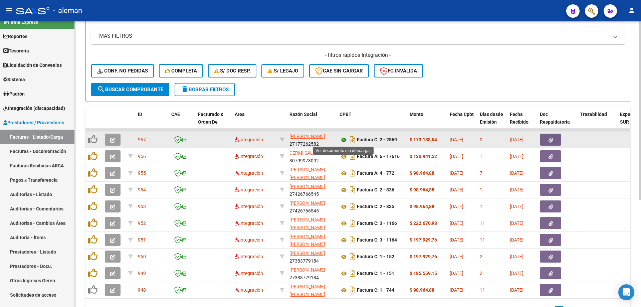
click at [342, 140] on icon at bounding box center [343, 140] width 9 height 8
click at [111, 139] on icon "button" at bounding box center [112, 139] width 5 height 5
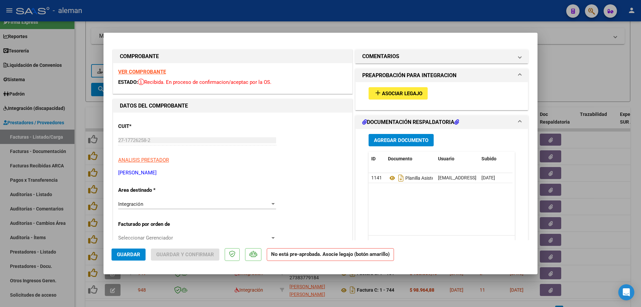
click at [567, 82] on div at bounding box center [320, 153] width 641 height 307
type input "$ 0,00"
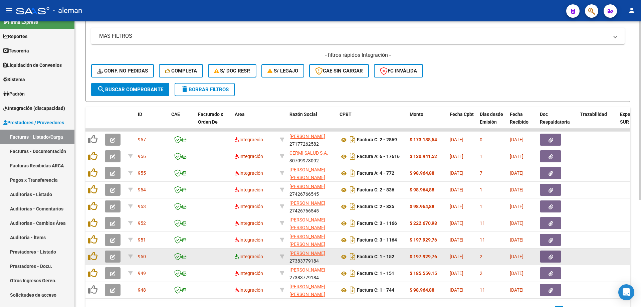
scroll to position [167, 0]
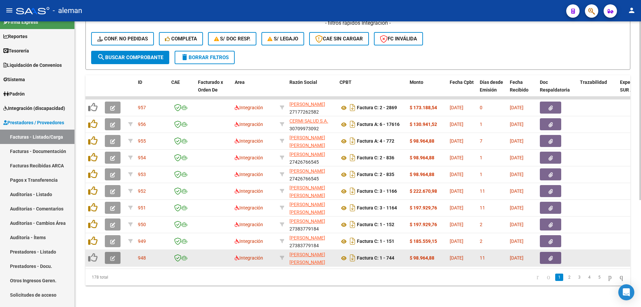
click at [112, 257] on icon "button" at bounding box center [112, 258] width 5 height 5
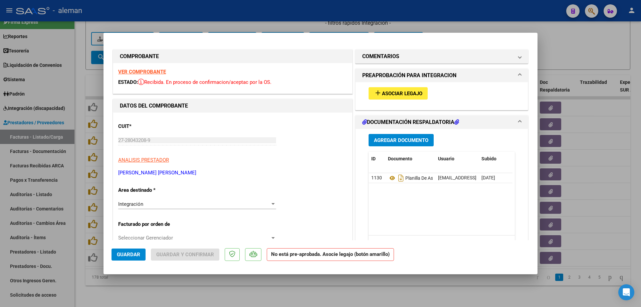
click at [452, 287] on div at bounding box center [320, 153] width 641 height 307
type input "$ 0,00"
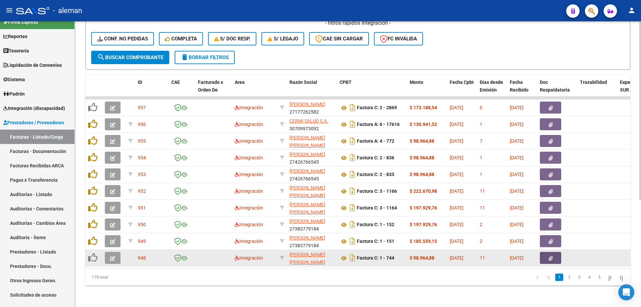
click at [551, 260] on button "button" at bounding box center [549, 258] width 21 height 12
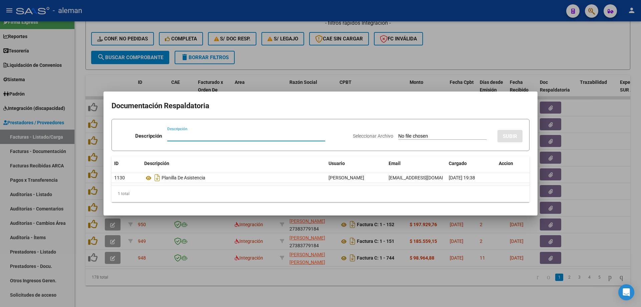
click at [621, 251] on div at bounding box center [320, 153] width 641 height 307
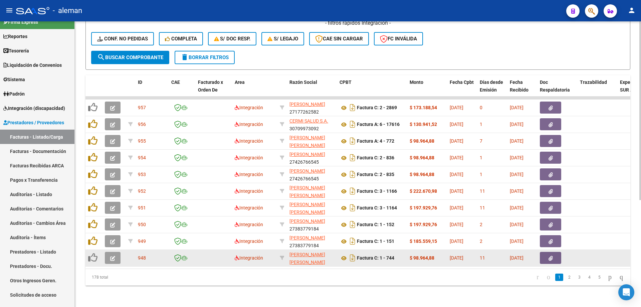
click at [113, 259] on icon "button" at bounding box center [112, 258] width 5 height 5
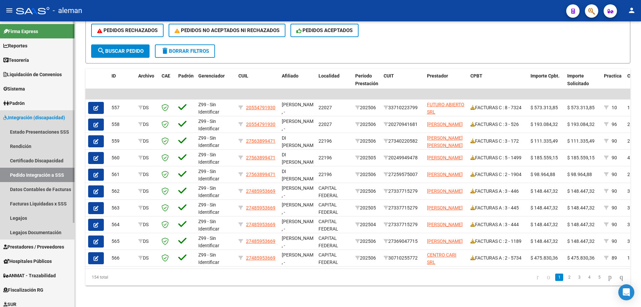
click at [38, 120] on span "Integración (discapacidad)" at bounding box center [34, 117] width 62 height 7
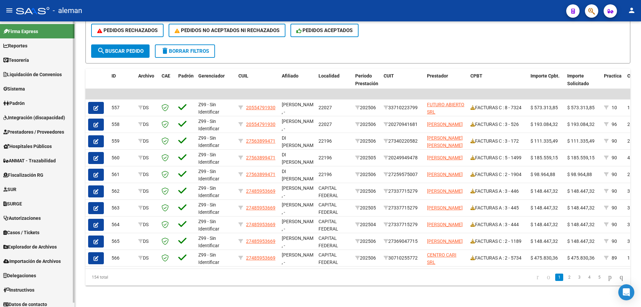
click at [26, 115] on span "Integración (discapacidad)" at bounding box center [34, 117] width 62 height 7
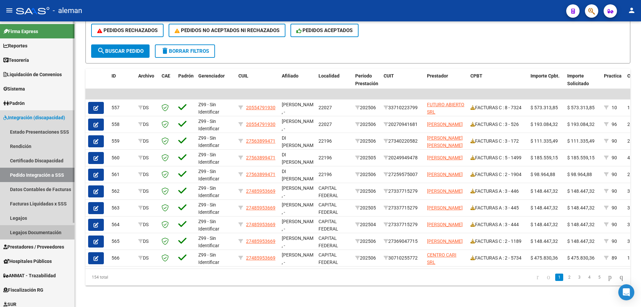
click at [22, 230] on link "Legajos Documentación" at bounding box center [37, 232] width 74 height 14
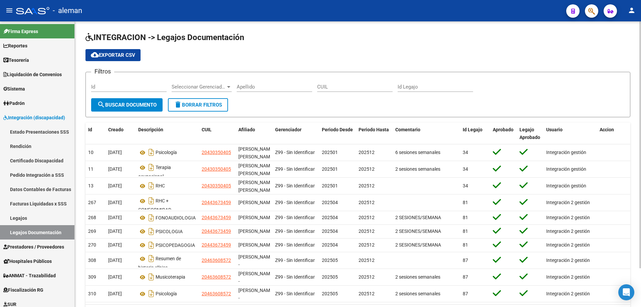
click at [325, 88] on input "CUIL" at bounding box center [354, 87] width 75 height 6
paste input "20560500212"
type input "20560500212"
click at [131, 99] on button "search Buscar Documento" at bounding box center [126, 104] width 71 height 13
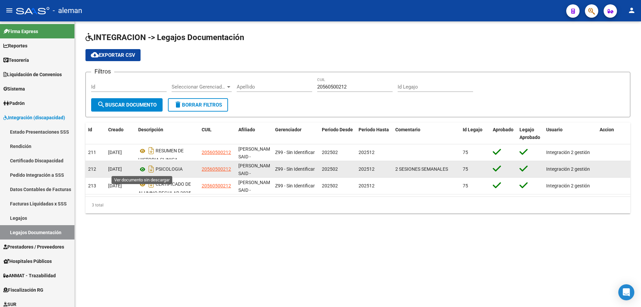
click at [142, 169] on icon at bounding box center [142, 169] width 9 height 8
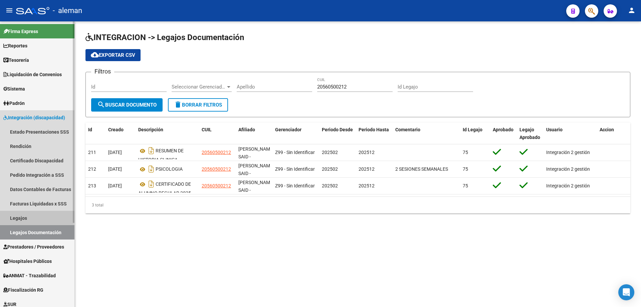
click at [21, 220] on link "Legajos" at bounding box center [37, 218] width 74 height 14
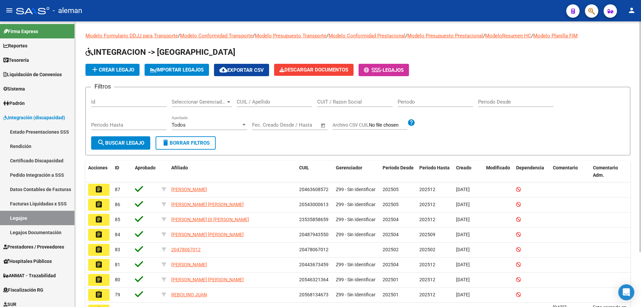
click at [273, 102] on input "CUIL / Apellido" at bounding box center [274, 102] width 75 height 6
paste input "20560500212"
type input "20560500212"
click at [128, 145] on span "search Buscar Legajo" at bounding box center [120, 143] width 47 height 6
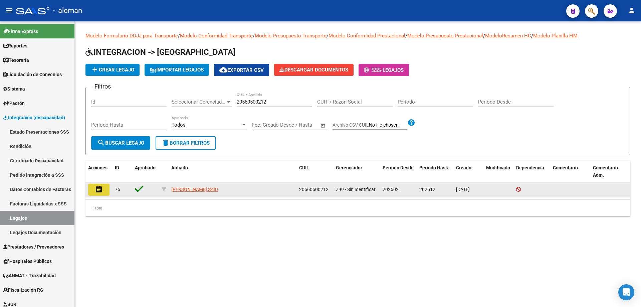
click at [100, 193] on button "assignment" at bounding box center [98, 189] width 21 height 12
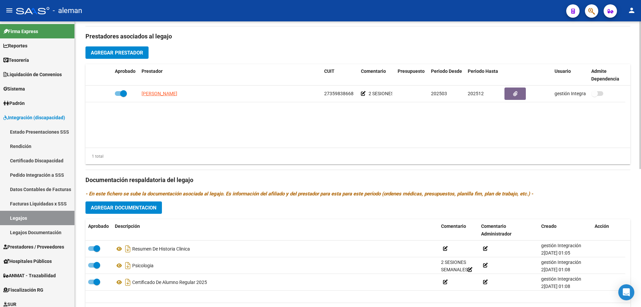
scroll to position [234, 0]
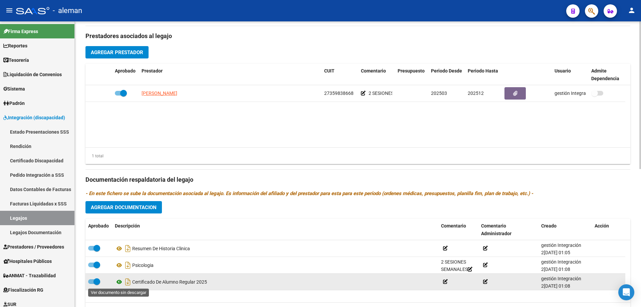
click at [119, 279] on icon at bounding box center [119, 282] width 9 height 8
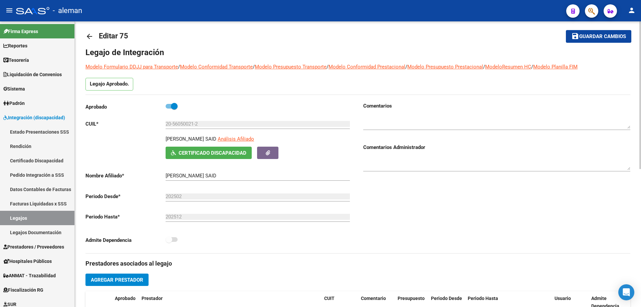
scroll to position [0, 0]
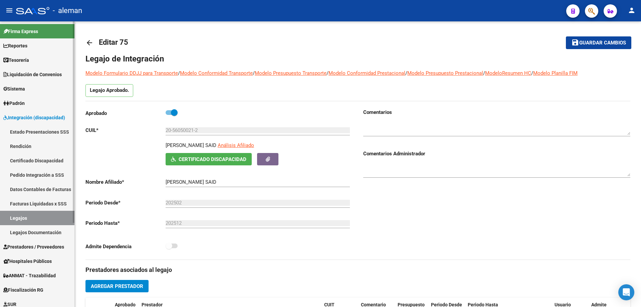
click at [24, 217] on link "Legajos" at bounding box center [37, 218] width 74 height 14
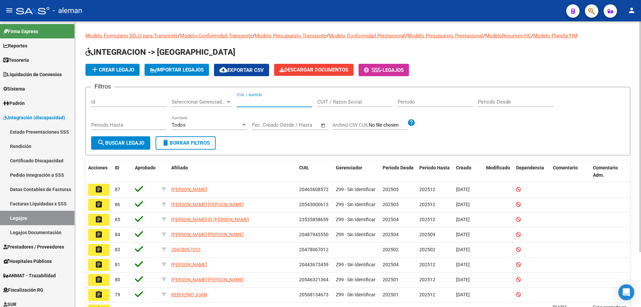
click at [254, 100] on input "CUIL / Apellido" at bounding box center [274, 102] width 75 height 6
click at [327, 102] on input "CUIT / Razon Social" at bounding box center [354, 102] width 75 height 6
paste input "27487924917"
type input "27487924917"
click at [118, 139] on button "search Buscar Legajo" at bounding box center [120, 142] width 59 height 13
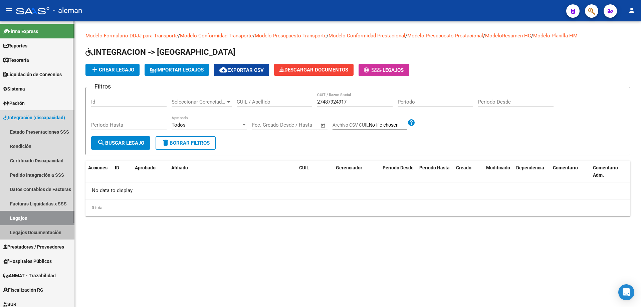
click at [54, 229] on link "Legajos Documentación" at bounding box center [37, 232] width 74 height 14
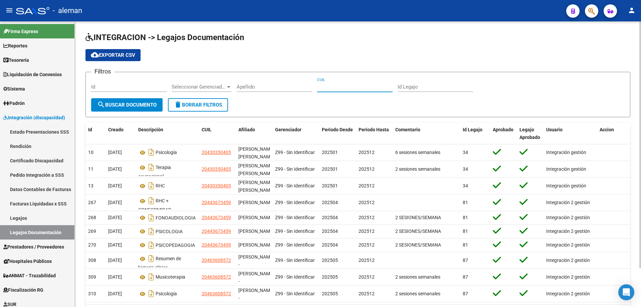
click at [345, 86] on input "CUIL" at bounding box center [354, 87] width 75 height 6
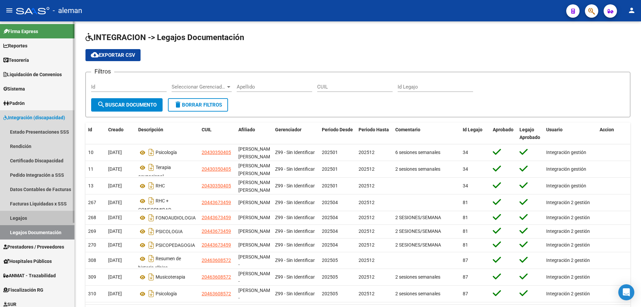
click at [26, 218] on link "Legajos" at bounding box center [37, 218] width 74 height 14
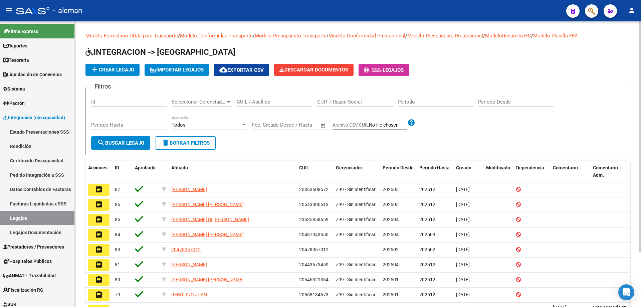
click at [323, 101] on input "CUIT / Razon Social" at bounding box center [354, 102] width 75 height 6
paste input "27280432089"
type input "27280432089"
click at [144, 146] on button "search Buscar Legajo" at bounding box center [120, 142] width 59 height 13
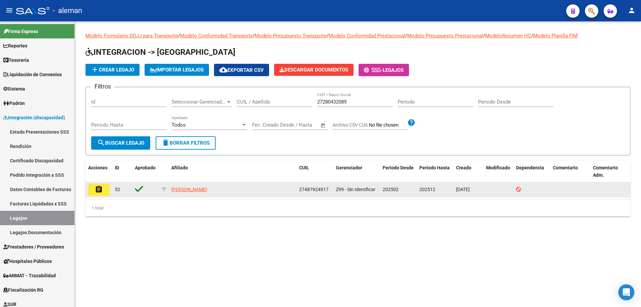
click at [97, 188] on mat-icon "assignment" at bounding box center [99, 189] width 8 height 8
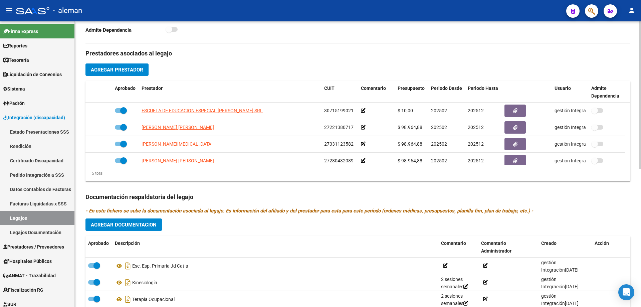
scroll to position [200, 0]
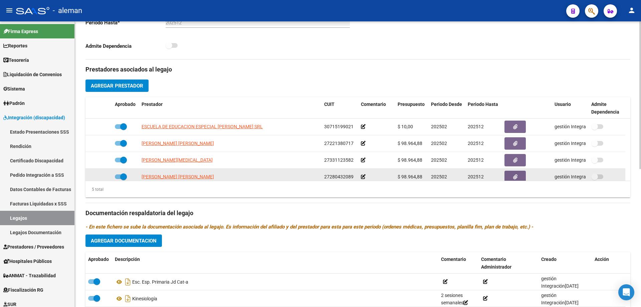
click at [361, 175] on icon at bounding box center [363, 176] width 5 height 5
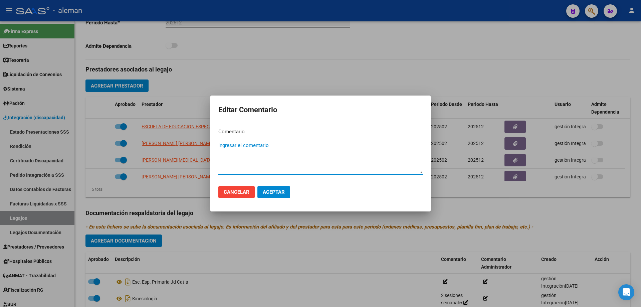
click at [470, 206] on div at bounding box center [320, 153] width 641 height 307
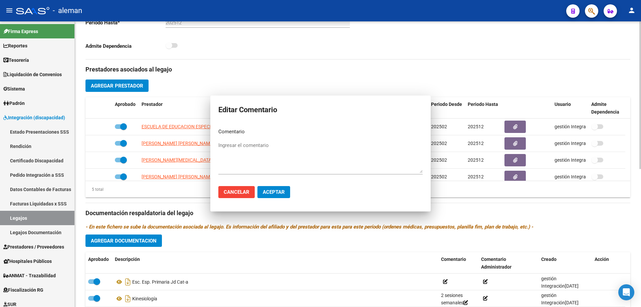
scroll to position [4, 0]
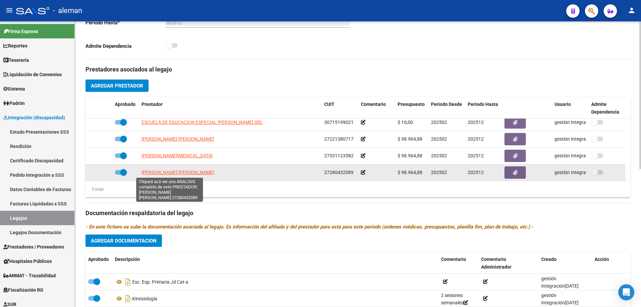
click at [185, 172] on span "[PERSON_NAME] [PERSON_NAME]" at bounding box center [177, 171] width 72 height 5
type textarea "27280432089"
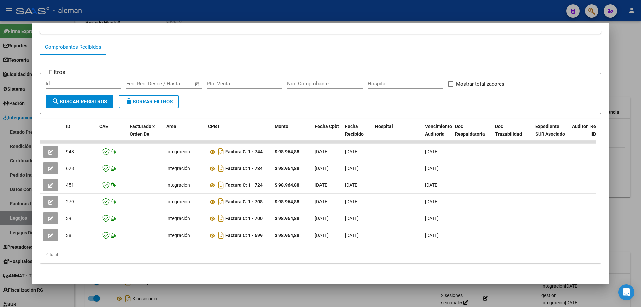
scroll to position [62, 0]
click at [627, 71] on div at bounding box center [320, 153] width 641 height 307
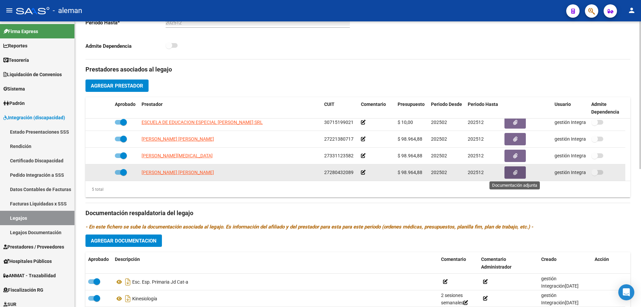
click at [507, 173] on button "button" at bounding box center [514, 172] width 21 height 12
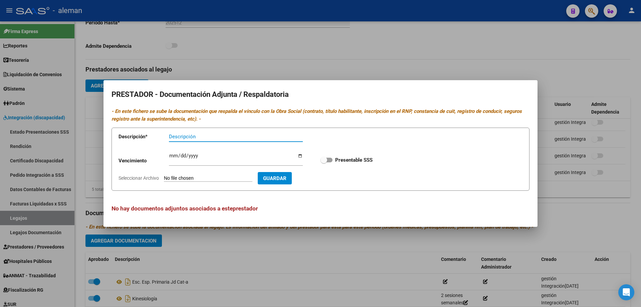
click at [553, 191] on div at bounding box center [320, 153] width 641 height 307
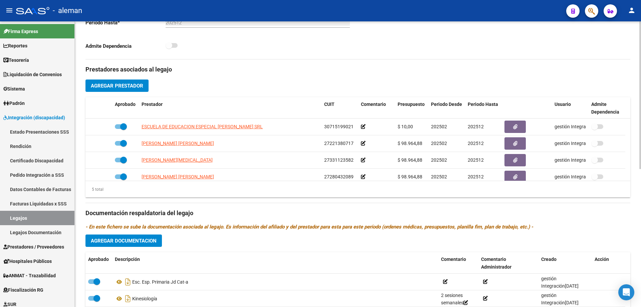
scroll to position [234, 0]
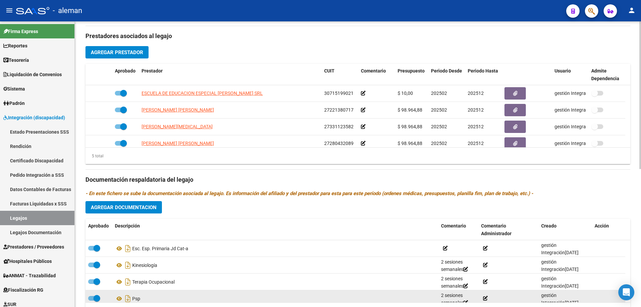
click at [248, 300] on div "Psp" at bounding box center [275, 298] width 321 height 11
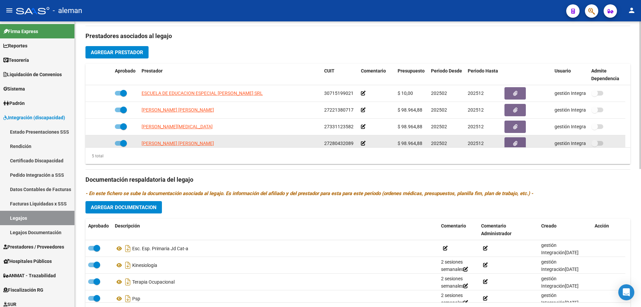
click at [363, 142] on icon at bounding box center [363, 143] width 5 height 5
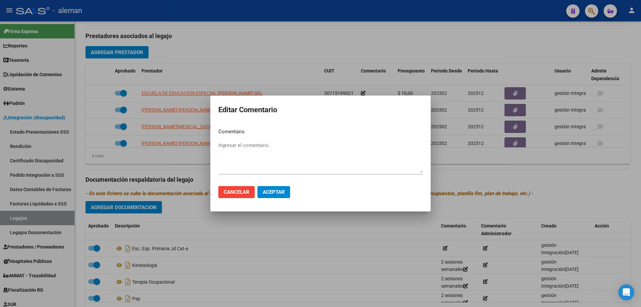
click at [449, 156] on div at bounding box center [320, 153] width 641 height 307
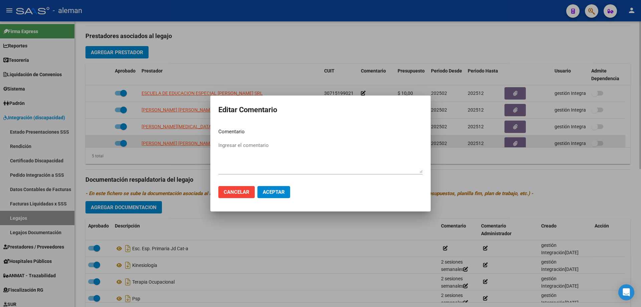
scroll to position [4, 0]
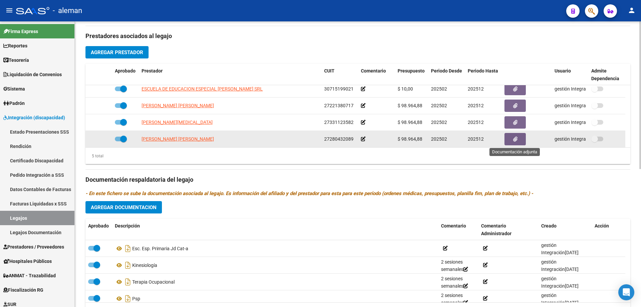
click at [514, 141] on icon "button" at bounding box center [515, 138] width 4 height 5
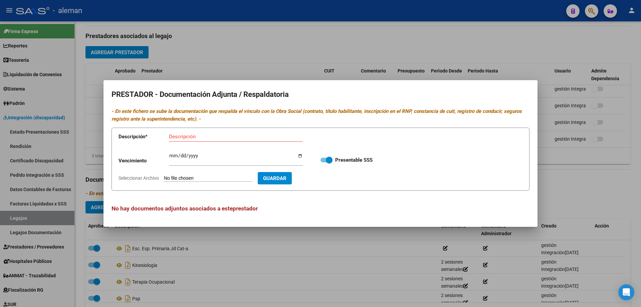
click at [569, 169] on div at bounding box center [320, 153] width 641 height 307
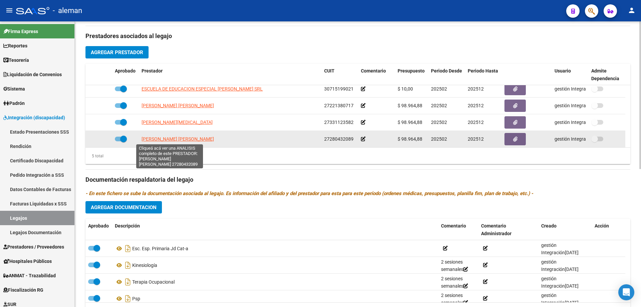
click at [162, 139] on span "[PERSON_NAME]" at bounding box center [177, 138] width 72 height 5
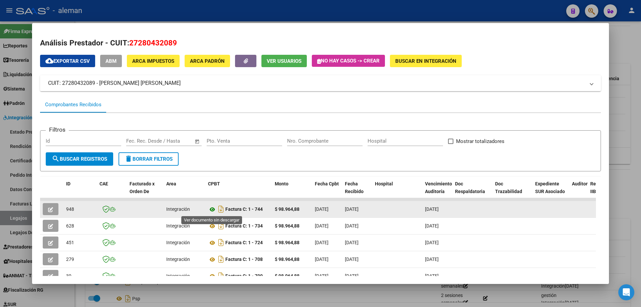
click at [213, 209] on icon at bounding box center [212, 209] width 9 height 8
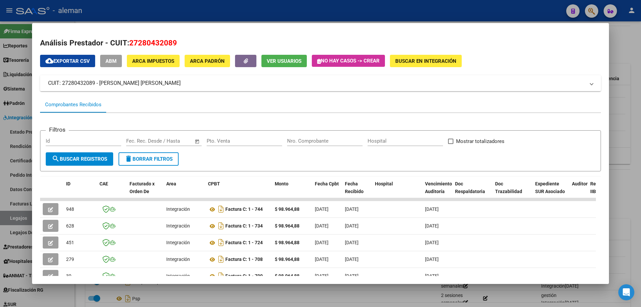
click at [618, 216] on div at bounding box center [320, 153] width 641 height 307
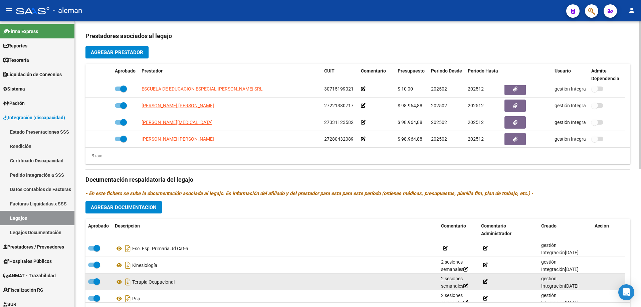
scroll to position [33, 0]
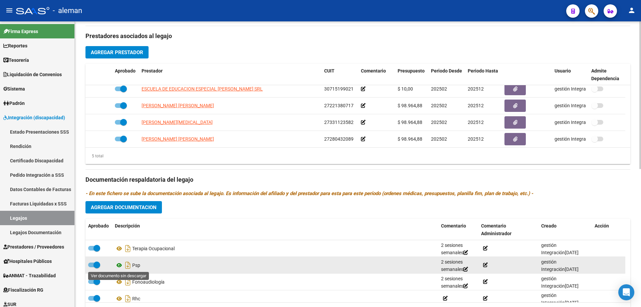
click at [119, 265] on icon at bounding box center [119, 265] width 9 height 8
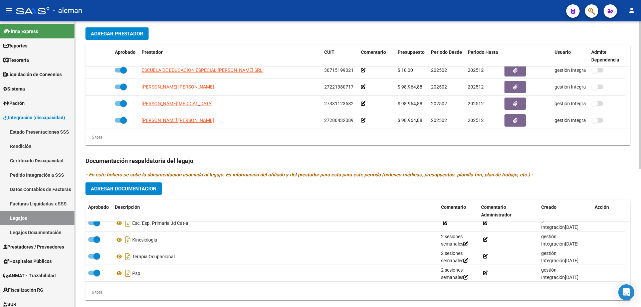
scroll to position [267, 0]
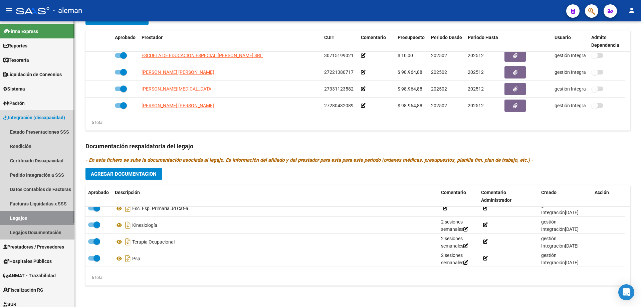
click at [37, 231] on link "Legajos Documentación" at bounding box center [37, 232] width 74 height 14
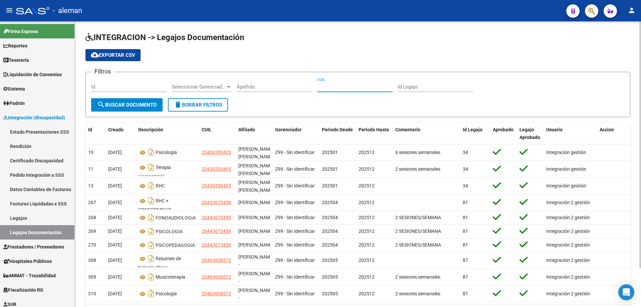
click at [332, 86] on input "CUIL" at bounding box center [354, 87] width 75 height 6
paste input "27487924917"
type input "27487924917"
click at [144, 105] on span "search Buscar Documento" at bounding box center [126, 105] width 59 height 6
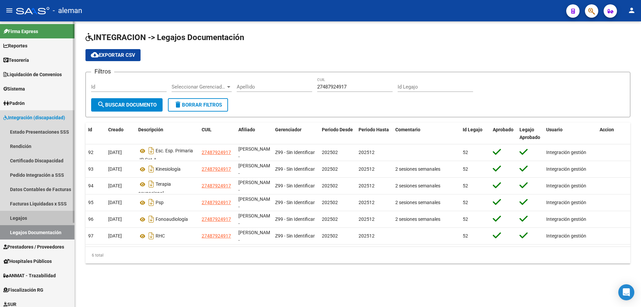
click at [26, 218] on link "Legajos" at bounding box center [37, 218] width 74 height 14
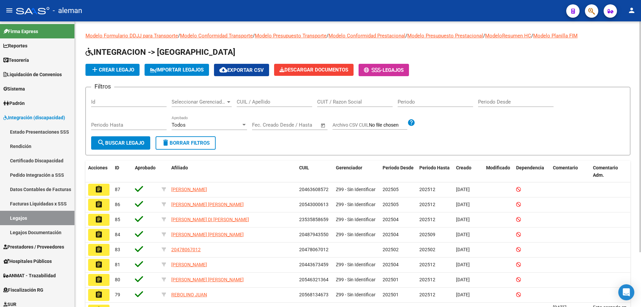
click at [336, 101] on input "CUIT / Razon Social" at bounding box center [354, 102] width 75 height 6
paste input "27487924917"
type input "27487924917"
click at [113, 139] on button "search Buscar Legajo" at bounding box center [120, 142] width 59 height 13
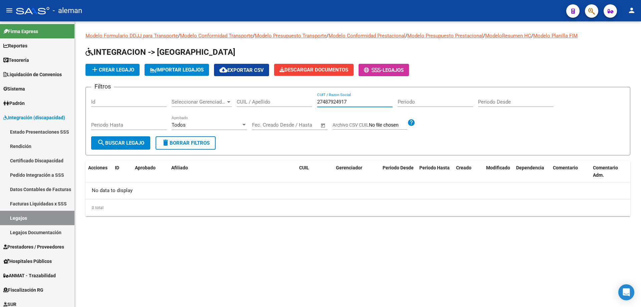
drag, startPoint x: 353, startPoint y: 100, endPoint x: 315, endPoint y: 104, distance: 38.6
click at [315, 104] on div "Filtros Id Seleccionar Gerenciador Seleccionar Gerenciador CUIL / Apellido 2748…" at bounding box center [357, 114] width 533 height 44
paste input "27280432089"
type input "27280432089"
click at [129, 144] on span "search Buscar Legajo" at bounding box center [120, 143] width 47 height 6
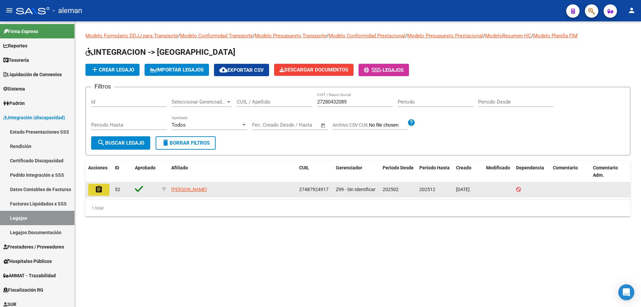
click at [98, 190] on mat-icon "assignment" at bounding box center [99, 189] width 8 height 8
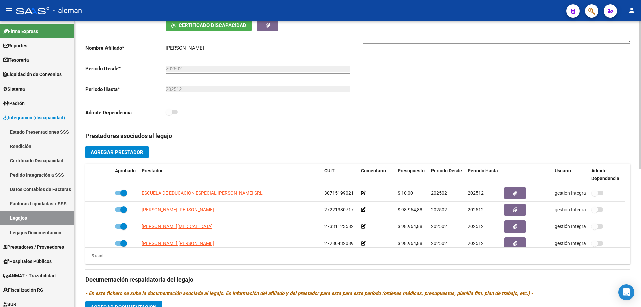
scroll to position [133, 0]
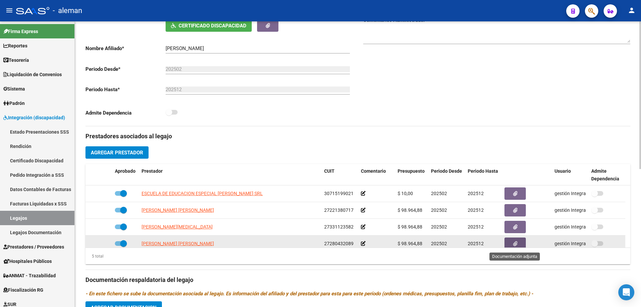
click at [518, 245] on button "button" at bounding box center [514, 243] width 21 height 12
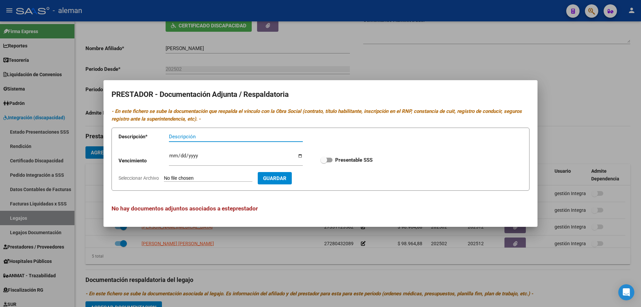
click at [569, 128] on div at bounding box center [320, 153] width 641 height 307
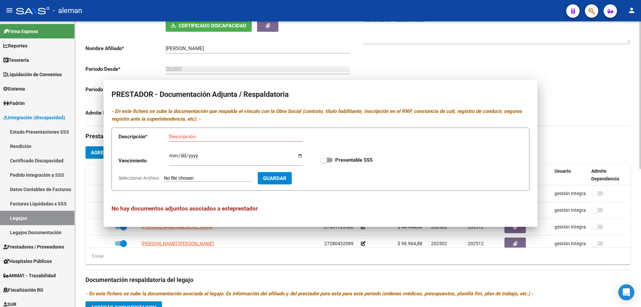
scroll to position [2, 0]
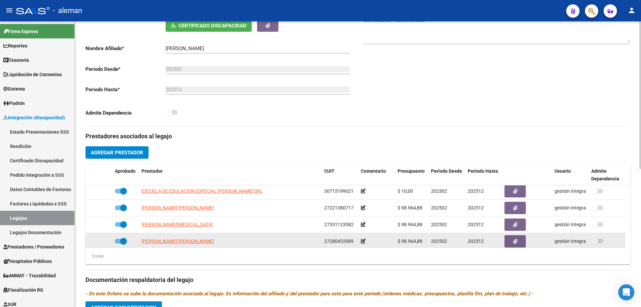
click at [363, 242] on icon at bounding box center [363, 241] width 5 height 5
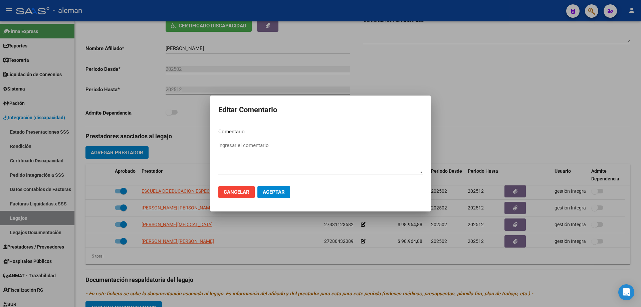
click at [520, 117] on div at bounding box center [320, 153] width 641 height 307
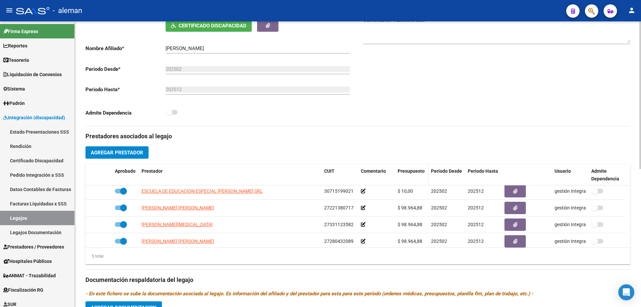
scroll to position [4, 0]
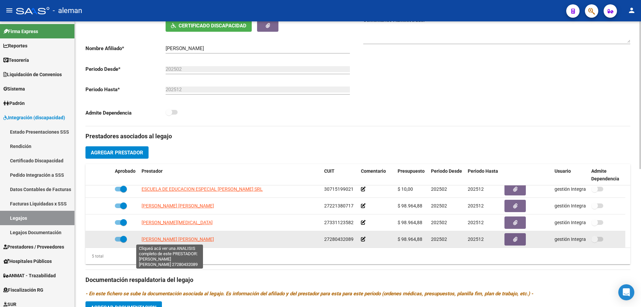
click at [178, 237] on span "[PERSON_NAME]" at bounding box center [177, 238] width 72 height 5
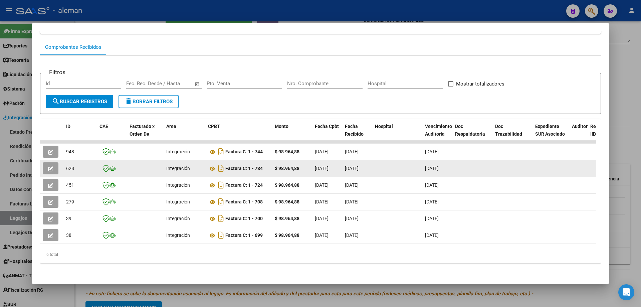
scroll to position [29, 0]
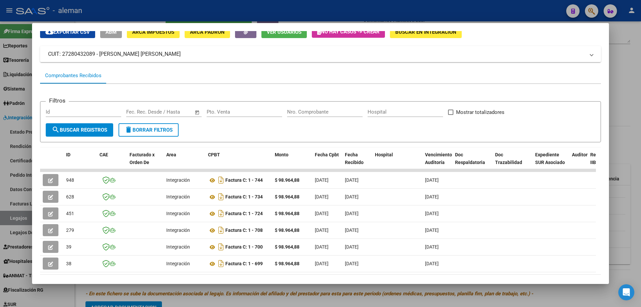
click at [621, 165] on div at bounding box center [320, 153] width 641 height 307
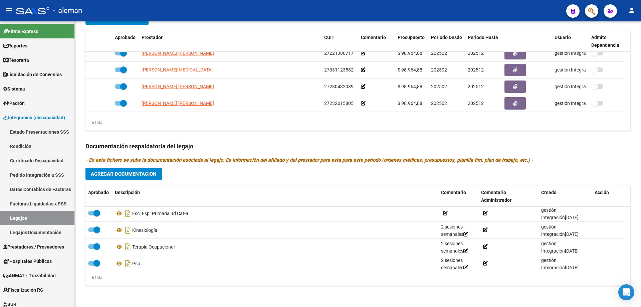
scroll to position [0, 0]
click at [584, 151] on div "Prestadores asociados al legajo Agregar Prestador Aprobado Prestador CUIT Comen…" at bounding box center [357, 142] width 544 height 298
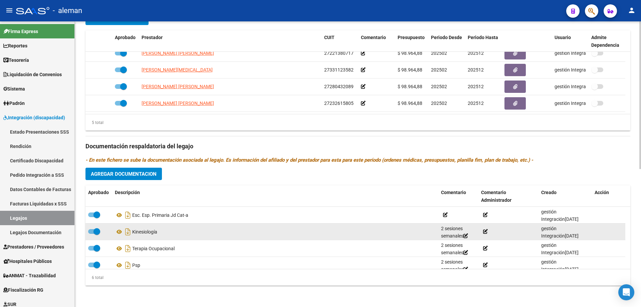
scroll to position [33, 0]
click at [120, 230] on icon at bounding box center [119, 232] width 9 height 8
click at [119, 234] on icon at bounding box center [119, 232] width 9 height 8
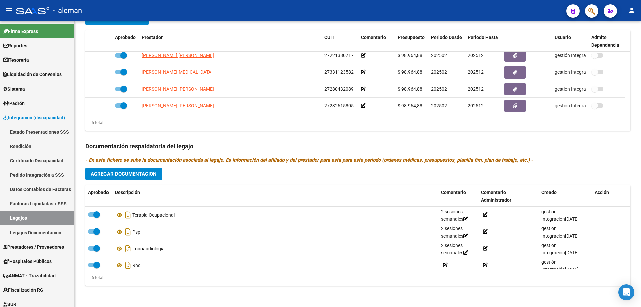
scroll to position [23, 0]
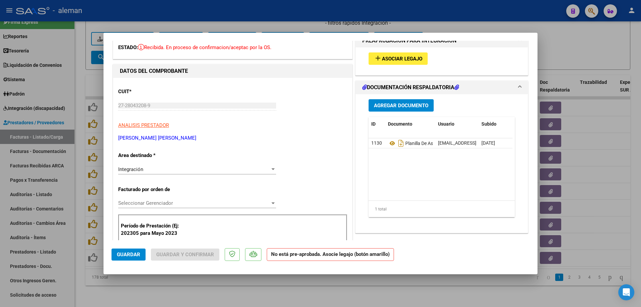
scroll to position [67, 0]
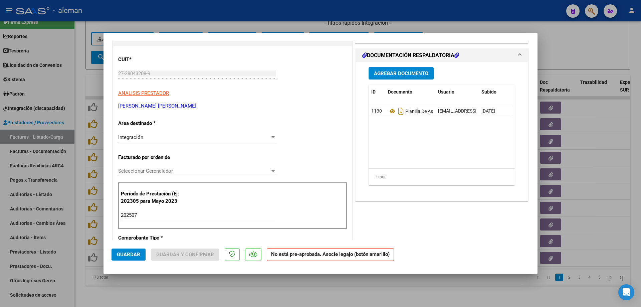
click at [590, 166] on div at bounding box center [320, 153] width 641 height 307
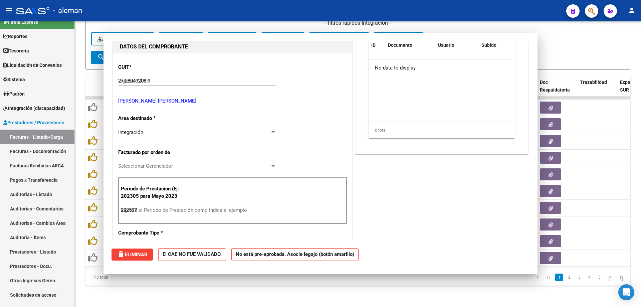
type input "$ 0,00"
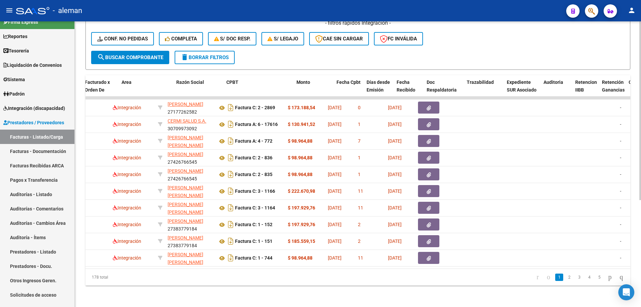
scroll to position [0, 24]
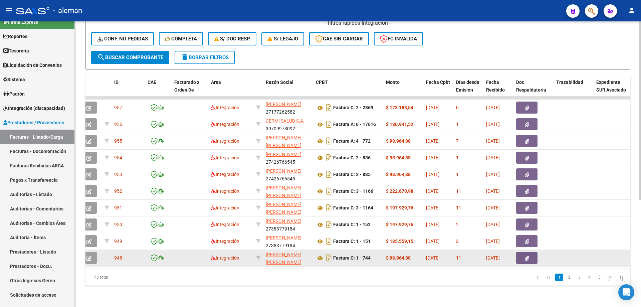
click at [528, 259] on icon "button" at bounding box center [526, 258] width 4 height 5
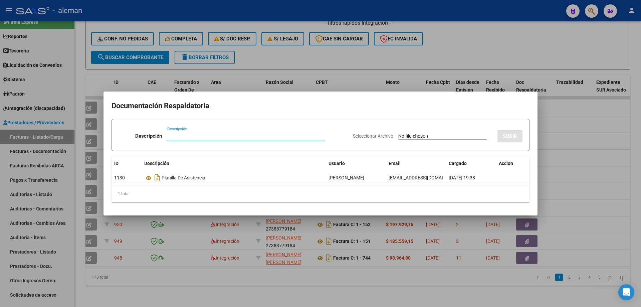
click at [587, 184] on div at bounding box center [320, 153] width 641 height 307
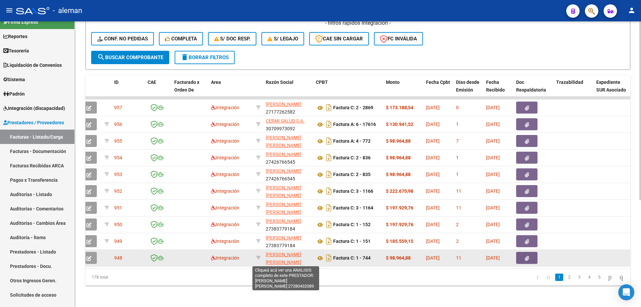
click at [277, 255] on span "[PERSON_NAME] [PERSON_NAME]" at bounding box center [284, 258] width 36 height 13
type textarea "27280432089"
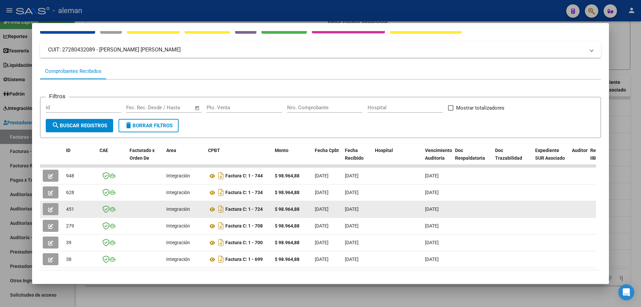
scroll to position [0, 0]
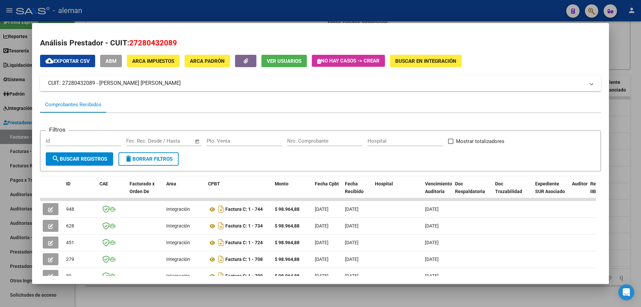
click at [94, 83] on mat-panel-title "CUIT: 27280432089 - [PERSON_NAME] [PERSON_NAME]" at bounding box center [316, 83] width 536 height 8
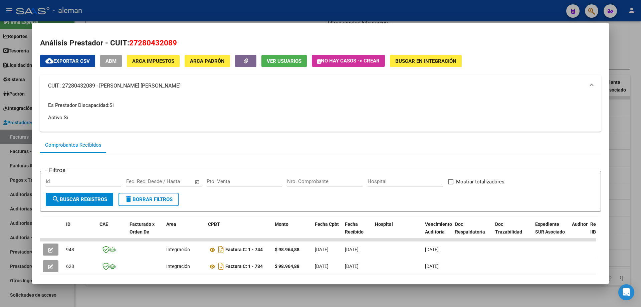
click at [94, 83] on mat-panel-title "CUIT: 27280432089 - [PERSON_NAME] [PERSON_NAME]" at bounding box center [316, 86] width 536 height 8
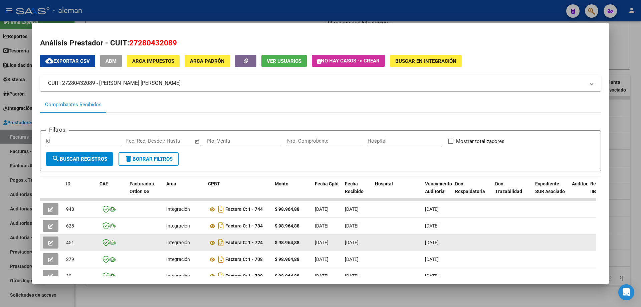
scroll to position [33, 0]
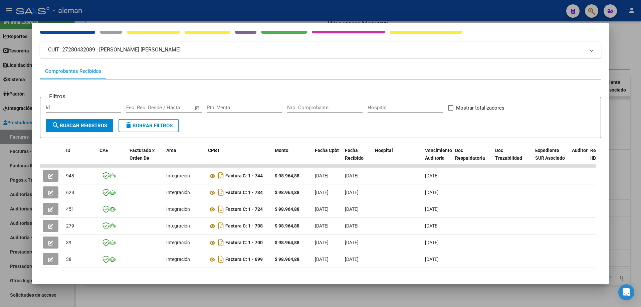
click at [613, 219] on div at bounding box center [320, 153] width 641 height 307
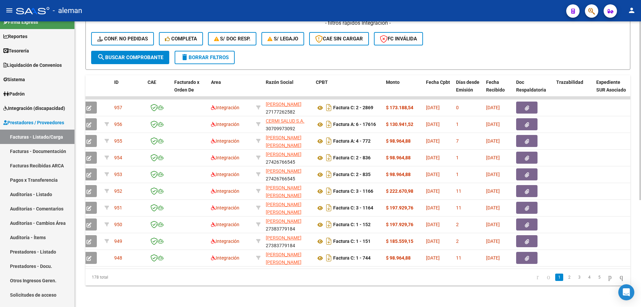
scroll to position [0, 0]
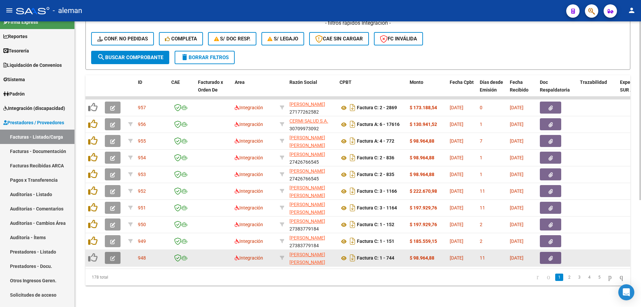
click at [108, 257] on button "button" at bounding box center [113, 258] width 16 height 12
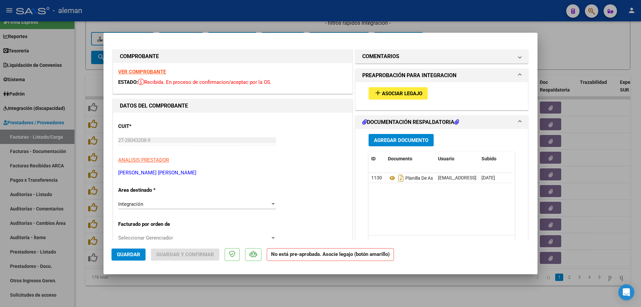
click at [608, 153] on div at bounding box center [320, 153] width 641 height 307
type input "$ 0,00"
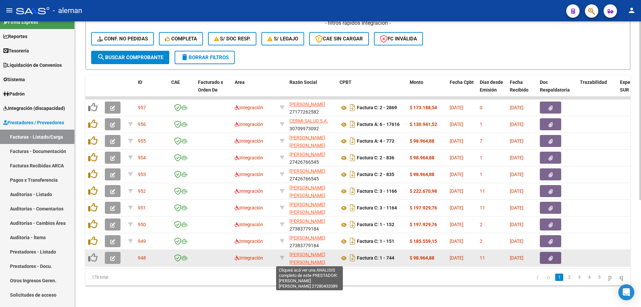
click at [302, 253] on span "[PERSON_NAME] [PERSON_NAME]" at bounding box center [307, 258] width 36 height 13
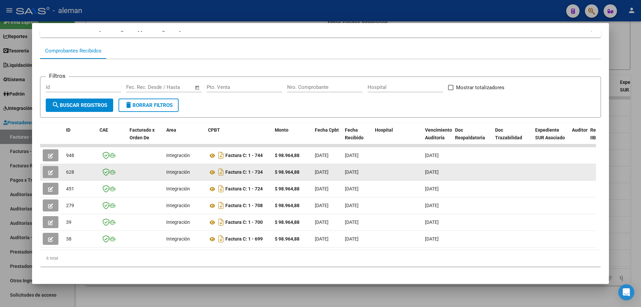
scroll to position [62, 0]
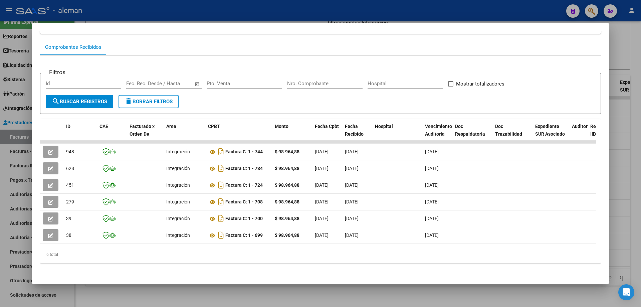
click at [618, 170] on div at bounding box center [320, 153] width 641 height 307
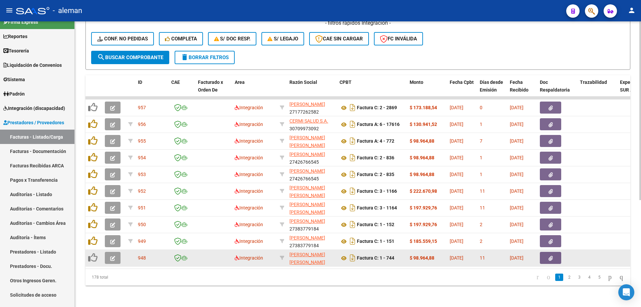
click at [553, 253] on button "button" at bounding box center [549, 258] width 21 height 12
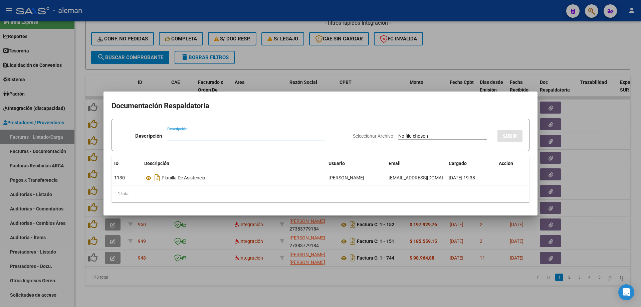
click at [614, 238] on div at bounding box center [320, 153] width 641 height 307
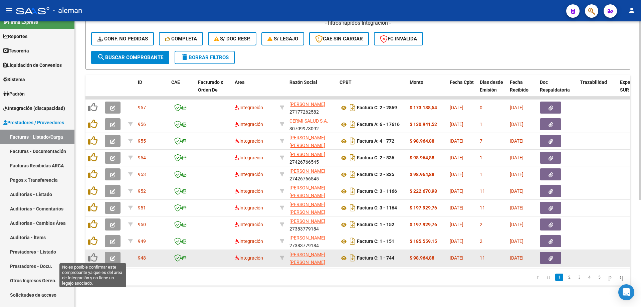
click at [96, 257] on icon at bounding box center [92, 257] width 9 height 9
click at [92, 259] on icon at bounding box center [92, 257] width 9 height 9
click at [113, 260] on button "button" at bounding box center [113, 258] width 16 height 12
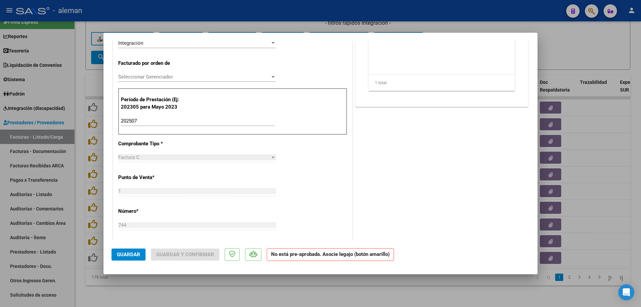
scroll to position [0, 0]
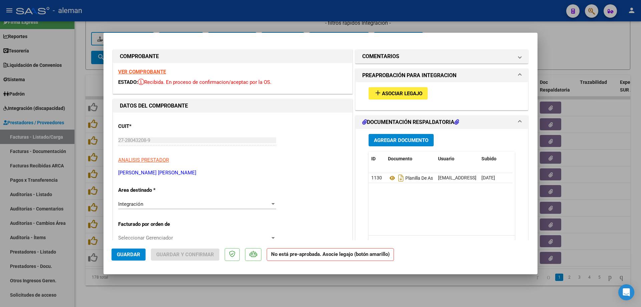
click at [581, 174] on div at bounding box center [320, 153] width 641 height 307
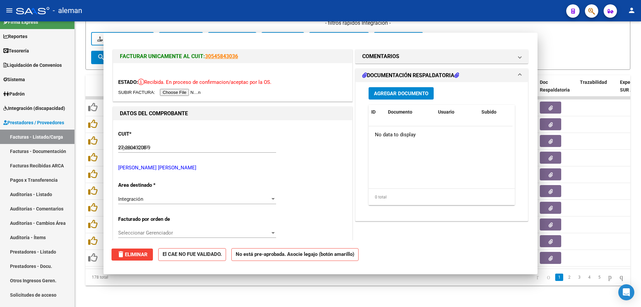
type input "$ 0,00"
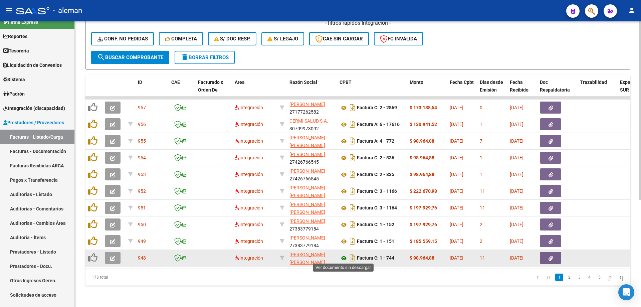
click at [341, 256] on icon at bounding box center [343, 258] width 9 height 8
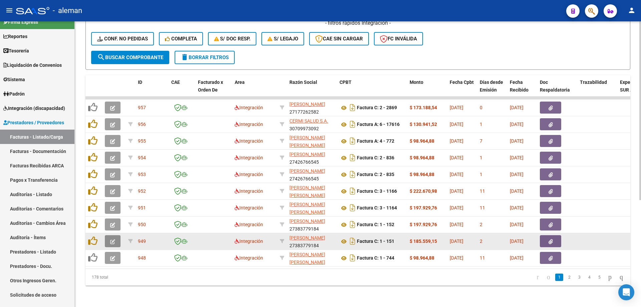
click at [110, 239] on icon "button" at bounding box center [112, 241] width 5 height 5
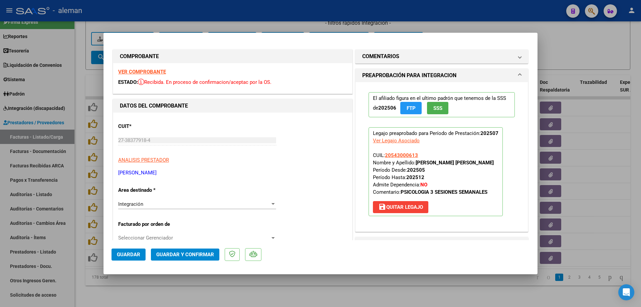
click at [401, 140] on div "Ver Legajo Asociado" at bounding box center [396, 140] width 47 height 7
type input "$ 0,00"
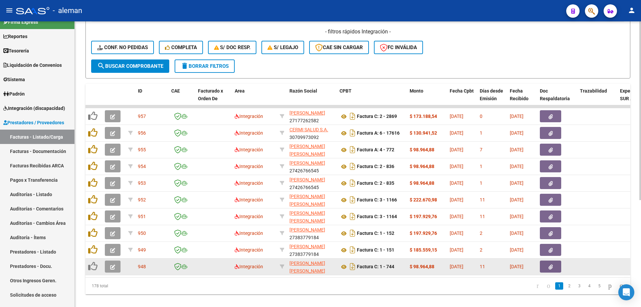
scroll to position [170, 0]
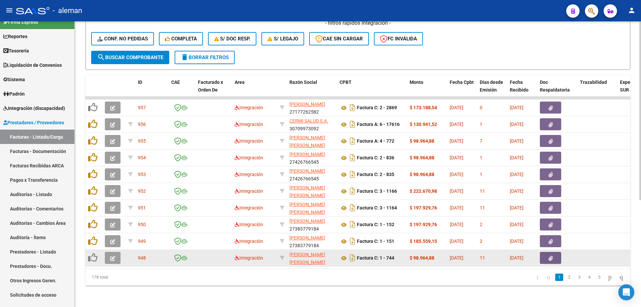
click at [113, 256] on icon "button" at bounding box center [112, 258] width 5 height 5
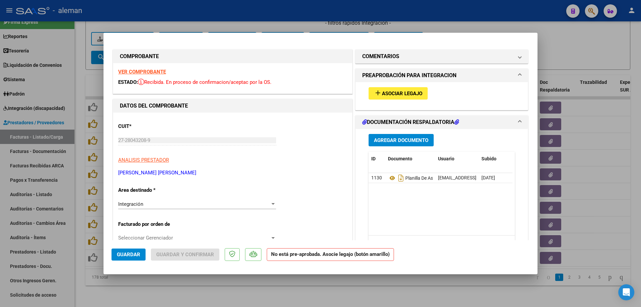
click at [394, 91] on span "Asociar Legajo" at bounding box center [402, 93] width 40 height 6
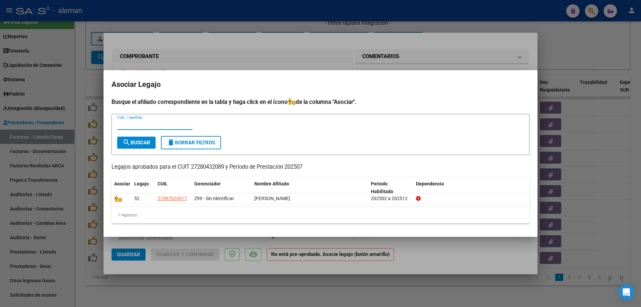
paste input "27487924917"
type input "27487924917"
click at [144, 143] on span "search Buscar" at bounding box center [136, 142] width 28 height 6
click at [487, 62] on div at bounding box center [320, 153] width 641 height 307
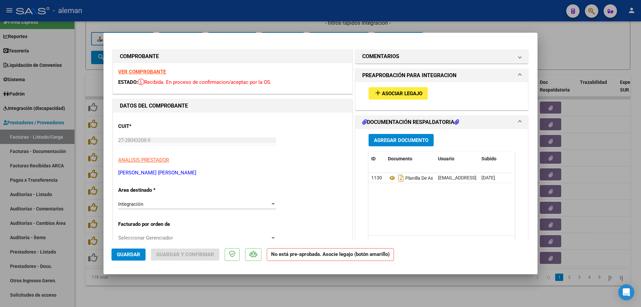
click at [604, 126] on div at bounding box center [320, 153] width 641 height 307
type input "$ 0,00"
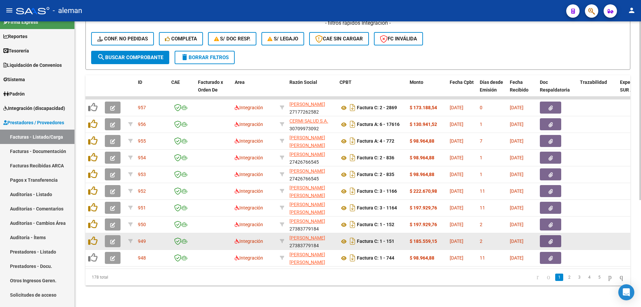
click at [108, 237] on button "button" at bounding box center [113, 241] width 16 height 12
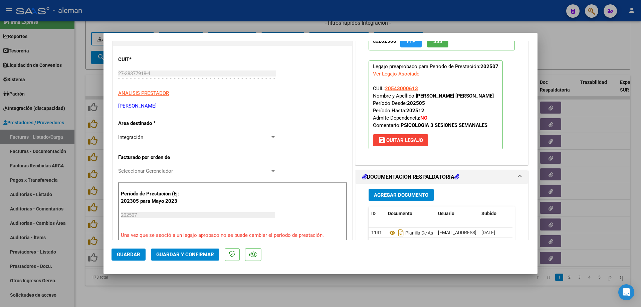
scroll to position [33, 0]
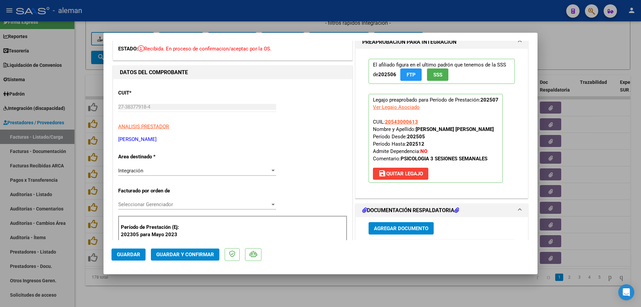
click at [611, 190] on div at bounding box center [320, 153] width 641 height 307
type input "$ 0,00"
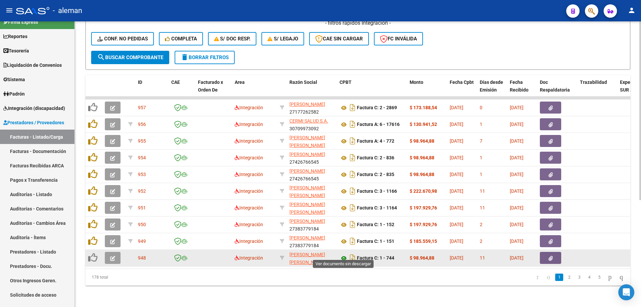
click at [342, 254] on icon at bounding box center [343, 258] width 9 height 8
click at [110, 256] on icon "button" at bounding box center [112, 258] width 5 height 5
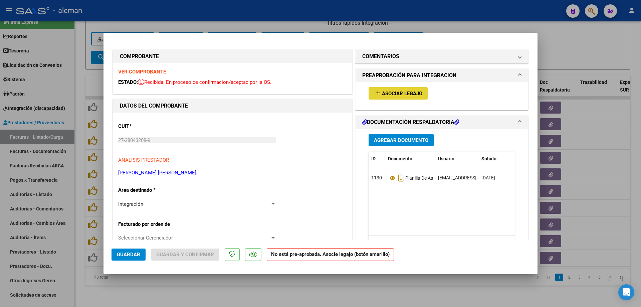
click at [411, 91] on span "Asociar Legajo" at bounding box center [402, 93] width 40 height 6
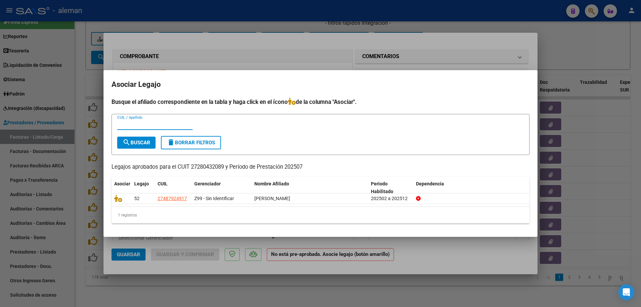
paste input "27487924917"
type input "27487924917"
click at [586, 218] on div at bounding box center [320, 153] width 641 height 307
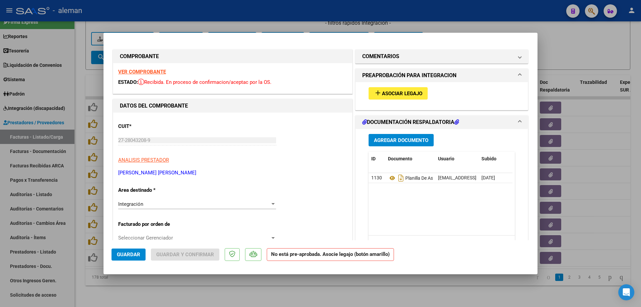
click at [586, 127] on div at bounding box center [320, 153] width 641 height 307
type input "$ 0,00"
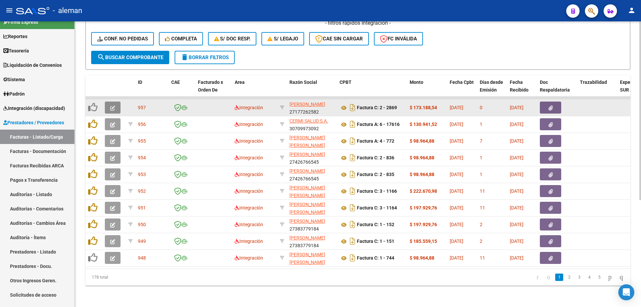
click at [109, 103] on button "button" at bounding box center [113, 107] width 16 height 12
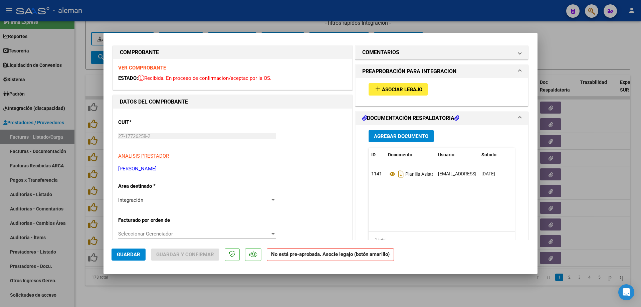
scroll to position [0, 0]
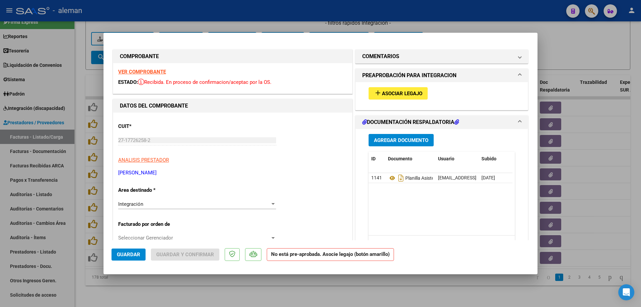
click at [608, 190] on div at bounding box center [320, 153] width 641 height 307
type input "$ 0,00"
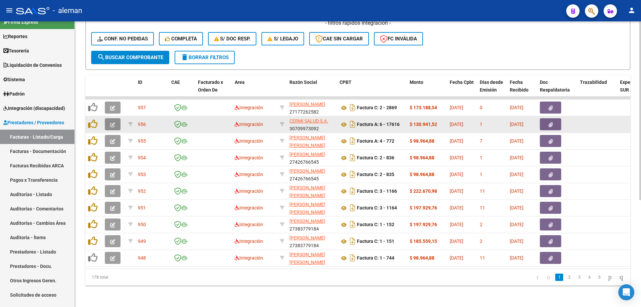
click at [113, 122] on icon "button" at bounding box center [112, 124] width 5 height 5
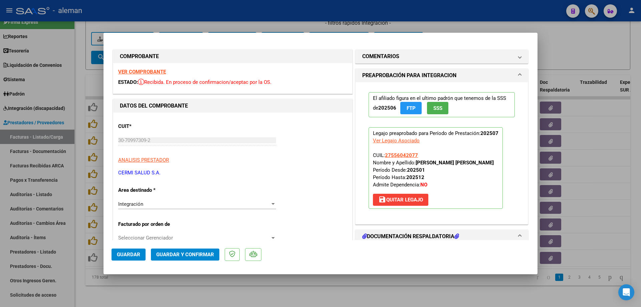
click at [596, 204] on div at bounding box center [320, 153] width 641 height 307
type input "$ 0,00"
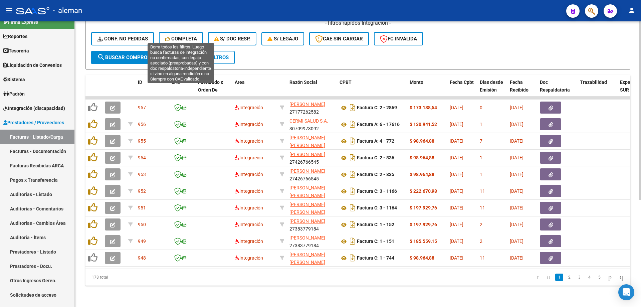
click at [175, 36] on span "Completa" at bounding box center [181, 39] width 32 height 6
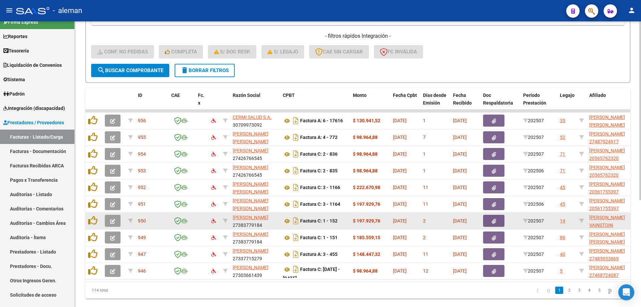
scroll to position [137, 0]
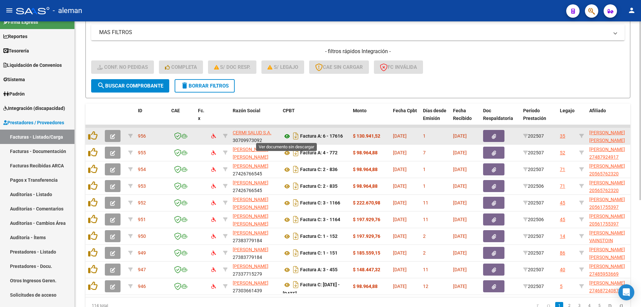
click at [288, 135] on icon at bounding box center [287, 136] width 9 height 8
click at [561, 134] on div "35" at bounding box center [561, 136] width 5 height 8
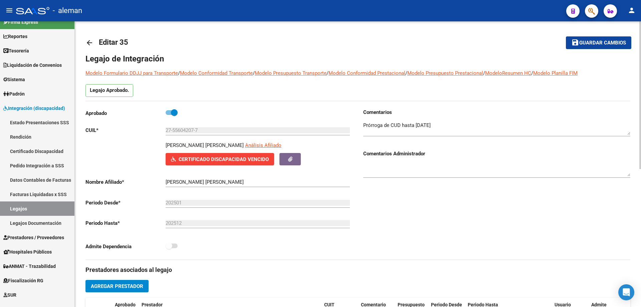
click at [444, 213] on div "Comentarios Comentarios Administrador" at bounding box center [494, 183] width 272 height 151
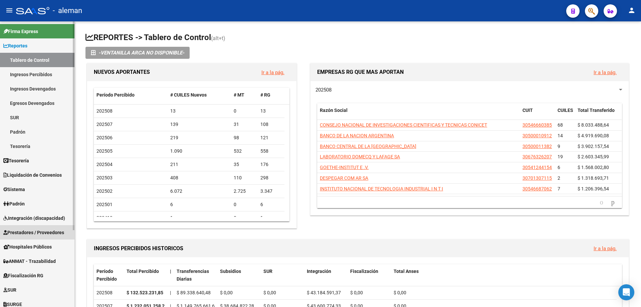
click at [41, 232] on span "Prestadores / Proveedores" at bounding box center [33, 232] width 61 height 7
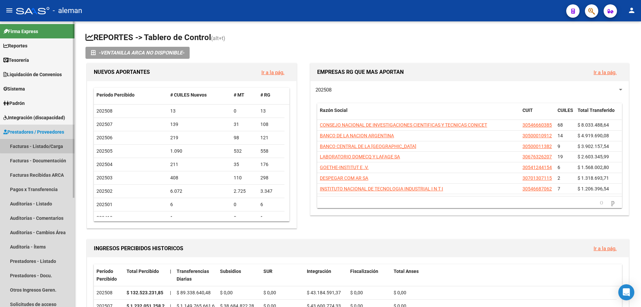
click at [40, 142] on link "Facturas - Listado/Carga" at bounding box center [37, 146] width 74 height 14
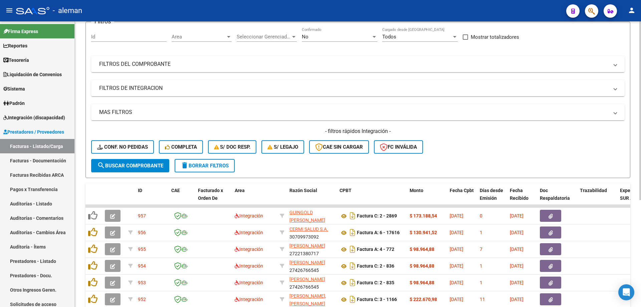
scroll to position [67, 0]
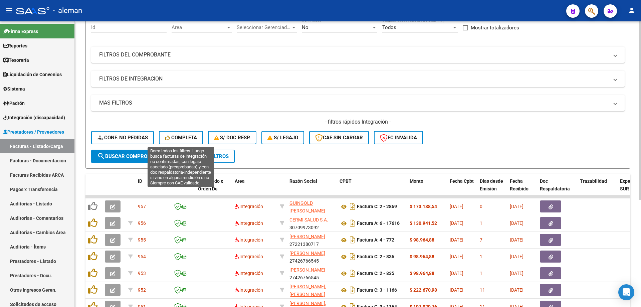
click at [179, 136] on span "Completa" at bounding box center [181, 137] width 32 height 6
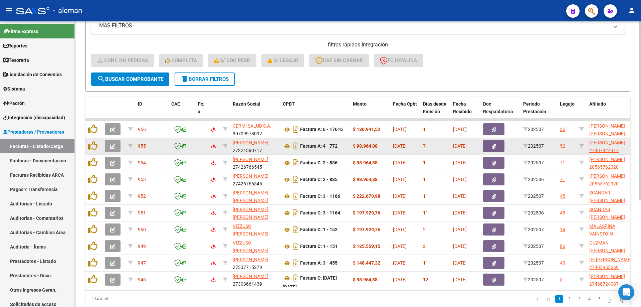
scroll to position [133, 0]
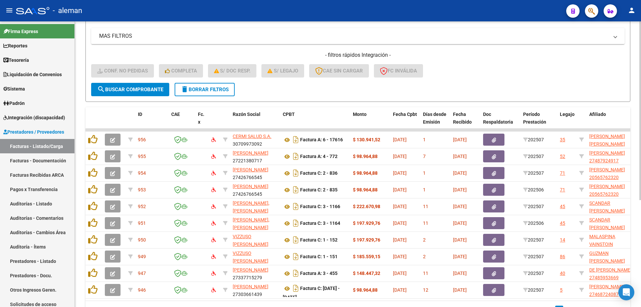
click at [217, 89] on span "delete Borrar Filtros" at bounding box center [204, 89] width 48 height 6
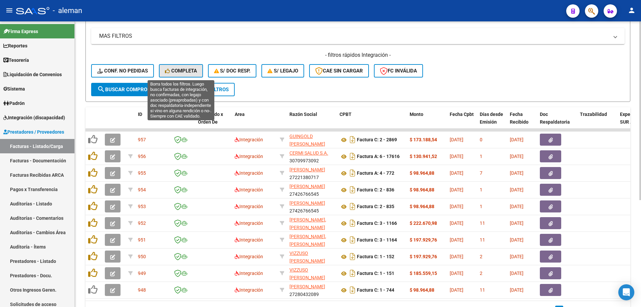
click at [180, 70] on span "Completa" at bounding box center [181, 71] width 32 height 6
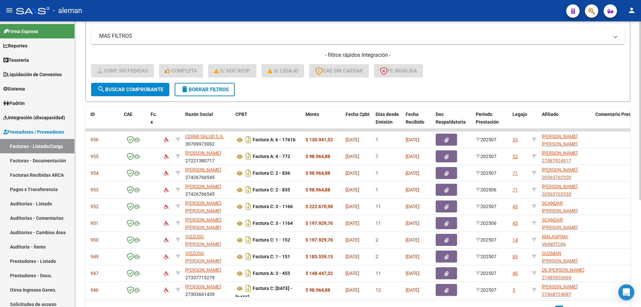
scroll to position [0, 0]
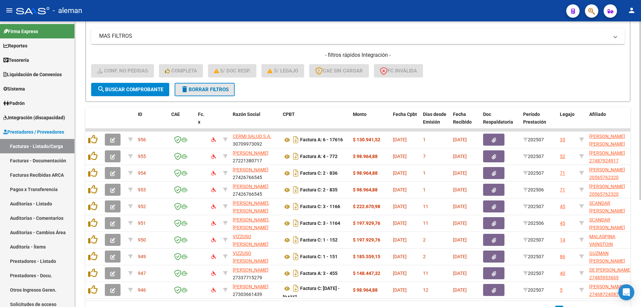
click at [223, 92] on span "delete Borrar Filtros" at bounding box center [204, 89] width 48 height 6
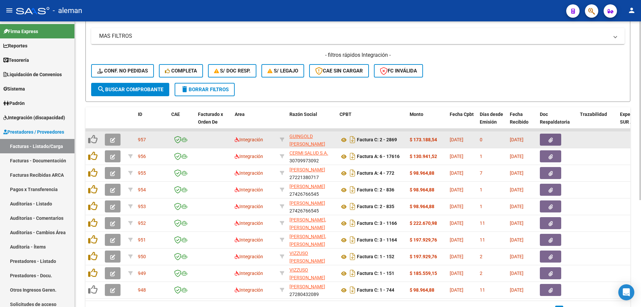
scroll to position [100, 0]
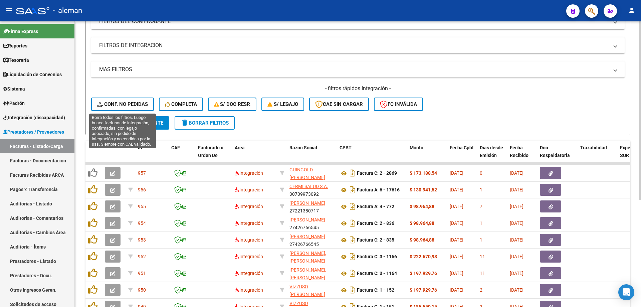
click at [136, 101] on span "Conf. no pedidas" at bounding box center [122, 104] width 51 height 6
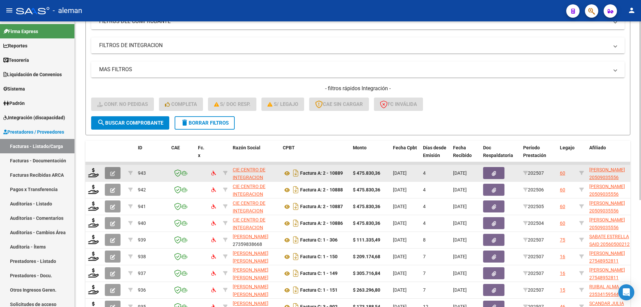
click at [115, 174] on button "button" at bounding box center [113, 173] width 16 height 12
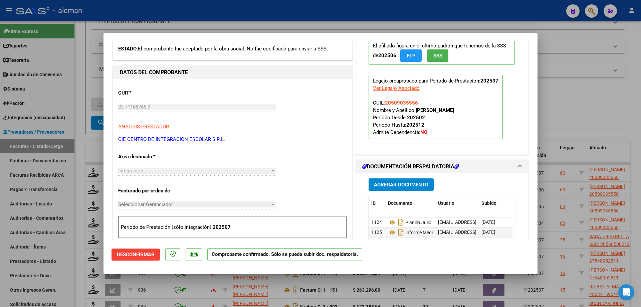
scroll to position [0, 0]
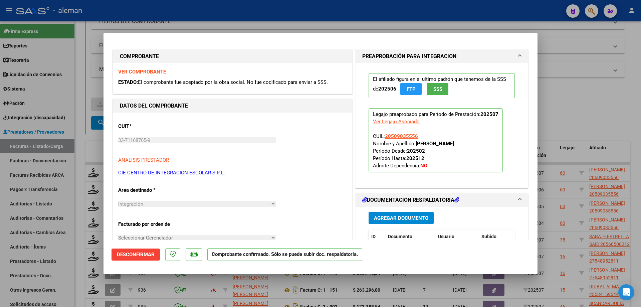
click at [589, 123] on div at bounding box center [320, 153] width 641 height 307
type input "$ 0,00"
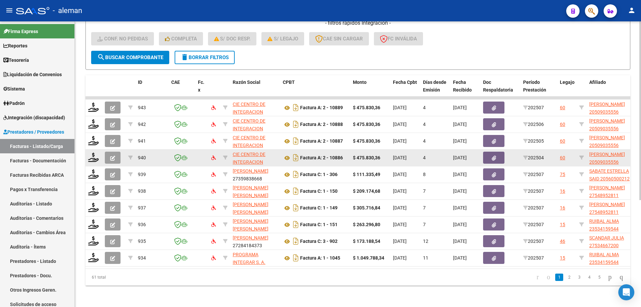
scroll to position [170, 0]
click at [115, 155] on icon "button" at bounding box center [112, 157] width 5 height 5
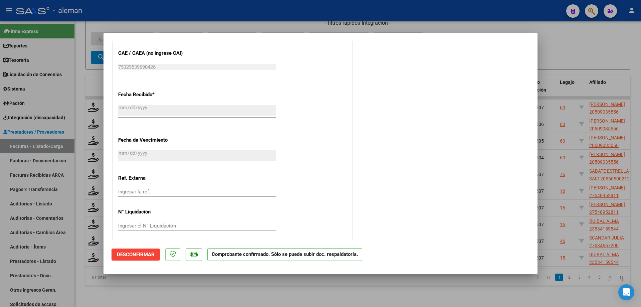
scroll to position [404, 0]
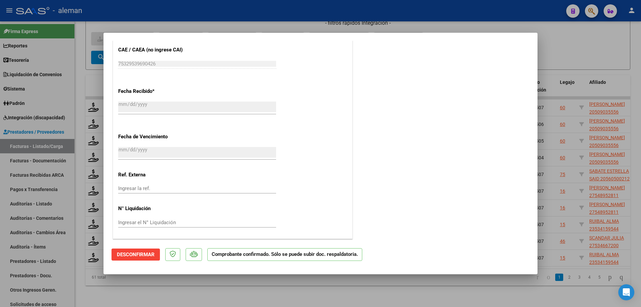
click at [578, 266] on div at bounding box center [320, 153] width 641 height 307
type input "$ 0,00"
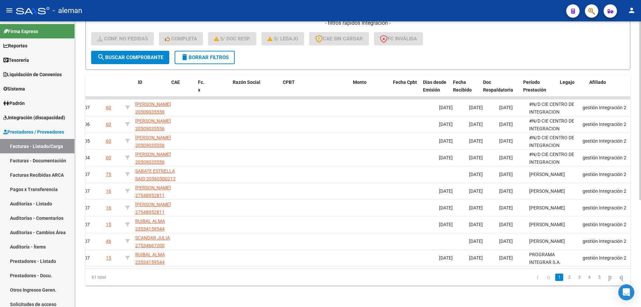
scroll to position [0, 0]
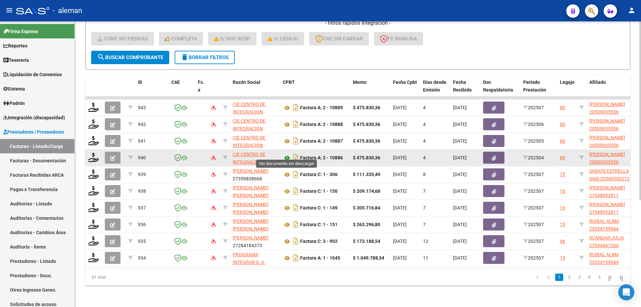
click at [287, 154] on icon at bounding box center [287, 158] width 9 height 8
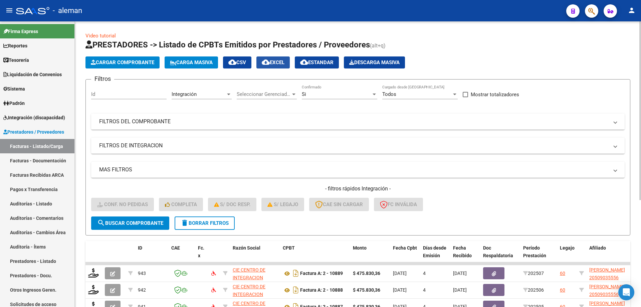
click at [279, 63] on span "cloud_download EXCEL" at bounding box center [273, 62] width 23 height 6
click at [484, 33] on div "Video tutorial PRESTADORES -> Listado de CPBTs Emitidos por Prestadores / Prove…" at bounding box center [357, 241] width 544 height 419
click at [284, 61] on span "cloud_download EXCEL" at bounding box center [273, 62] width 23 height 6
